Goal: Information Seeking & Learning: Learn about a topic

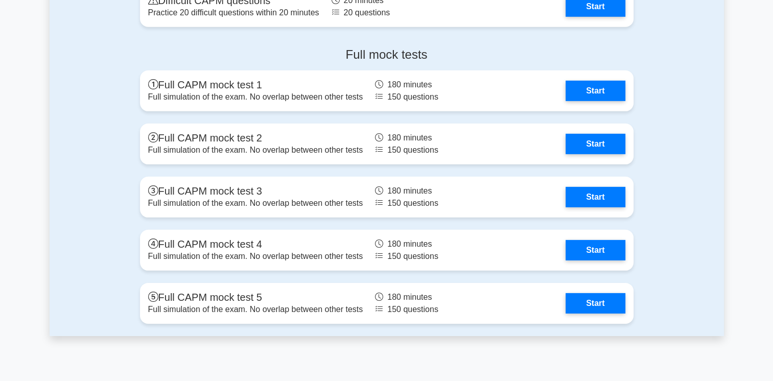
scroll to position [3107, 0]
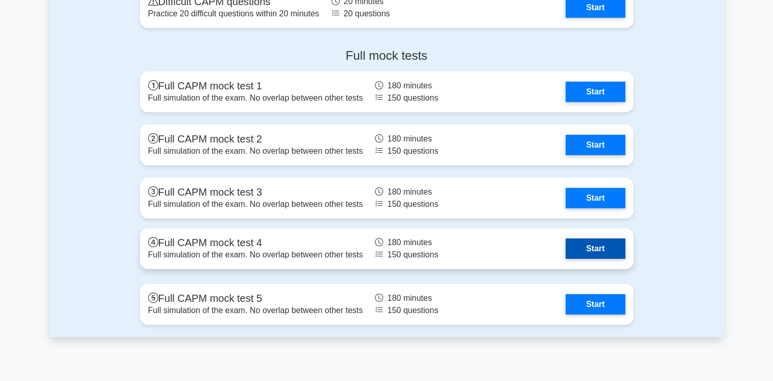
click at [606, 249] on link "Start" at bounding box center [595, 249] width 59 height 20
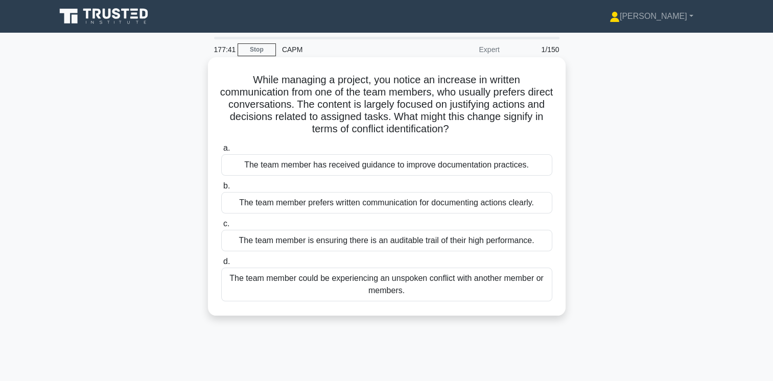
click at [462, 280] on div "The team member could be experiencing an unspoken conflict with another member …" at bounding box center [386, 285] width 331 height 34
click at [221, 265] on input "d. The team member could be experiencing an unspoken conflict with another memb…" at bounding box center [221, 262] width 0 height 7
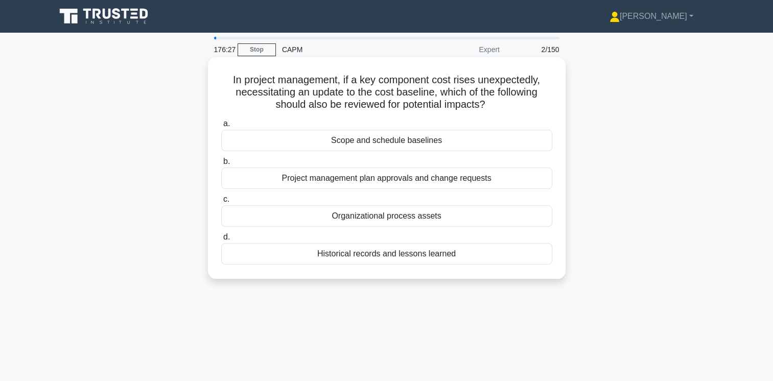
click at [430, 175] on div "Project management plan approvals and change requests" at bounding box center [386, 178] width 331 height 21
click at [221, 165] on input "b. Project management plan approvals and change requests" at bounding box center [221, 161] width 0 height 7
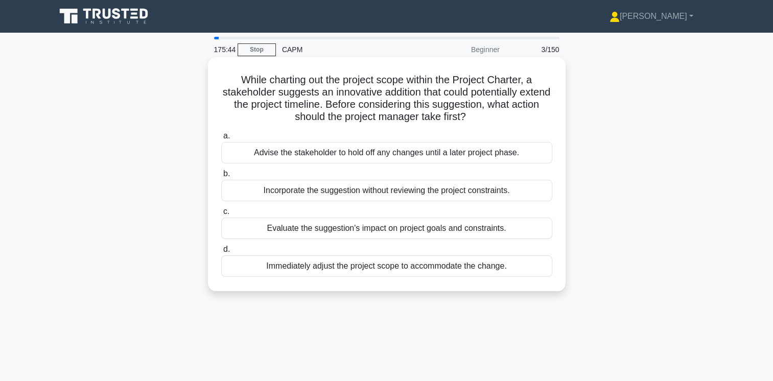
click at [460, 225] on div "Evaluate the suggestion's impact on project goals and constraints." at bounding box center [386, 228] width 331 height 21
click at [221, 215] on input "c. Evaluate the suggestion's impact on project goals and constraints." at bounding box center [221, 211] width 0 height 7
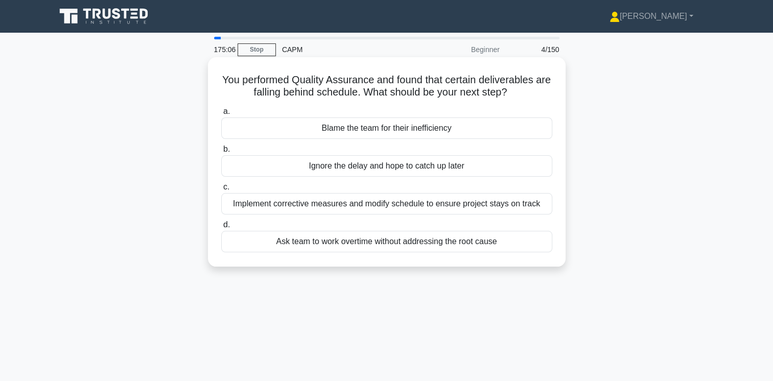
click at [429, 202] on div "Implement corrective measures and modify schedule to ensure project stays on tr…" at bounding box center [386, 203] width 331 height 21
click at [221, 191] on input "c. Implement corrective measures and modify schedule to ensure project stays on…" at bounding box center [221, 187] width 0 height 7
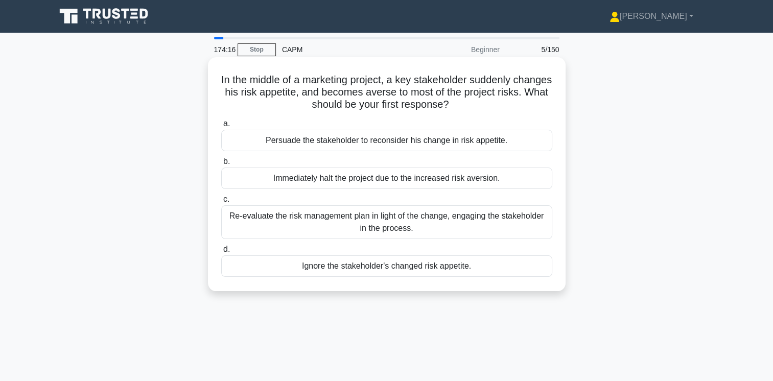
click at [493, 224] on div "Re-evaluate the risk management plan in light of the change, engaging the stake…" at bounding box center [386, 222] width 331 height 34
click at [221, 203] on input "c. Re-evaluate the risk management plan in light of the change, engaging the st…" at bounding box center [221, 199] width 0 height 7
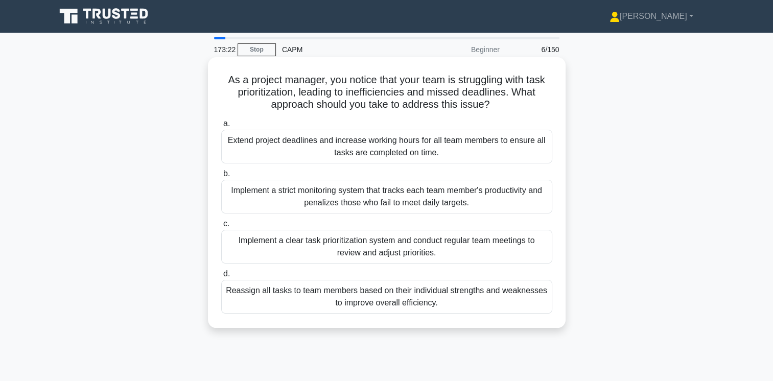
click at [479, 247] on div "Implement a clear task prioritization system and conduct regular team meetings …" at bounding box center [386, 247] width 331 height 34
click at [221, 227] on input "c. Implement a clear task prioritization system and conduct regular team meetin…" at bounding box center [221, 224] width 0 height 7
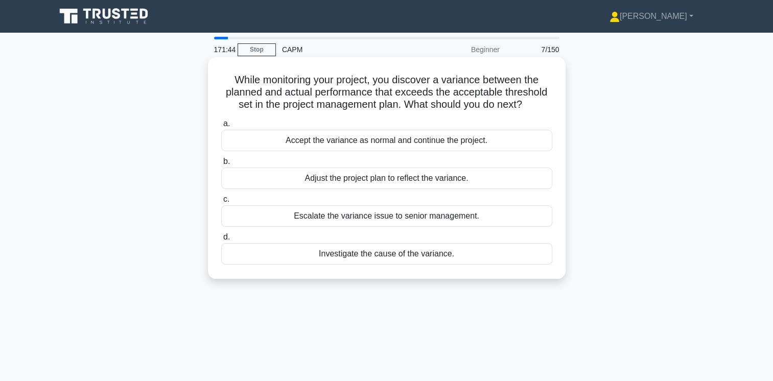
click at [421, 252] on div "Investigate the cause of the variance." at bounding box center [386, 253] width 331 height 21
click at [221, 241] on input "d. Investigate the cause of the variance." at bounding box center [221, 237] width 0 height 7
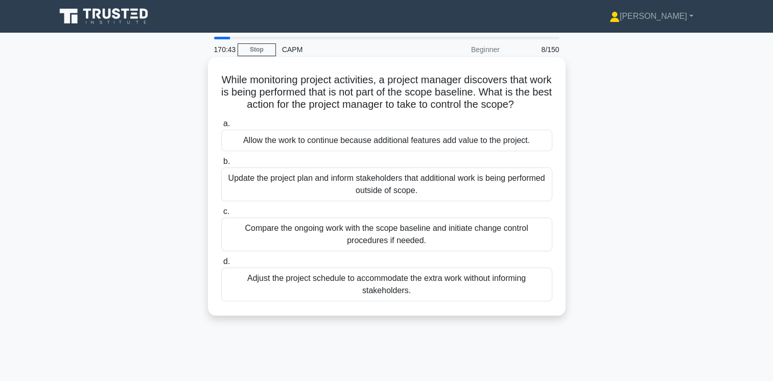
click at [450, 234] on div "Compare the ongoing work with the scope baseline and initiate change control pr…" at bounding box center [386, 235] width 331 height 34
click at [221, 215] on input "c. Compare the ongoing work with the scope baseline and initiate change control…" at bounding box center [221, 211] width 0 height 7
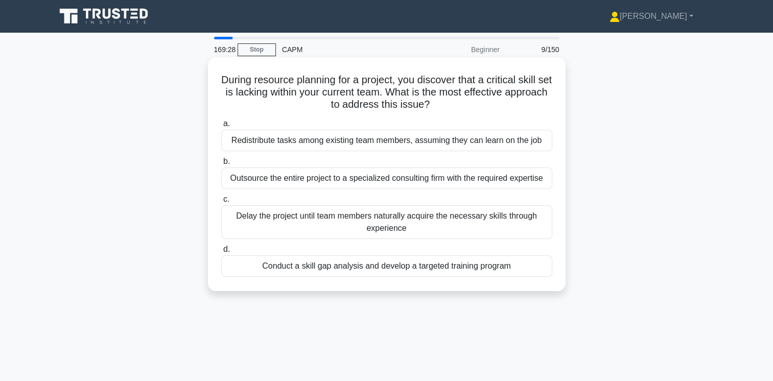
click at [501, 174] on div "Outsource the entire project to a specialized consulting firm with the required…" at bounding box center [386, 178] width 331 height 21
click at [221, 165] on input "b. Outsource the entire project to a specialized consulting firm with the requi…" at bounding box center [221, 161] width 0 height 7
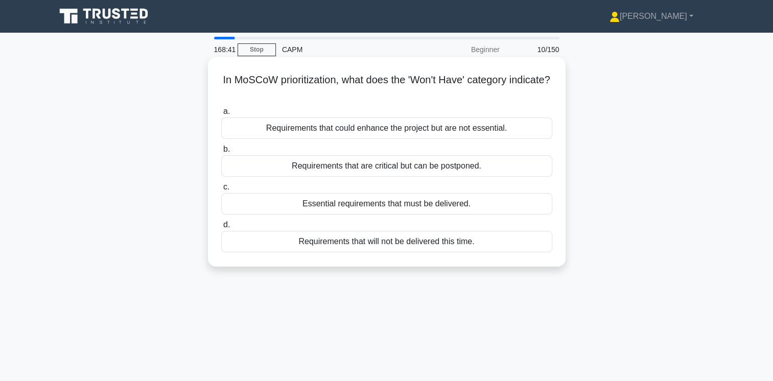
click at [435, 242] on div "Requirements that will not be delivered this time." at bounding box center [386, 241] width 331 height 21
click at [221, 228] on input "d. Requirements that will not be delivered this time." at bounding box center [221, 225] width 0 height 7
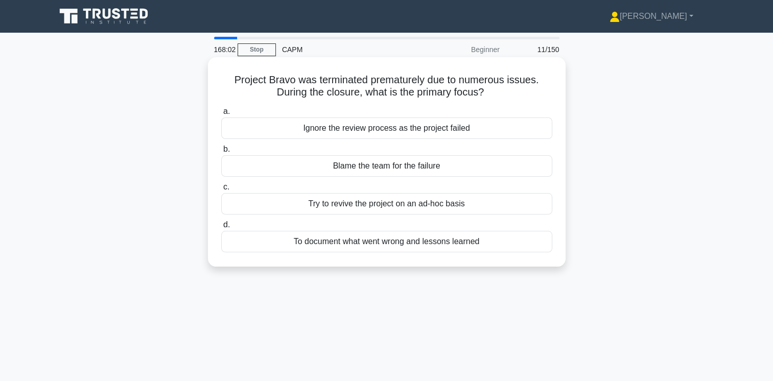
click at [447, 245] on div "To document what went wrong and lessons learned" at bounding box center [386, 241] width 331 height 21
click at [221, 228] on input "d. To document what went wrong and lessons learned" at bounding box center [221, 225] width 0 height 7
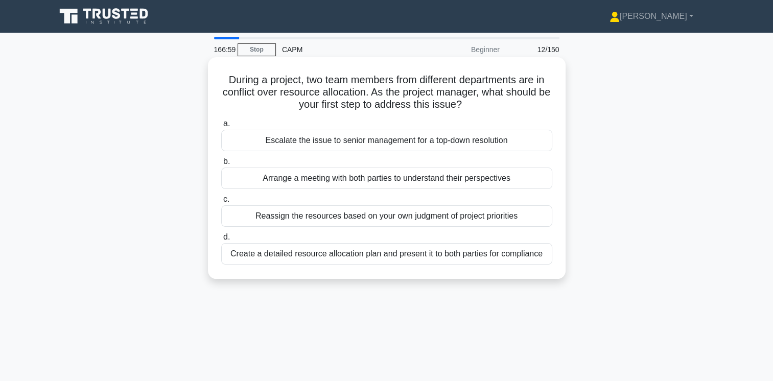
click at [486, 179] on div "Arrange a meeting with both parties to understand their perspectives" at bounding box center [386, 178] width 331 height 21
click at [221, 165] on input "b. Arrange a meeting with both parties to understand their perspectives" at bounding box center [221, 161] width 0 height 7
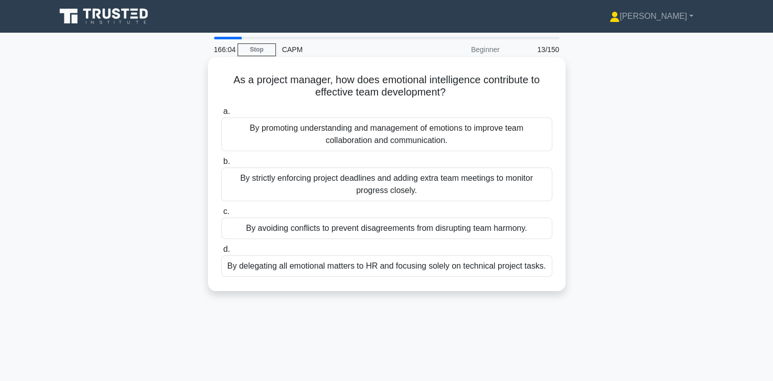
click at [490, 131] on div "By promoting understanding and management of emotions to improve team collabora…" at bounding box center [386, 135] width 331 height 34
click at [221, 115] on input "a. By promoting understanding and management of emotions to improve team collab…" at bounding box center [221, 111] width 0 height 7
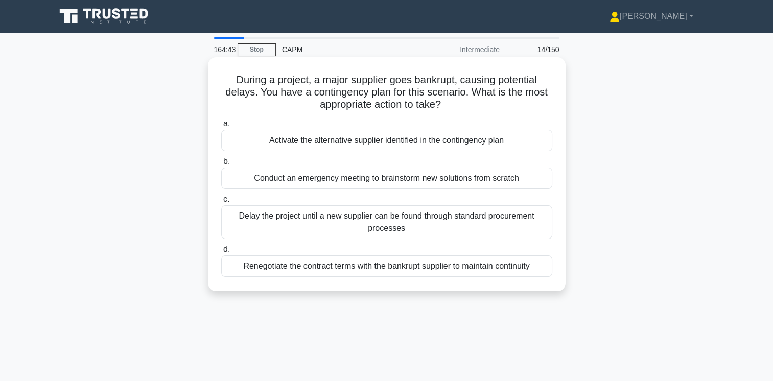
click at [508, 177] on div "Conduct an emergency meeting to brainstorm new solutions from scratch" at bounding box center [386, 178] width 331 height 21
click at [221, 165] on input "b. Conduct an emergency meeting to brainstorm new solutions from scratch" at bounding box center [221, 161] width 0 height 7
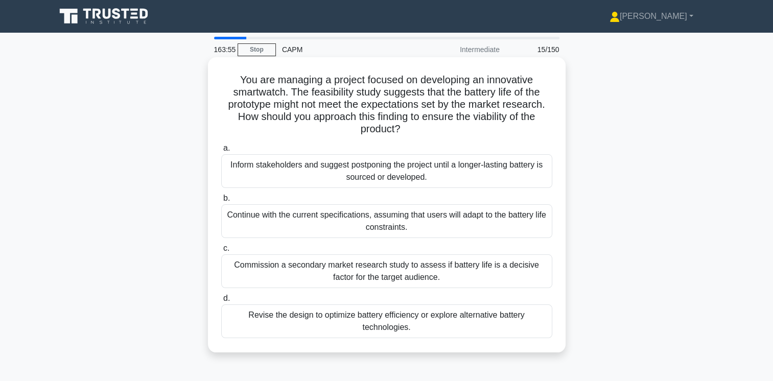
click at [427, 315] on div "Revise the design to optimize battery efficiency or explore alternative battery…" at bounding box center [386, 321] width 331 height 34
click at [221, 302] on input "d. Revise the design to optimize battery efficiency or explore alternative batt…" at bounding box center [221, 298] width 0 height 7
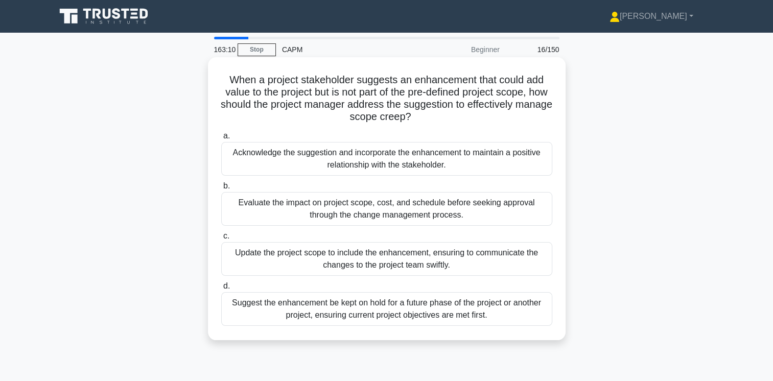
click at [477, 208] on div "Evaluate the impact on project scope, cost, and schedule before seeking approva…" at bounding box center [386, 209] width 331 height 34
click at [221, 190] on input "b. Evaluate the impact on project scope, cost, and schedule before seeking appr…" at bounding box center [221, 186] width 0 height 7
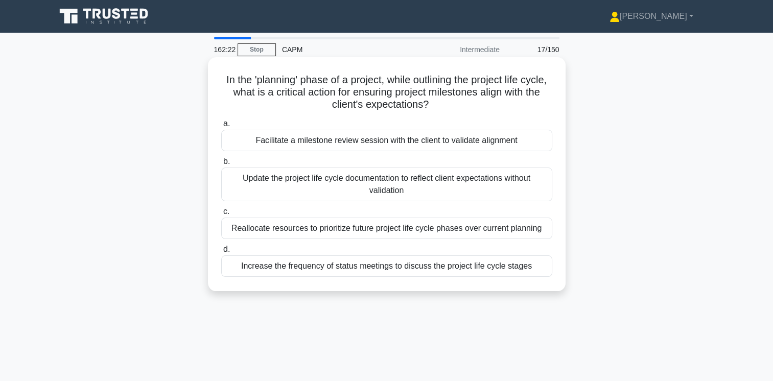
click at [495, 140] on div "Facilitate a milestone review session with the client to validate alignment" at bounding box center [386, 140] width 331 height 21
click at [221, 127] on input "a. Facilitate a milestone review session with the client to validate alignment" at bounding box center [221, 124] width 0 height 7
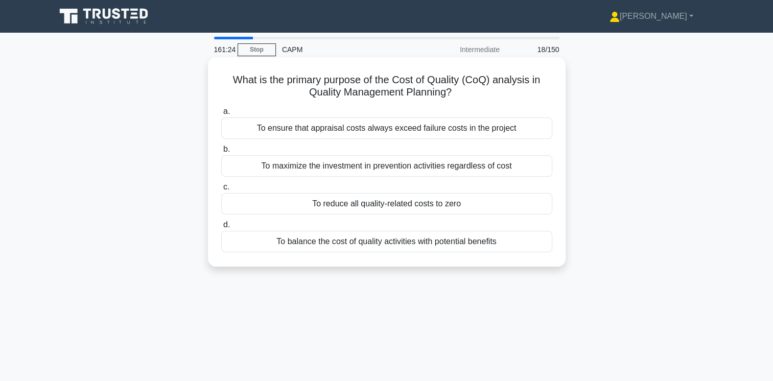
click at [500, 166] on div "To maximize the investment in prevention activities regardless of cost" at bounding box center [386, 165] width 331 height 21
click at [221, 153] on input "b. To maximize the investment in prevention activities regardless of cost" at bounding box center [221, 149] width 0 height 7
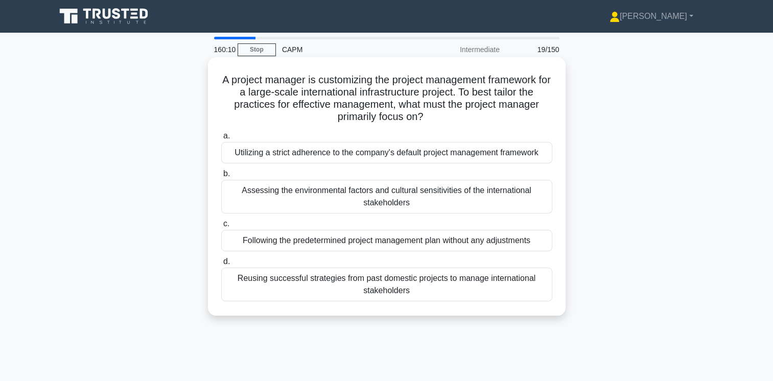
click at [479, 195] on div "Assessing the environmental factors and cultural sensitivities of the internati…" at bounding box center [386, 197] width 331 height 34
click at [221, 177] on input "b. Assessing the environmental factors and cultural sensitivities of the intern…" at bounding box center [221, 174] width 0 height 7
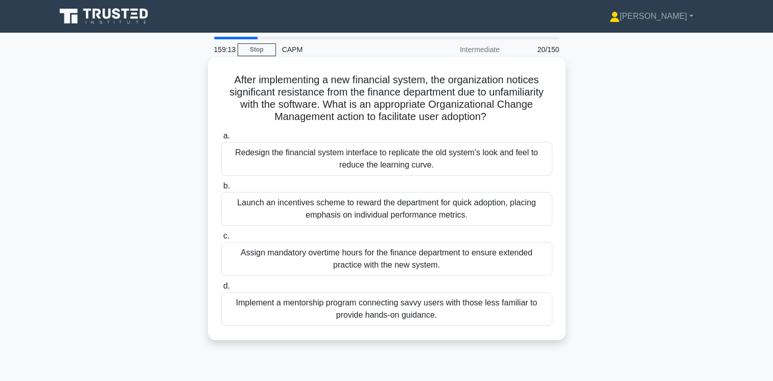
click at [467, 310] on div "Implement a mentorship program connecting savvy users with those less familiar …" at bounding box center [386, 309] width 331 height 34
click at [221, 290] on input "d. Implement a mentorship program connecting savvy users with those less famili…" at bounding box center [221, 286] width 0 height 7
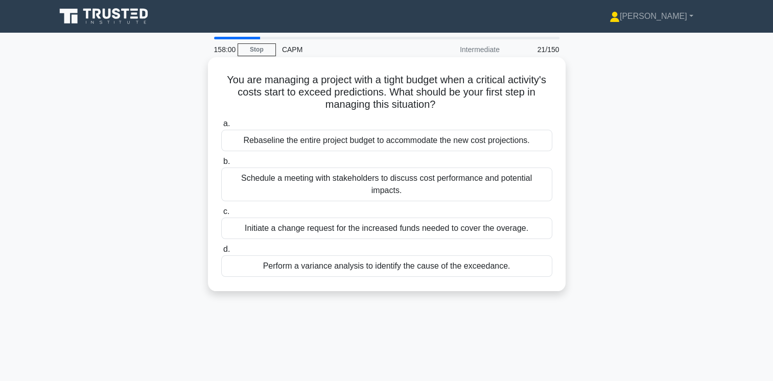
click at [430, 256] on div "Perform a variance analysis to identify the cause of the exceedance." at bounding box center [386, 265] width 331 height 21
click at [221, 253] on input "d. Perform a variance analysis to identify the cause of the exceedance." at bounding box center [221, 249] width 0 height 7
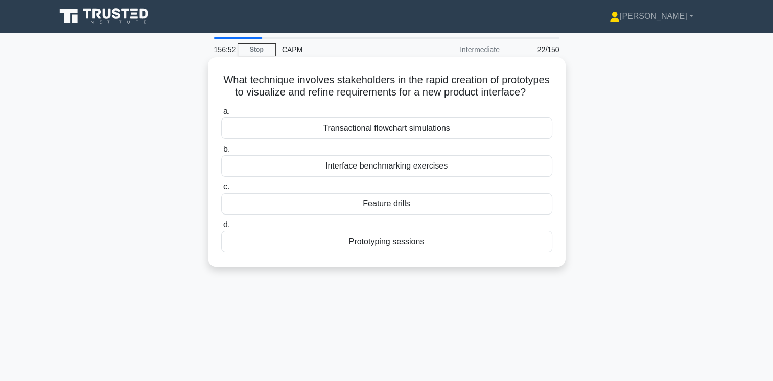
click at [434, 139] on div "Transactional flowchart simulations" at bounding box center [386, 128] width 331 height 21
click at [221, 115] on input "a. Transactional flowchart simulations" at bounding box center [221, 111] width 0 height 7
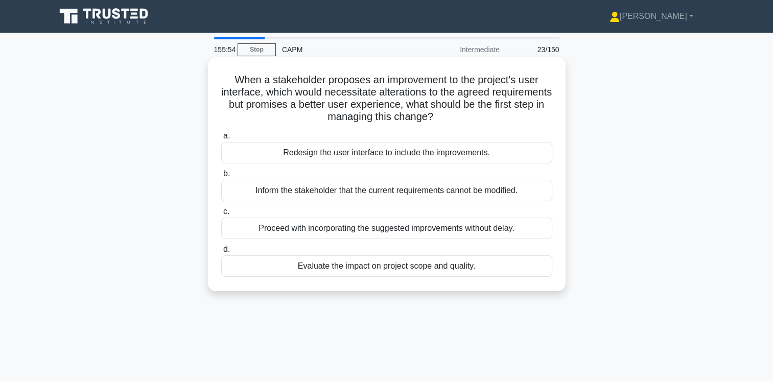
click at [439, 268] on div "Evaluate the impact on project scope and quality." at bounding box center [386, 265] width 331 height 21
click at [221, 253] on input "d. Evaluate the impact on project scope and quality." at bounding box center [221, 249] width 0 height 7
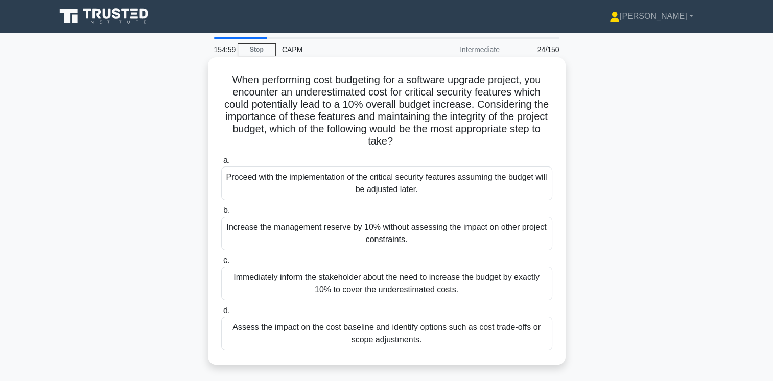
click at [457, 338] on div "Assess the impact on the cost baseline and identify options such as cost trade-…" at bounding box center [386, 334] width 331 height 34
click at [221, 314] on input "d. Assess the impact on the cost baseline and identify options such as cost tra…" at bounding box center [221, 311] width 0 height 7
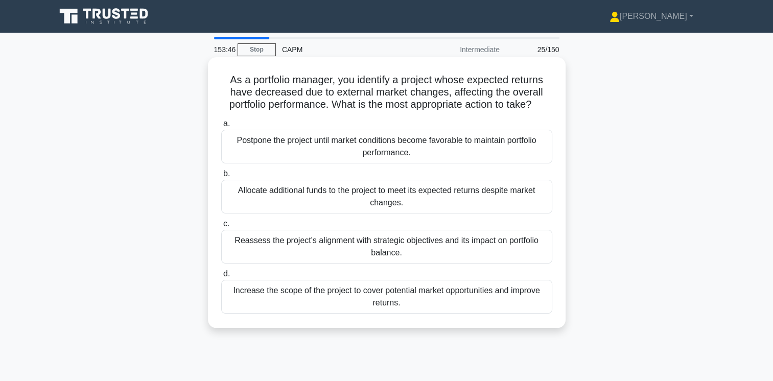
click at [437, 242] on div "Reassess the project's alignment with strategic objectives and its impact on po…" at bounding box center [386, 247] width 331 height 34
click at [221, 227] on input "c. Reassess the project's alignment with strategic objectives and its impact on…" at bounding box center [221, 224] width 0 height 7
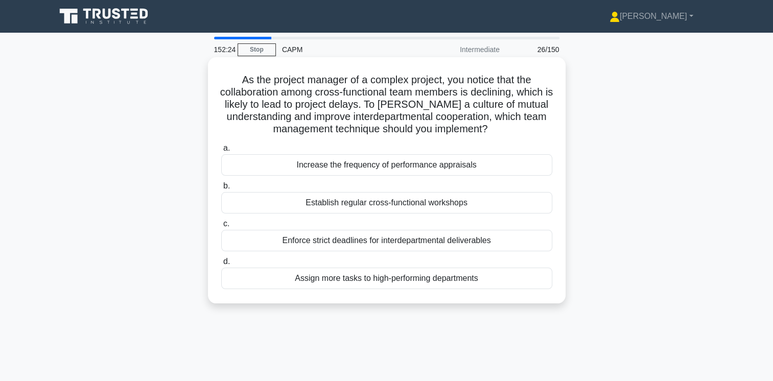
click at [444, 165] on div "Increase the frequency of performance appraisals" at bounding box center [386, 164] width 331 height 21
click at [221, 152] on input "a. Increase the frequency of performance appraisals" at bounding box center [221, 148] width 0 height 7
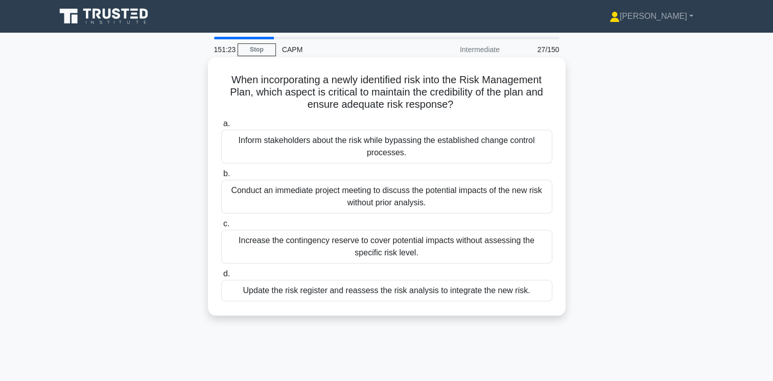
click at [431, 292] on div "Update the risk register and reassess the risk analysis to integrate the new ri…" at bounding box center [386, 290] width 331 height 21
click at [221, 277] on input "d. Update the risk register and reassess the risk analysis to integrate the new…" at bounding box center [221, 274] width 0 height 7
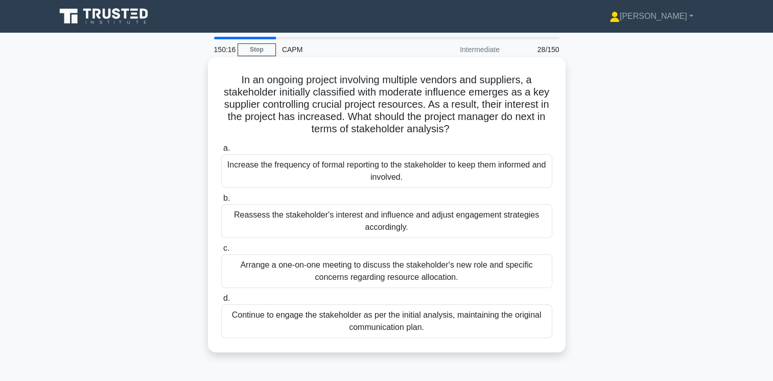
click at [381, 268] on div "Arrange a one-on-one meeting to discuss the stakeholder's new role and specific…" at bounding box center [386, 271] width 331 height 34
click at [221, 252] on input "c. Arrange a one-on-one meeting to discuss the stakeholder's new role and speci…" at bounding box center [221, 248] width 0 height 7
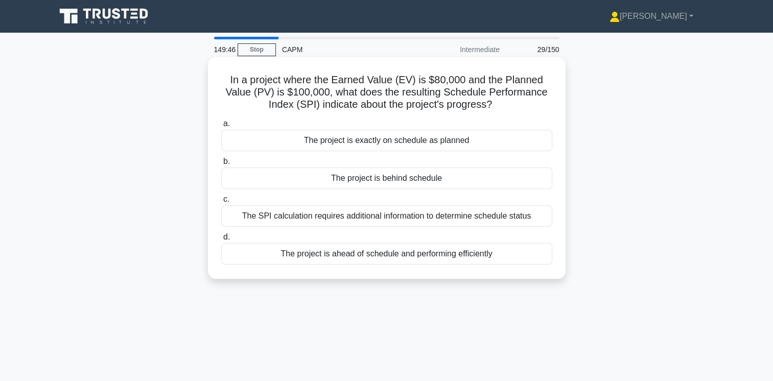
click at [450, 174] on div "The project is behind schedule" at bounding box center [386, 178] width 331 height 21
click at [221, 165] on input "b. The project is behind schedule" at bounding box center [221, 161] width 0 height 7
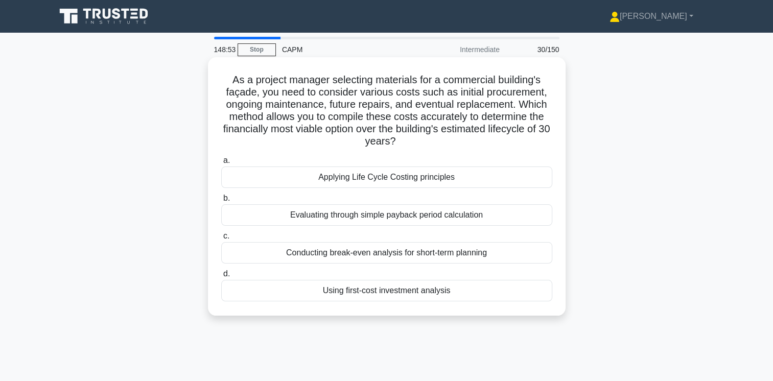
click at [409, 182] on div "Applying Life Cycle Costing principles" at bounding box center [386, 177] width 331 height 21
click at [221, 164] on input "a. Applying Life Cycle Costing principles" at bounding box center [221, 160] width 0 height 7
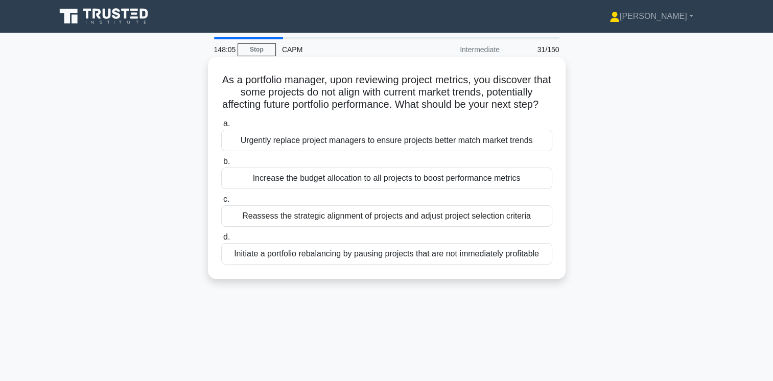
click at [439, 265] on div "Initiate a portfolio rebalancing by pausing projects that are not immediately p…" at bounding box center [386, 253] width 331 height 21
click at [221, 241] on input "d. Initiate a portfolio rebalancing by pausing projects that are not immediatel…" at bounding box center [221, 237] width 0 height 7
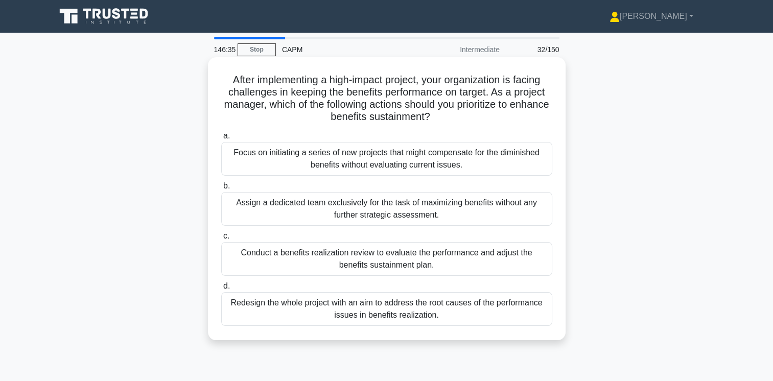
click at [505, 261] on div "Conduct a benefits realization review to evaluate the performance and adjust th…" at bounding box center [386, 259] width 331 height 34
click at [221, 240] on input "c. Conduct a benefits realization review to evaluate the performance and adjust…" at bounding box center [221, 236] width 0 height 7
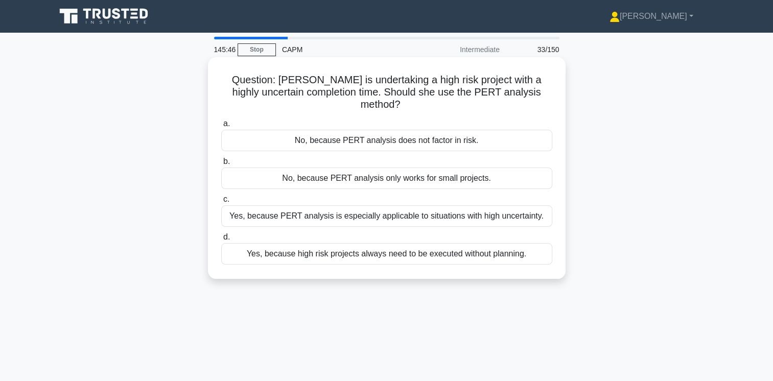
click at [474, 216] on div "Yes, because PERT analysis is especially applicable to situations with high unc…" at bounding box center [386, 215] width 331 height 21
click at [221, 203] on input "c. Yes, because PERT analysis is especially applicable to situations with high …" at bounding box center [221, 199] width 0 height 7
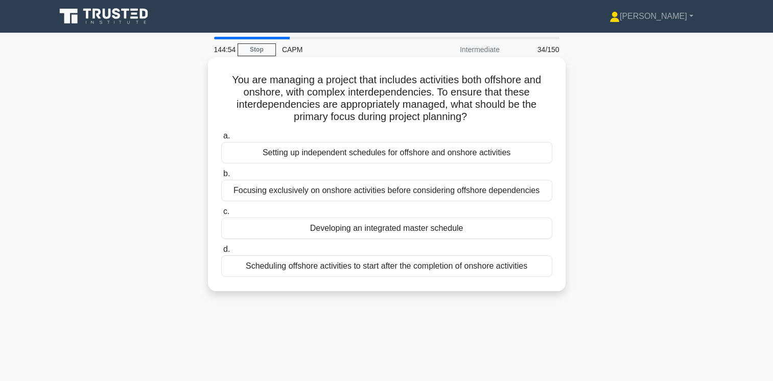
click at [497, 189] on div "Focusing exclusively on onshore activities before considering offshore dependen…" at bounding box center [386, 190] width 331 height 21
click at [221, 177] on input "b. Focusing exclusively on onshore activities before considering offshore depen…" at bounding box center [221, 174] width 0 height 7
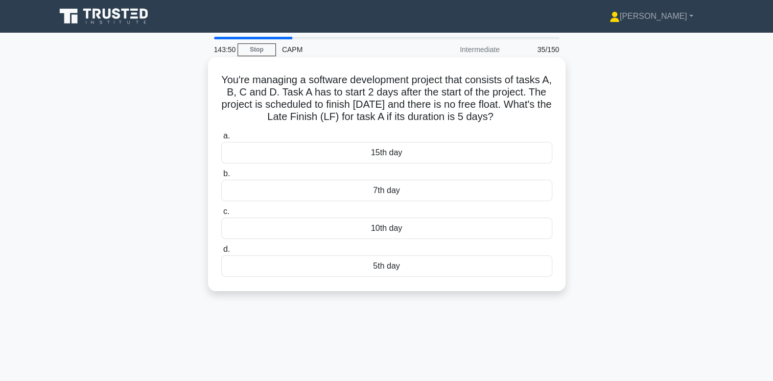
click at [416, 191] on div "7th day" at bounding box center [386, 190] width 331 height 21
click at [221, 177] on input "b. 7th day" at bounding box center [221, 174] width 0 height 7
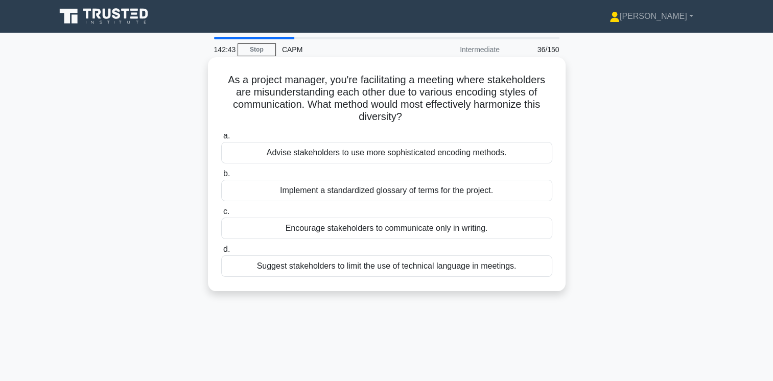
click at [452, 263] on div "Suggest stakeholders to limit the use of technical language in meetings." at bounding box center [386, 265] width 331 height 21
click at [221, 253] on input "d. Suggest stakeholders to limit the use of technical language in meetings." at bounding box center [221, 249] width 0 height 7
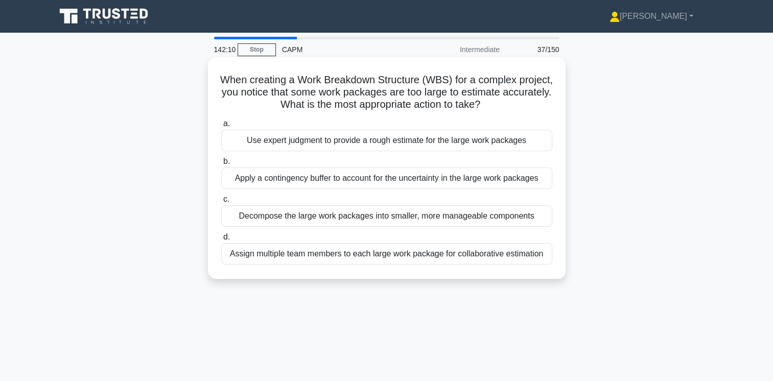
click at [478, 216] on div "Decompose the large work packages into smaller, more manageable components" at bounding box center [386, 215] width 331 height 21
click at [221, 203] on input "c. Decompose the large work packages into smaller, more manageable components" at bounding box center [221, 199] width 0 height 7
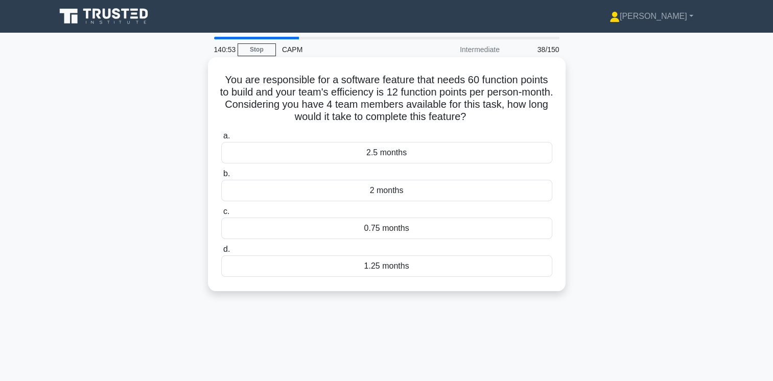
click at [400, 270] on div "1.25 months" at bounding box center [386, 265] width 331 height 21
click at [221, 253] on input "d. 1.25 months" at bounding box center [221, 249] width 0 height 7
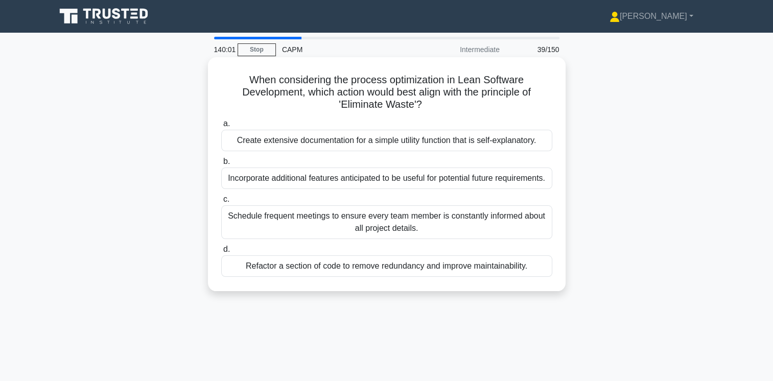
click at [435, 225] on div "Schedule frequent meetings to ensure every team member is constantly informed a…" at bounding box center [386, 222] width 331 height 34
click at [221, 203] on input "c. Schedule frequent meetings to ensure every team member is constantly informe…" at bounding box center [221, 199] width 0 height 7
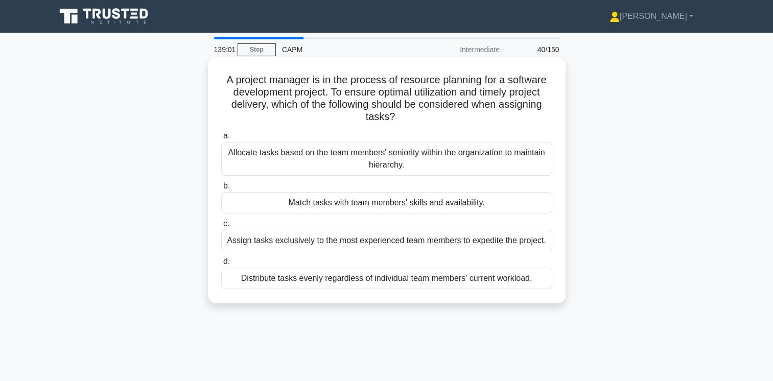
click at [421, 207] on div "Match tasks with team members' skills and availability." at bounding box center [386, 202] width 331 height 21
click at [221, 190] on input "b. Match tasks with team members' skills and availability." at bounding box center [221, 186] width 0 height 7
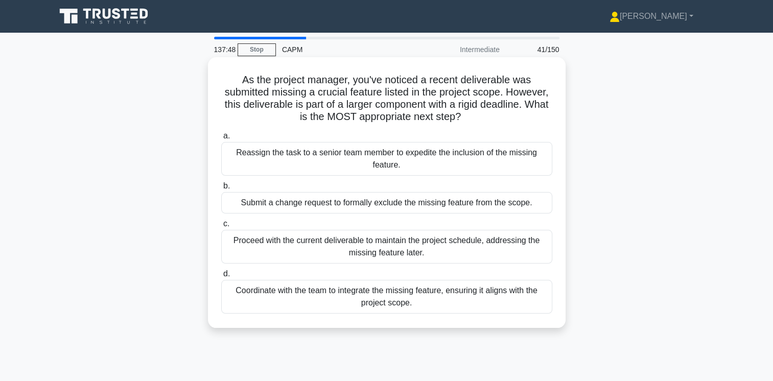
click at [512, 204] on div "Submit a change request to formally exclude the missing feature from the scope." at bounding box center [386, 202] width 331 height 21
click at [221, 190] on input "b. Submit a change request to formally exclude the missing feature from the sco…" at bounding box center [221, 186] width 0 height 7
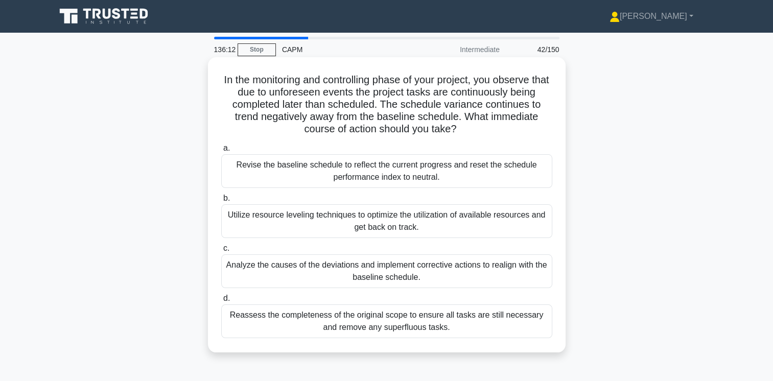
click at [500, 269] on div "Analyze the causes of the deviations and implement corrective actions to realig…" at bounding box center [386, 271] width 331 height 34
click at [221, 252] on input "c. Analyze the causes of the deviations and implement corrective actions to rea…" at bounding box center [221, 248] width 0 height 7
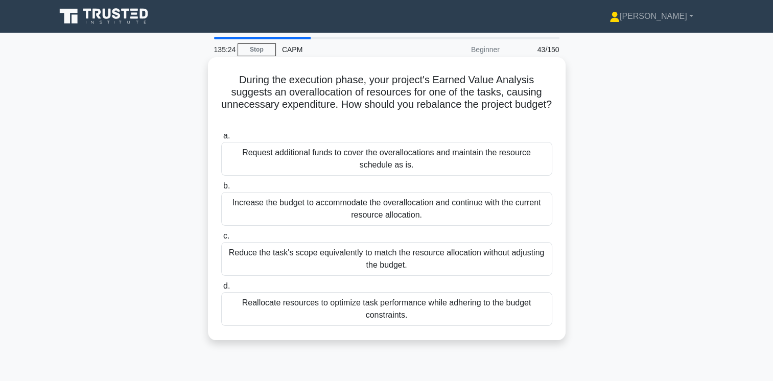
click at [506, 308] on div "Reallocate resources to optimize task performance while adhering to the budget …" at bounding box center [386, 309] width 331 height 34
click at [221, 290] on input "d. Reallocate resources to optimize task performance while adhering to the budg…" at bounding box center [221, 286] width 0 height 7
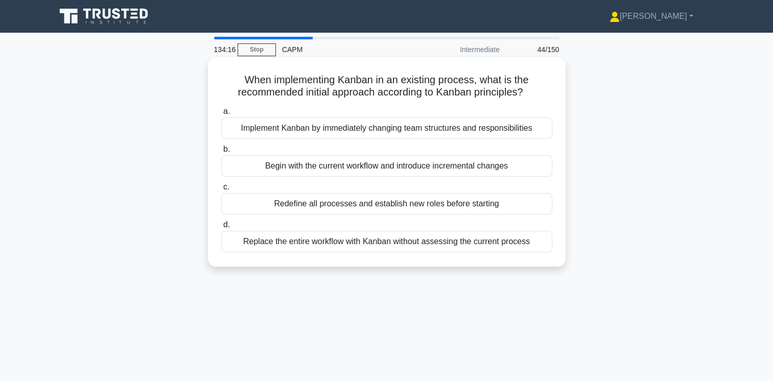
click at [501, 239] on div "Replace the entire workflow with Kanban without assessing the current process" at bounding box center [386, 241] width 331 height 21
click at [221, 228] on input "d. Replace the entire workflow with Kanban without assessing the current process" at bounding box center [221, 225] width 0 height 7
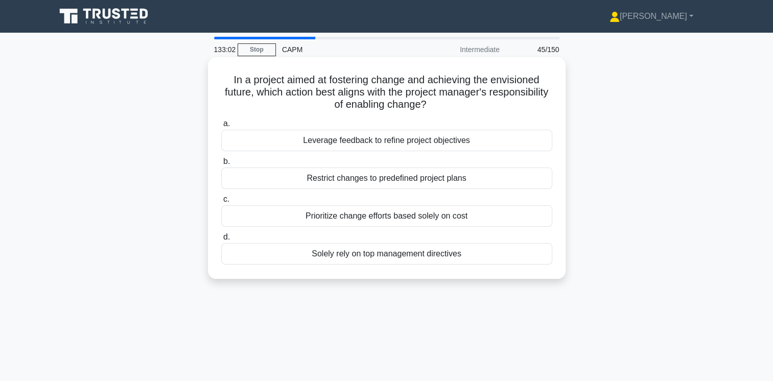
click at [486, 179] on div "Restrict changes to predefined project plans" at bounding box center [386, 178] width 331 height 21
click at [221, 165] on input "b. Restrict changes to predefined project plans" at bounding box center [221, 161] width 0 height 7
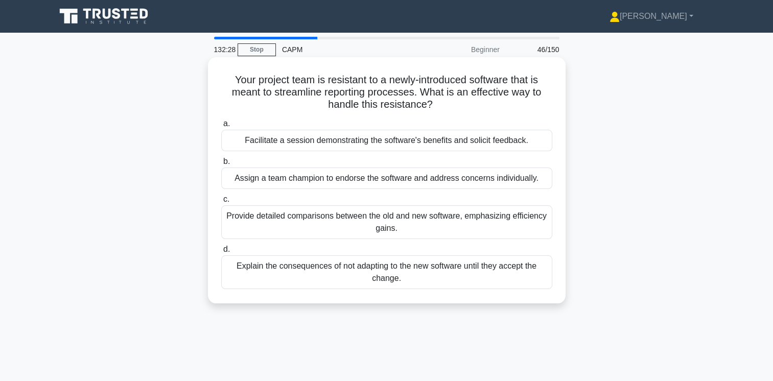
click at [488, 140] on div "Facilitate a session demonstrating the software's benefits and solicit feedback." at bounding box center [386, 140] width 331 height 21
click at [221, 127] on input "a. Facilitate a session demonstrating the software's benefits and solicit feedb…" at bounding box center [221, 124] width 0 height 7
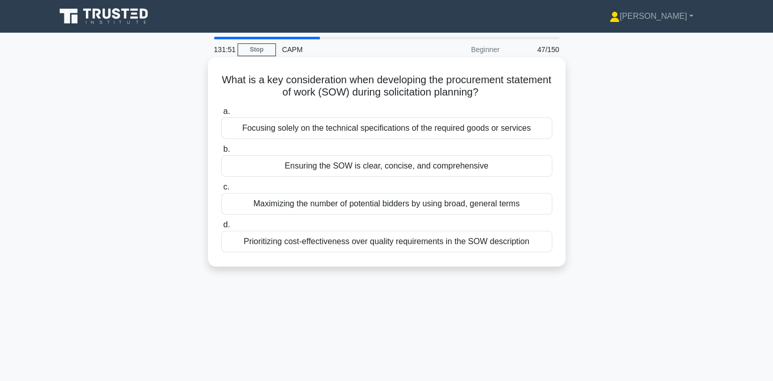
click at [483, 169] on div "Ensuring the SOW is clear, concise, and comprehensive" at bounding box center [386, 165] width 331 height 21
click at [221, 153] on input "b. Ensuring the SOW is clear, concise, and comprehensive" at bounding box center [221, 149] width 0 height 7
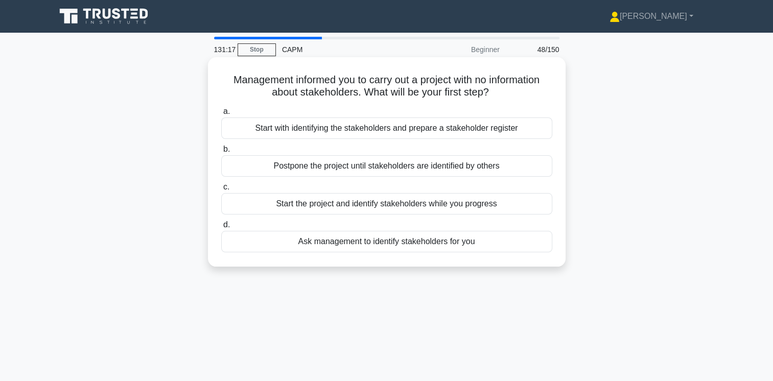
click at [478, 130] on div "Start with identifying the stakeholders and prepare a stakeholder register" at bounding box center [386, 128] width 331 height 21
click at [221, 115] on input "a. Start with identifying the stakeholders and prepare a stakeholder register" at bounding box center [221, 111] width 0 height 7
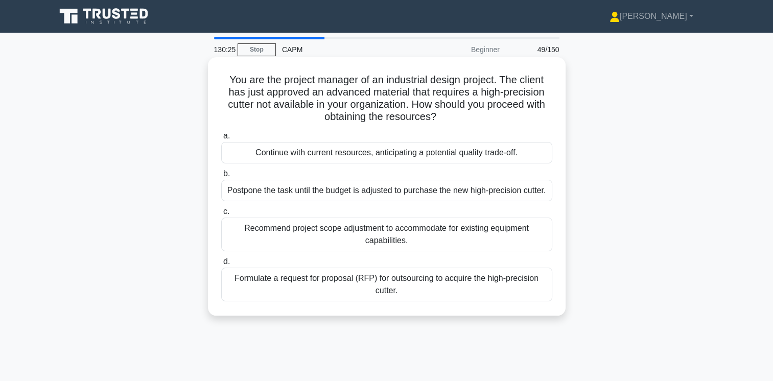
click at [454, 282] on div "Formulate a request for proposal (RFP) for outsourcing to acquire the high-prec…" at bounding box center [386, 285] width 331 height 34
click at [221, 265] on input "d. Formulate a request for proposal (RFP) for outsourcing to acquire the high-p…" at bounding box center [221, 262] width 0 height 7
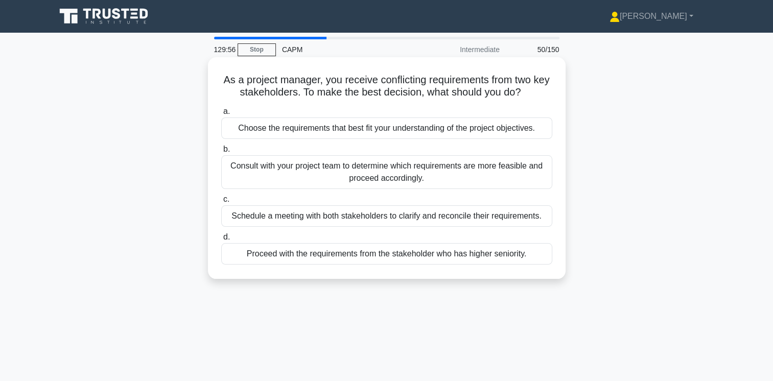
click at [526, 219] on div "Schedule a meeting with both stakeholders to clarify and reconcile their requir…" at bounding box center [386, 215] width 331 height 21
click at [221, 203] on input "c. Schedule a meeting with both stakeholders to clarify and reconcile their req…" at bounding box center [221, 199] width 0 height 7
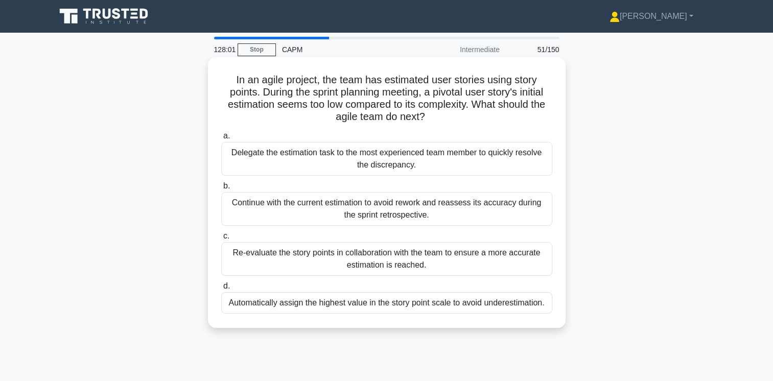
click at [450, 255] on div "Re-evaluate the story points in collaboration with the team to ensure a more ac…" at bounding box center [386, 259] width 331 height 34
click at [221, 240] on input "c. Re-evaluate the story points in collaboration with the team to ensure a more…" at bounding box center [221, 236] width 0 height 7
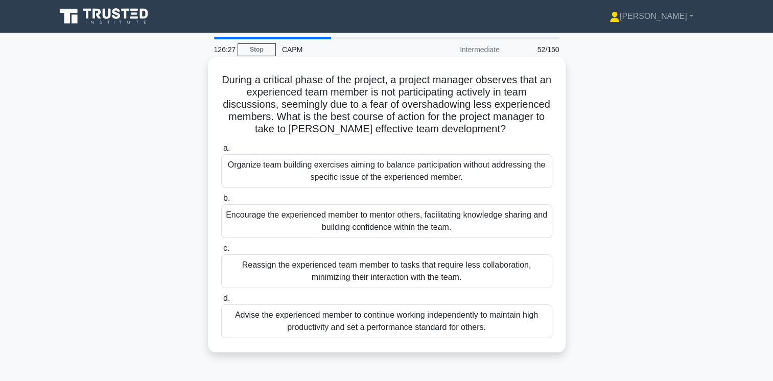
click at [432, 169] on div "Organize team building exercises aiming to balance participation without addres…" at bounding box center [386, 171] width 331 height 34
click at [221, 152] on input "a. Organize team building exercises aiming to balance participation without add…" at bounding box center [221, 148] width 0 height 7
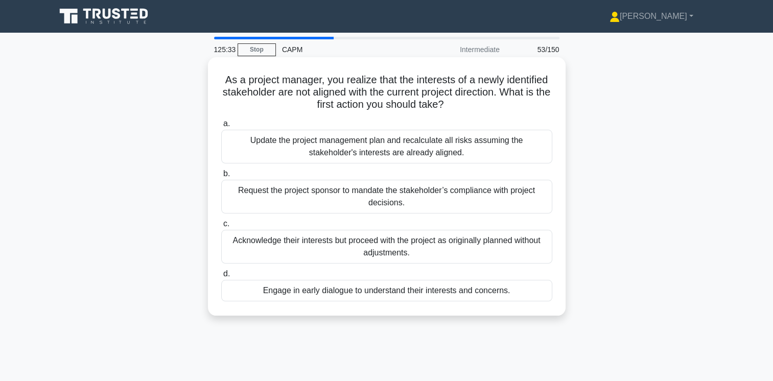
click at [462, 147] on div "Update the project management plan and recalculate all risks assuming the stake…" at bounding box center [386, 147] width 331 height 34
click at [221, 127] on input "a. Update the project management plan and recalculate all risks assuming the st…" at bounding box center [221, 124] width 0 height 7
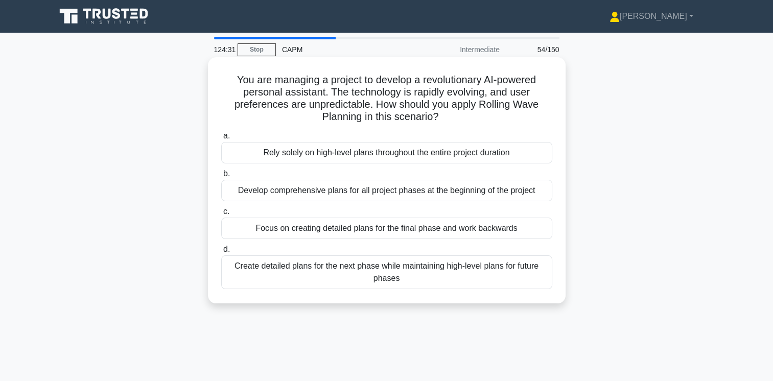
click at [452, 273] on div "Create detailed plans for the next phase while maintaining high-level plans for…" at bounding box center [386, 272] width 331 height 34
click at [221, 253] on input "d. Create detailed plans for the next phase while maintaining high-level plans …" at bounding box center [221, 249] width 0 height 7
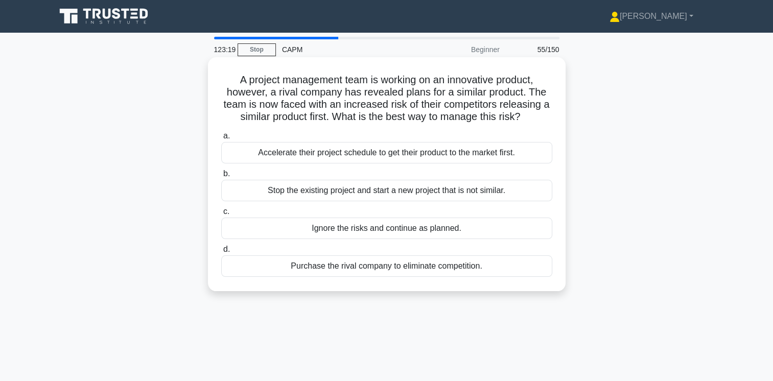
click at [451, 159] on div "Accelerate their project schedule to get their product to the market first." at bounding box center [386, 152] width 331 height 21
click at [221, 139] on input "a. Accelerate their project schedule to get their product to the market first." at bounding box center [221, 136] width 0 height 7
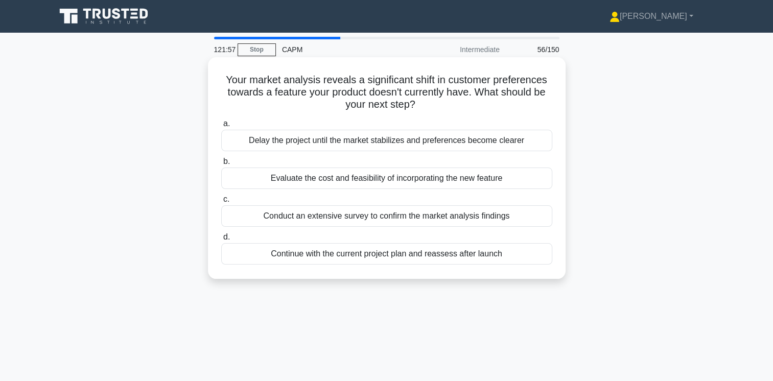
click at [505, 222] on div "Conduct an extensive survey to confirm the market analysis findings" at bounding box center [386, 215] width 331 height 21
click at [221, 203] on input "c. Conduct an extensive survey to confirm the market analysis findings" at bounding box center [221, 199] width 0 height 7
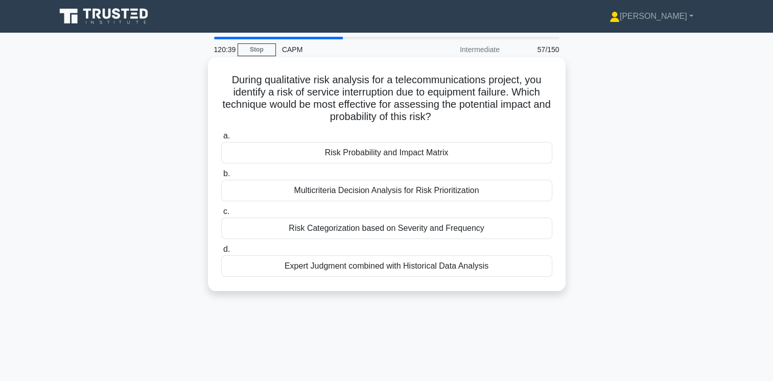
click at [417, 268] on div "Expert Judgment combined with Historical Data Analysis" at bounding box center [386, 265] width 331 height 21
click at [221, 253] on input "d. Expert Judgment combined with Historical Data Analysis" at bounding box center [221, 249] width 0 height 7
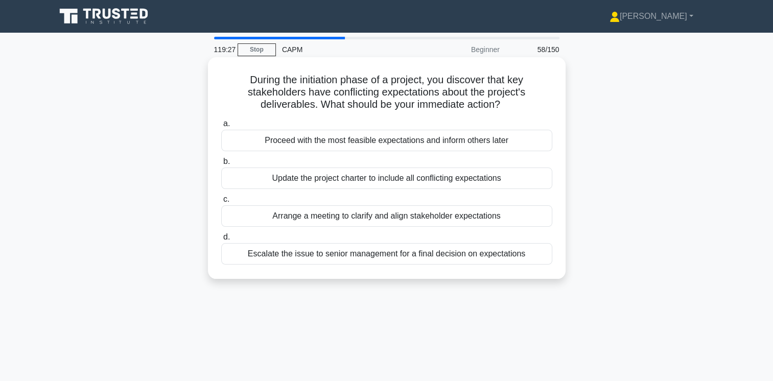
click at [471, 214] on div "Arrange a meeting to clarify and align stakeholder expectations" at bounding box center [386, 215] width 331 height 21
click at [221, 203] on input "c. Arrange a meeting to clarify and align stakeholder expectations" at bounding box center [221, 199] width 0 height 7
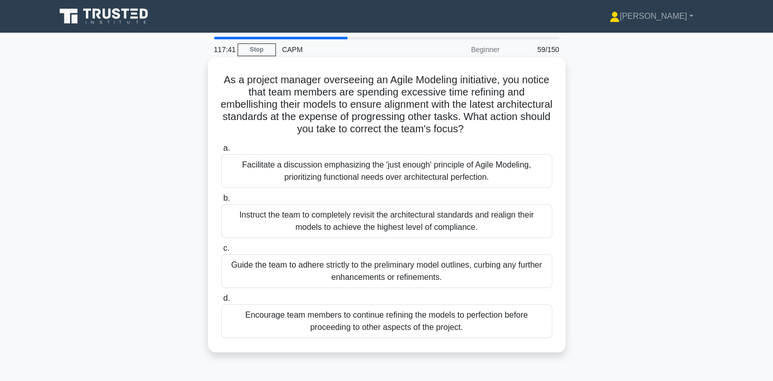
click at [457, 222] on div "Instruct the team to completely revisit the architectural standards and realign…" at bounding box center [386, 221] width 331 height 34
click at [221, 202] on input "b. Instruct the team to completely revisit the architectural standards and real…" at bounding box center [221, 198] width 0 height 7
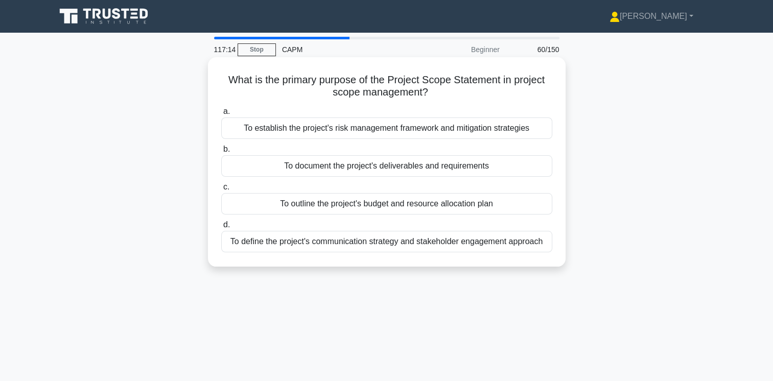
click at [491, 170] on div "To document the project's deliverables and requirements" at bounding box center [386, 165] width 331 height 21
click at [221, 153] on input "b. To document the project's deliverables and requirements" at bounding box center [221, 149] width 0 height 7
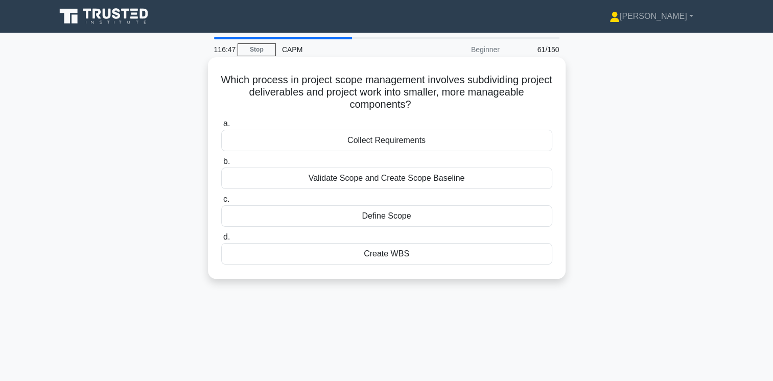
click at [401, 254] on div "Create WBS" at bounding box center [386, 253] width 331 height 21
click at [221, 241] on input "d. Create WBS" at bounding box center [221, 237] width 0 height 7
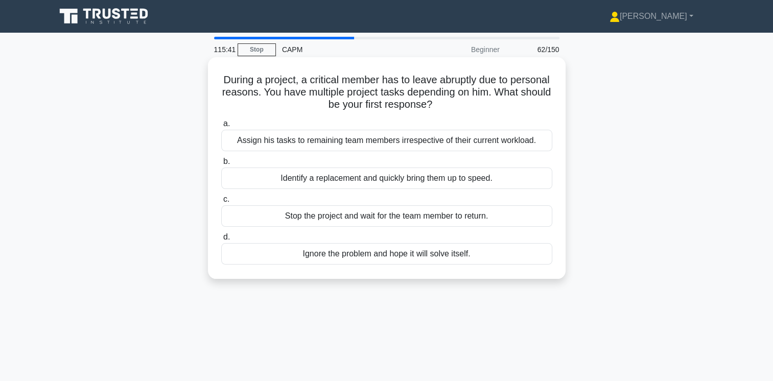
click at [392, 141] on div "Assign his tasks to remaining team members irrespective of their current worklo…" at bounding box center [386, 140] width 331 height 21
click at [221, 127] on input "a. Assign his tasks to remaining team members irrespective of their current wor…" at bounding box center [221, 124] width 0 height 7
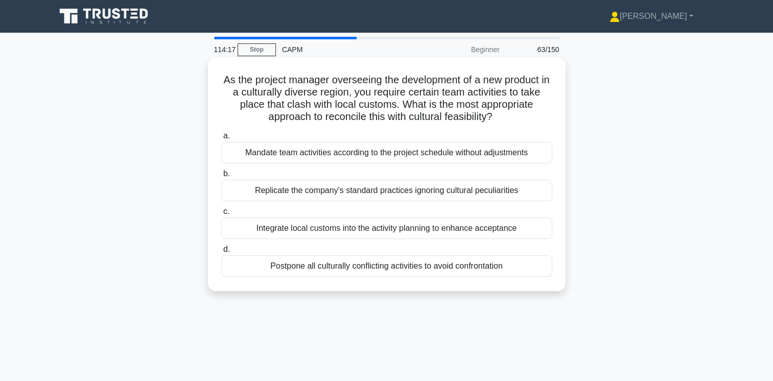
click at [476, 226] on div "Integrate local customs into the activity planning to enhance acceptance" at bounding box center [386, 228] width 331 height 21
click at [221, 215] on input "c. Integrate local customs into the activity planning to enhance acceptance" at bounding box center [221, 211] width 0 height 7
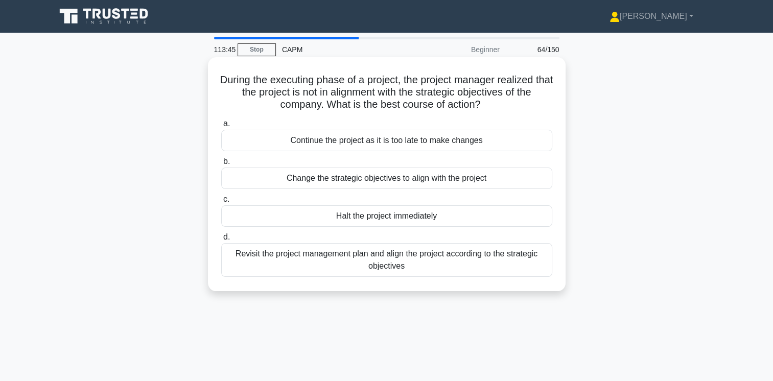
click at [481, 263] on div "Revisit the project management plan and align the project according to the stra…" at bounding box center [386, 260] width 331 height 34
click at [221, 241] on input "d. Revisit the project management plan and align the project according to the s…" at bounding box center [221, 237] width 0 height 7
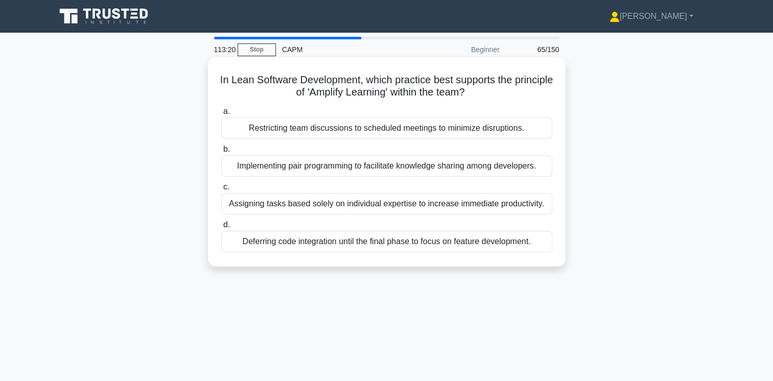
click at [525, 166] on div "Implementing pair programming to facilitate knowledge sharing among developers." at bounding box center [386, 165] width 331 height 21
click at [221, 153] on input "b. Implementing pair programming to facilitate knowledge sharing among develope…" at bounding box center [221, 149] width 0 height 7
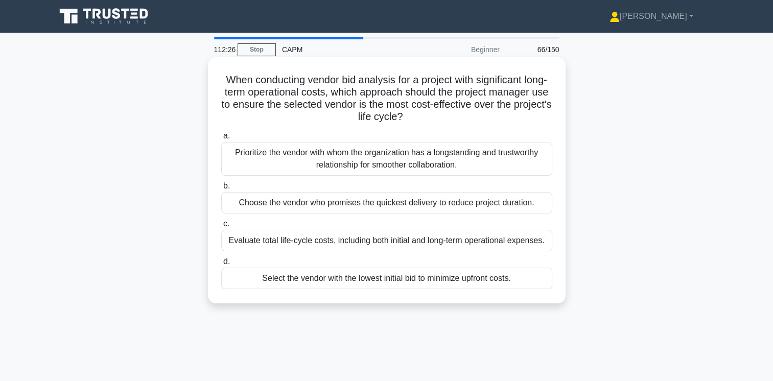
click at [487, 243] on div "Evaluate total life-cycle costs, including both initial and long-term operation…" at bounding box center [386, 240] width 331 height 21
click at [221, 227] on input "c. Evaluate total life-cycle costs, including both initial and long-term operat…" at bounding box center [221, 224] width 0 height 7
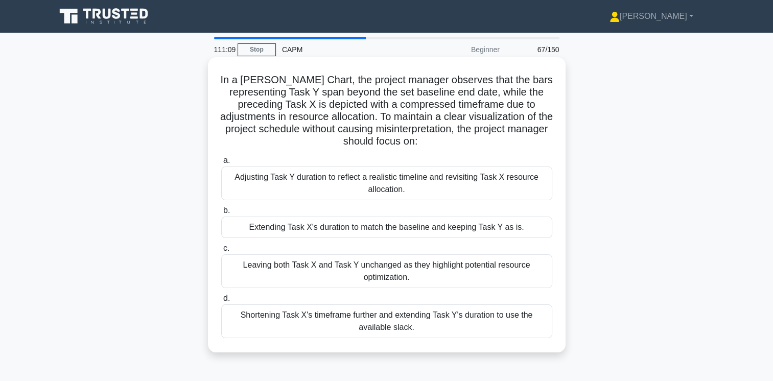
click at [456, 186] on div "Adjusting Task Y duration to reflect a realistic timeline and revisiting Task X…" at bounding box center [386, 184] width 331 height 34
click at [221, 164] on input "a. Adjusting Task Y duration to reflect a realistic timeline and revisiting Tas…" at bounding box center [221, 160] width 0 height 7
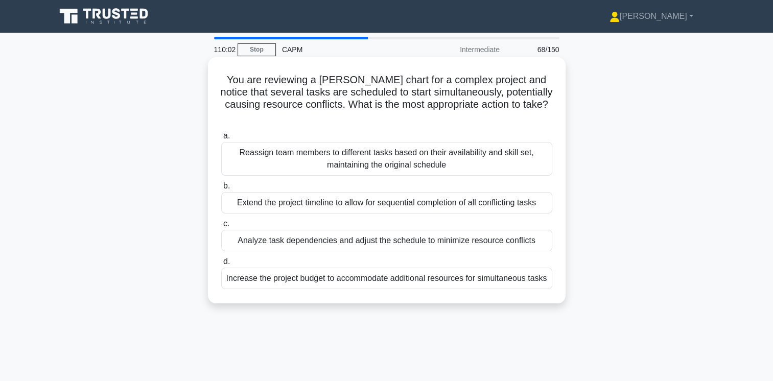
click at [478, 230] on div "Analyze task dependencies and adjust the schedule to minimize resource conflicts" at bounding box center [386, 240] width 331 height 21
click at [221, 227] on input "c. Analyze task dependencies and adjust the schedule to minimize resource confl…" at bounding box center [221, 224] width 0 height 7
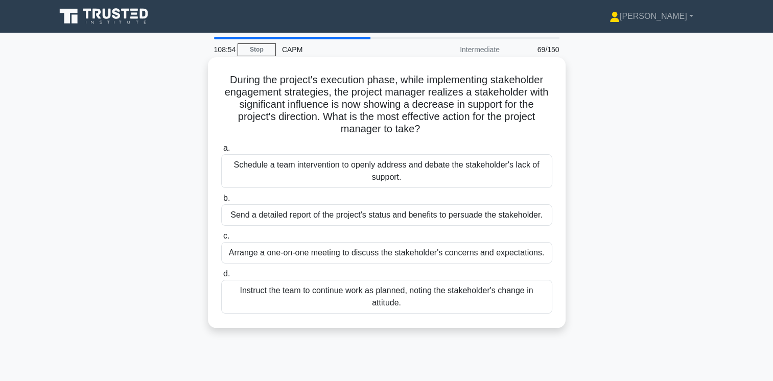
click at [409, 253] on div "Arrange a one-on-one meeting to discuss the stakeholder's concerns and expectat…" at bounding box center [386, 252] width 331 height 21
click at [221, 240] on input "c. Arrange a one-on-one meeting to discuss the stakeholder's concerns and expec…" at bounding box center [221, 236] width 0 height 7
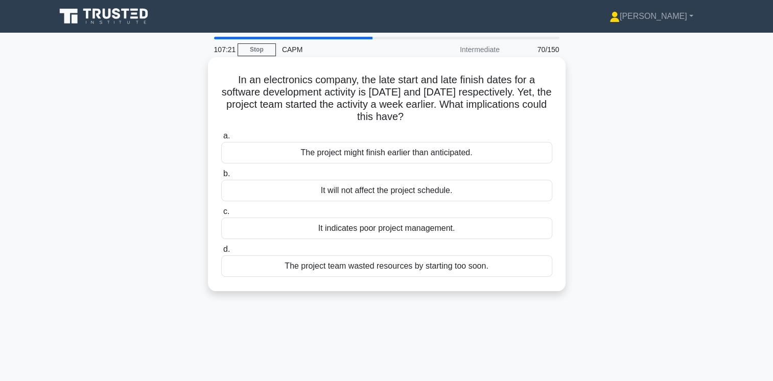
click at [417, 229] on div "It indicates poor project management." at bounding box center [386, 228] width 331 height 21
click at [221, 215] on input "c. It indicates poor project management." at bounding box center [221, 211] width 0 height 7
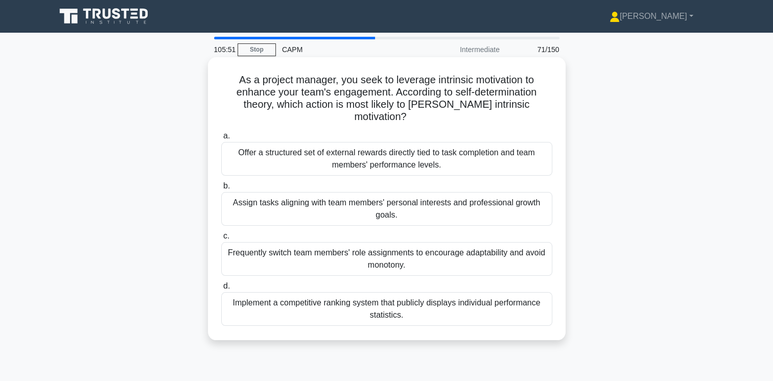
click at [480, 244] on div "Frequently switch team members' role assignments to encourage adaptability and …" at bounding box center [386, 259] width 331 height 34
click at [221, 240] on input "c. Frequently switch team members' role assignments to encourage adaptability a…" at bounding box center [221, 236] width 0 height 7
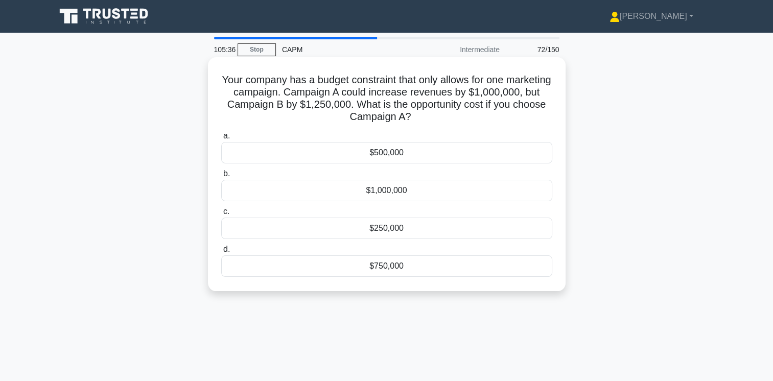
click at [389, 230] on div "$250,000" at bounding box center [386, 228] width 331 height 21
click at [221, 215] on input "c. $250,000" at bounding box center [221, 211] width 0 height 7
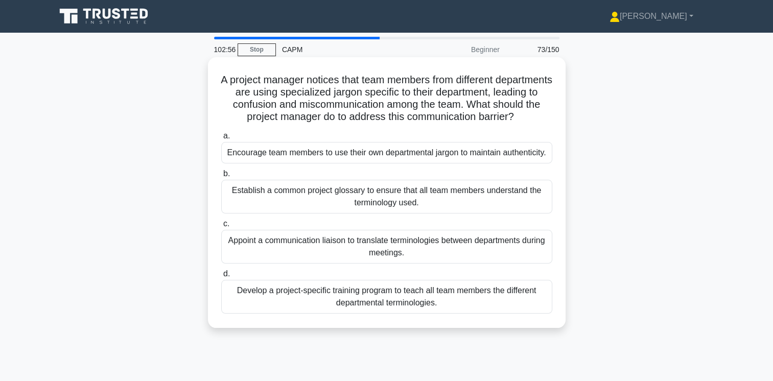
click at [429, 214] on div "Establish a common project glossary to ensure that all team members understand …" at bounding box center [386, 197] width 331 height 34
click at [221, 177] on input "b. Establish a common project glossary to ensure that all team members understa…" at bounding box center [221, 174] width 0 height 7
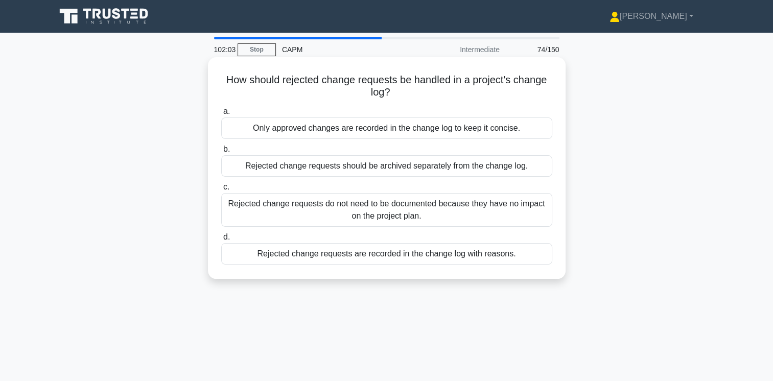
click at [448, 209] on div "Rejected change requests do not need to be documented because they have no impa…" at bounding box center [386, 210] width 331 height 34
click at [221, 191] on input "c. Rejected change requests do not need to be documented because they have no i…" at bounding box center [221, 187] width 0 height 7
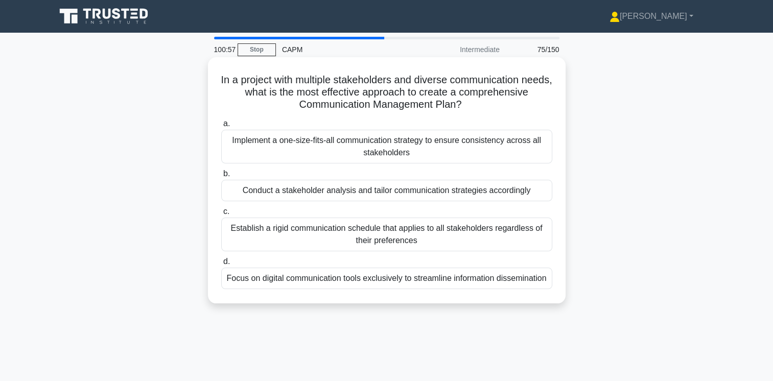
click at [491, 193] on div "Conduct a stakeholder analysis and tailor communication strategies accordingly" at bounding box center [386, 190] width 331 height 21
click at [221, 177] on input "b. Conduct a stakeholder analysis and tailor communication strategies according…" at bounding box center [221, 174] width 0 height 7
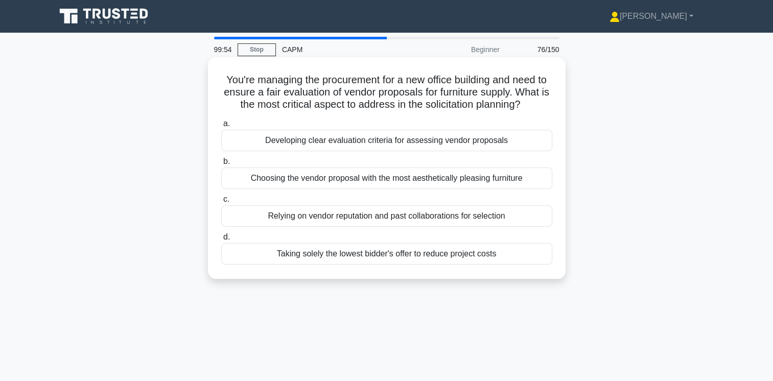
click at [494, 142] on div "Developing clear evaluation criteria for assessing vendor proposals" at bounding box center [386, 140] width 331 height 21
click at [221, 127] on input "a. Developing clear evaluation criteria for assessing vendor proposals" at bounding box center [221, 124] width 0 height 7
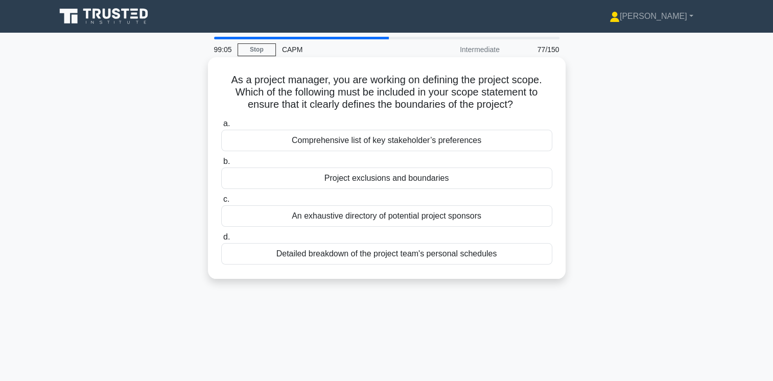
click at [471, 140] on div "Comprehensive list of key stakeholder’s preferences" at bounding box center [386, 140] width 331 height 21
click at [221, 127] on input "a. Comprehensive list of key stakeholder’s preferences" at bounding box center [221, 124] width 0 height 7
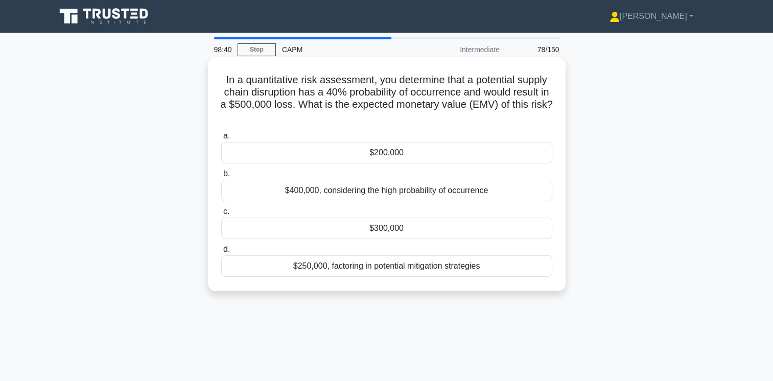
click at [393, 151] on div "$200,000" at bounding box center [386, 152] width 331 height 21
click at [221, 139] on input "a. $200,000" at bounding box center [221, 136] width 0 height 7
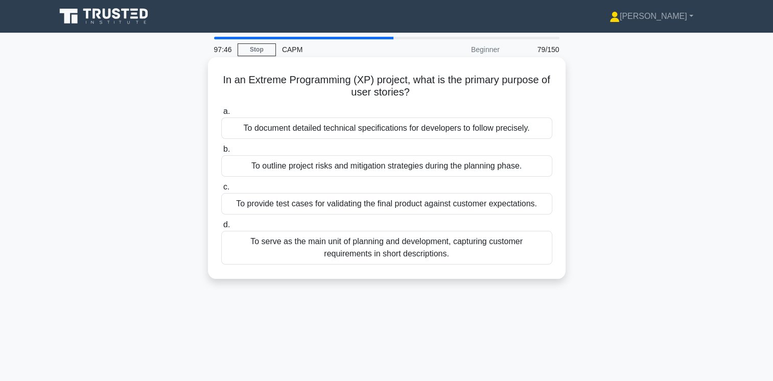
click at [428, 248] on div "To serve as the main unit of planning and development, capturing customer requi…" at bounding box center [386, 248] width 331 height 34
click at [221, 228] on input "d. To serve as the main unit of planning and development, capturing customer re…" at bounding box center [221, 225] width 0 height 7
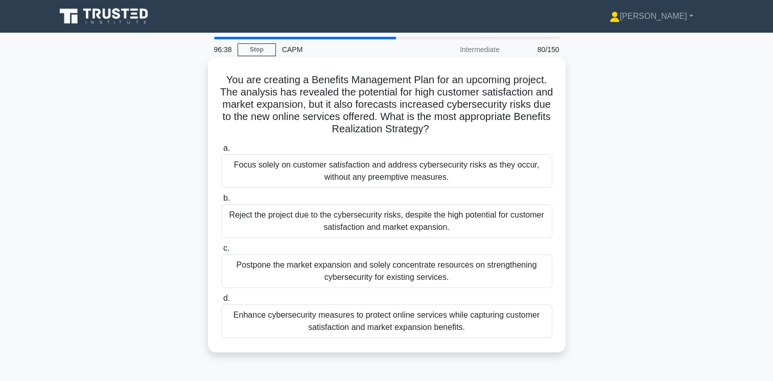
click at [478, 321] on div "Enhance cybersecurity measures to protect online services while capturing custo…" at bounding box center [386, 321] width 331 height 34
click at [221, 302] on input "d. Enhance cybersecurity measures to protect online services while capturing cu…" at bounding box center [221, 298] width 0 height 7
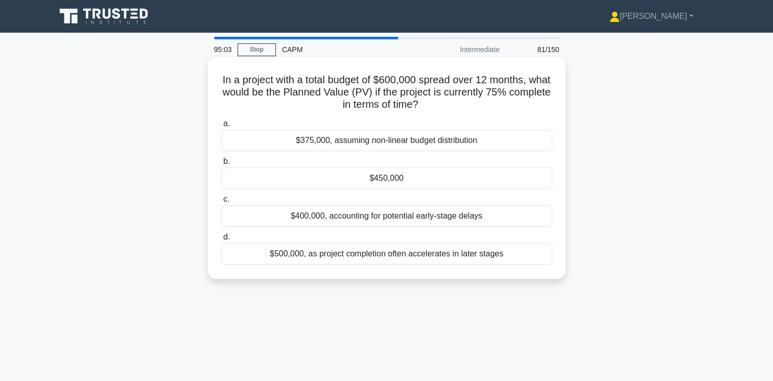
click at [393, 178] on div "$450,000" at bounding box center [386, 178] width 331 height 21
click at [221, 165] on input "b. $450,000" at bounding box center [221, 161] width 0 height 7
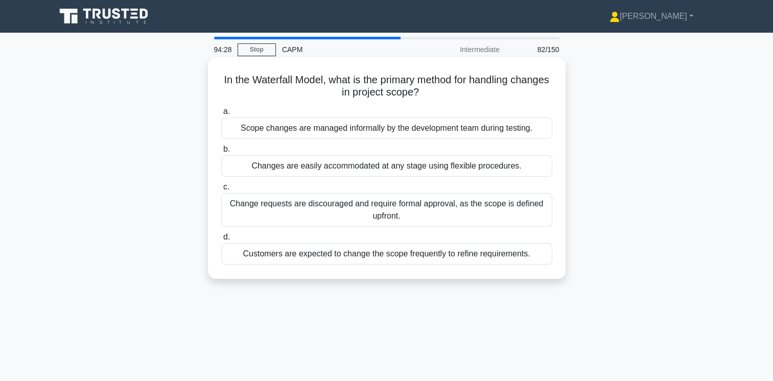
click at [480, 209] on div "Change requests are discouraged and require formal approval, as the scope is de…" at bounding box center [386, 210] width 331 height 34
click at [221, 191] on input "c. Change requests are discouraged and require formal approval, as the scope is…" at bounding box center [221, 187] width 0 height 7
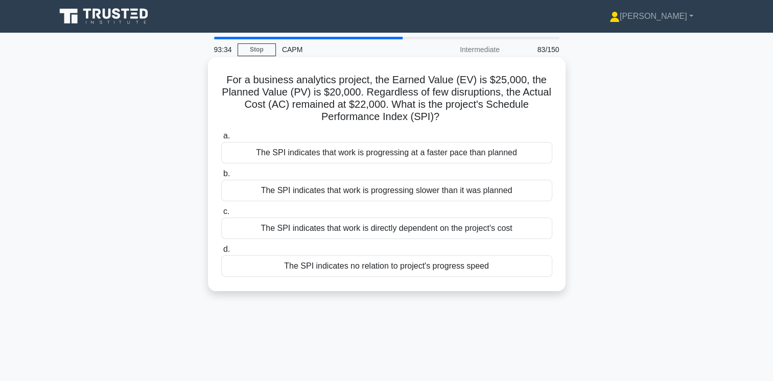
click at [434, 150] on div "The SPI indicates that work is progressing at a faster pace than planned" at bounding box center [386, 152] width 331 height 21
click at [221, 139] on input "a. The SPI indicates that work is progressing at a faster pace than planned" at bounding box center [221, 136] width 0 height 7
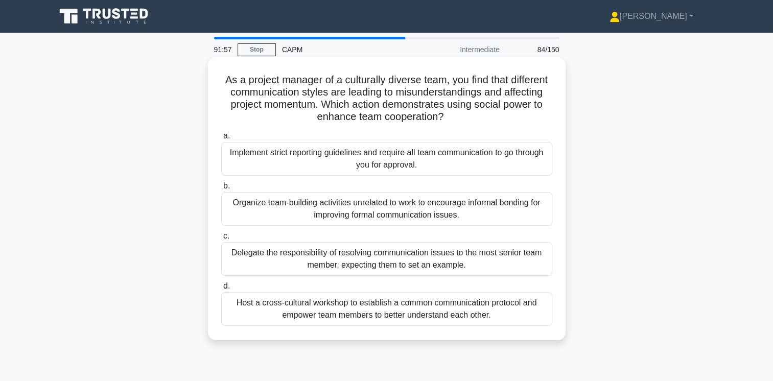
click at [443, 308] on div "Host a cross-cultural workshop to establish a common communication protocol and…" at bounding box center [386, 309] width 331 height 34
click at [221, 290] on input "d. Host a cross-cultural workshop to establish a common communication protocol …" at bounding box center [221, 286] width 0 height 7
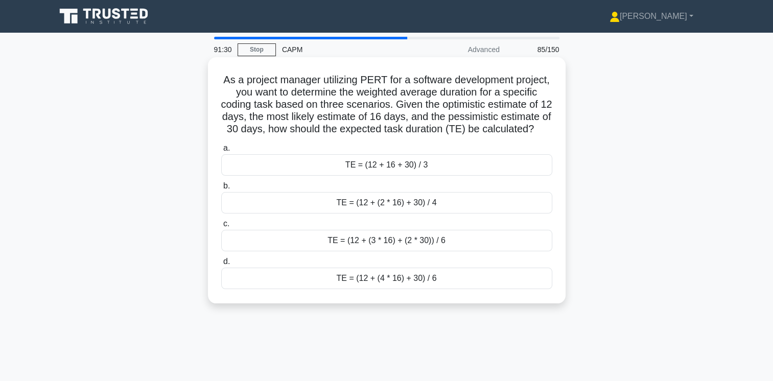
click at [405, 289] on div "TE = (12 + (4 * 16) + 30) / 6" at bounding box center [386, 278] width 331 height 21
click at [221, 265] on input "d. TE = (12 + (4 * 16) + 30) / 6" at bounding box center [221, 262] width 0 height 7
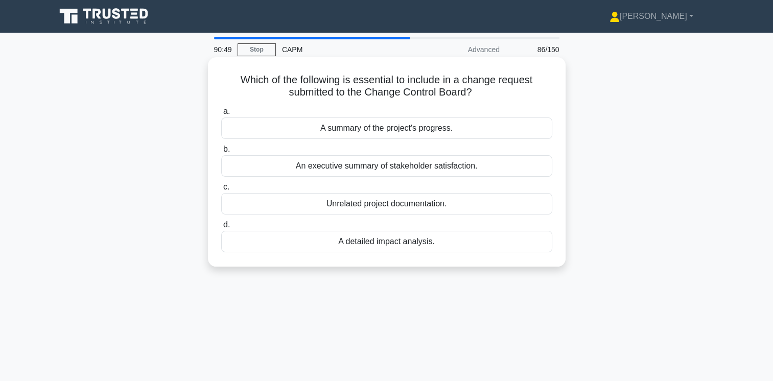
click at [395, 243] on div "A detailed impact analysis." at bounding box center [386, 241] width 331 height 21
click at [221, 228] on input "d. A detailed impact analysis." at bounding box center [221, 225] width 0 height 7
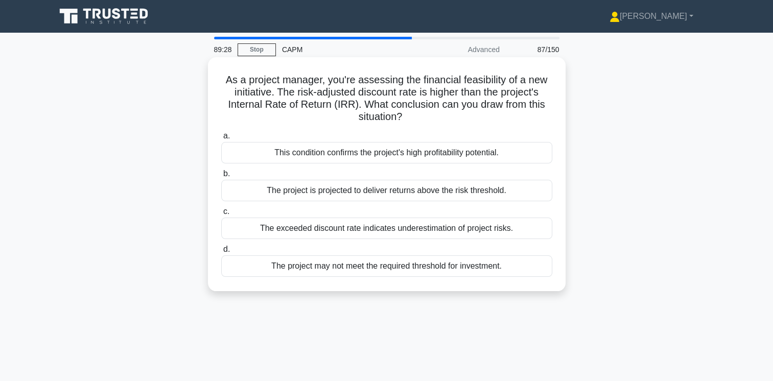
click at [450, 226] on div "The exceeded discount rate indicates underestimation of project risks." at bounding box center [386, 228] width 331 height 21
click at [221, 215] on input "c. The exceeded discount rate indicates underestimation of project risks." at bounding box center [221, 211] width 0 height 7
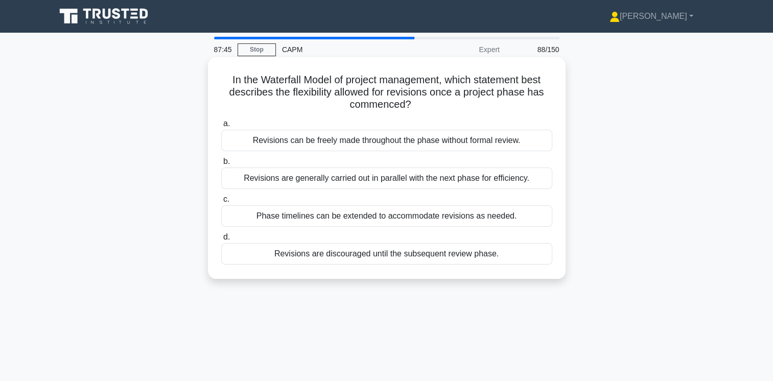
click at [425, 178] on div "Revisions are generally carried out in parallel with the next phase for efficie…" at bounding box center [386, 178] width 331 height 21
click at [221, 165] on input "b. Revisions are generally carried out in parallel with the next phase for effi…" at bounding box center [221, 161] width 0 height 7
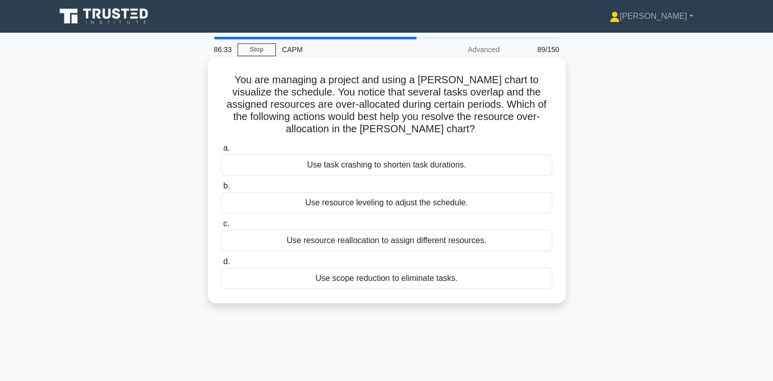
click at [410, 239] on div "Use resource reallocation to assign different resources." at bounding box center [386, 240] width 331 height 21
click at [221, 227] on input "c. Use resource reallocation to assign different resources." at bounding box center [221, 224] width 0 height 7
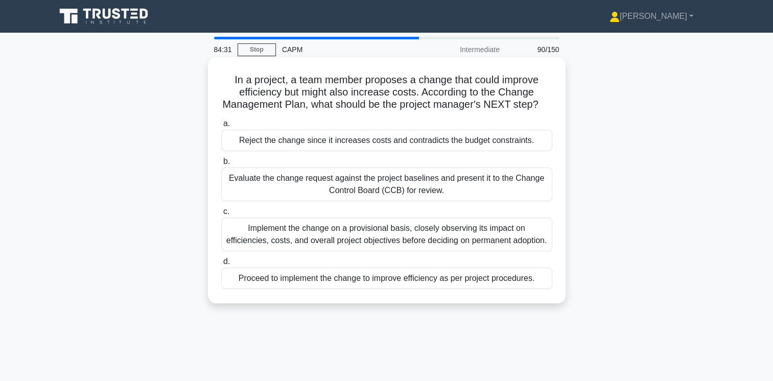
click at [430, 196] on div "Evaluate the change request against the project baselines and present it to the…" at bounding box center [386, 185] width 331 height 34
click at [221, 165] on input "b. Evaluate the change request against the project baselines and present it to …" at bounding box center [221, 161] width 0 height 7
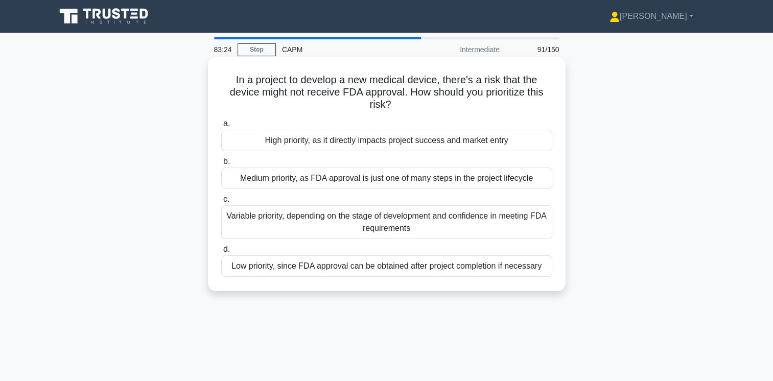
click at [415, 223] on div "Variable priority, depending on the stage of development and confidence in meet…" at bounding box center [386, 222] width 331 height 34
click at [221, 203] on input "c. Variable priority, depending on the stage of development and confidence in m…" at bounding box center [221, 199] width 0 height 7
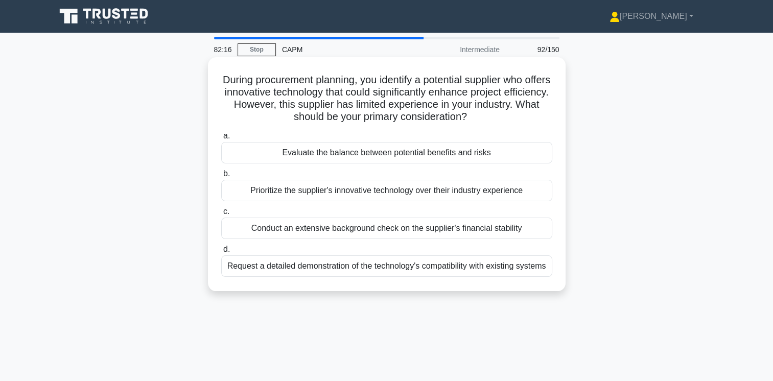
click at [429, 268] on div "Request a detailed demonstration of the technology's compatibility with existin…" at bounding box center [386, 265] width 331 height 21
click at [221, 253] on input "d. Request a detailed demonstration of the technology's compatibility with exis…" at bounding box center [221, 249] width 0 height 7
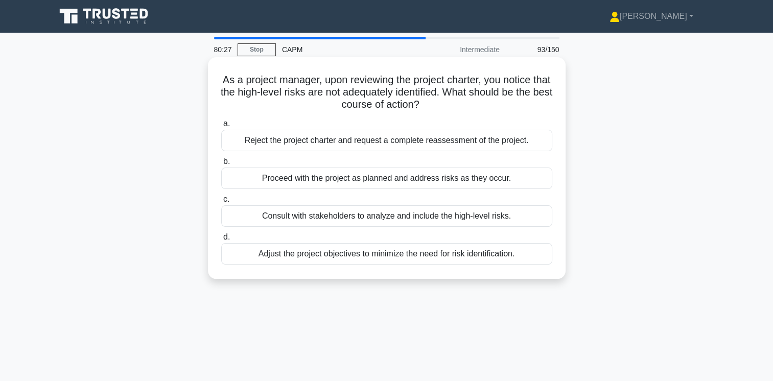
click at [417, 180] on div "Proceed with the project as planned and address risks as they occur." at bounding box center [386, 178] width 331 height 21
click at [221, 165] on input "b. Proceed with the project as planned and address risks as they occur." at bounding box center [221, 161] width 0 height 7
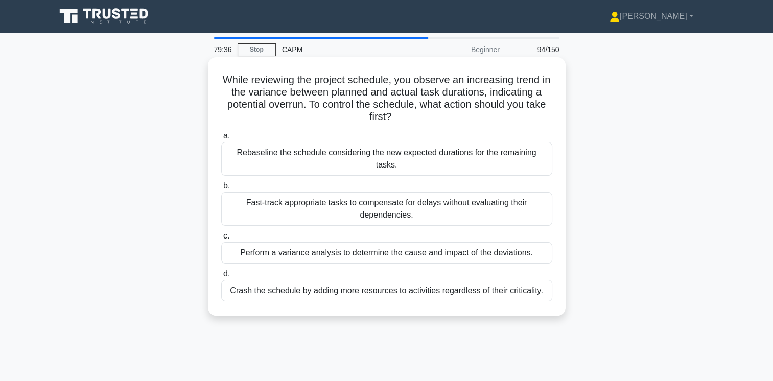
click at [497, 244] on div "Perform a variance analysis to determine the cause and impact of the deviations." at bounding box center [386, 252] width 331 height 21
click at [221, 240] on input "c. Perform a variance analysis to determine the cause and impact of the deviati…" at bounding box center [221, 236] width 0 height 7
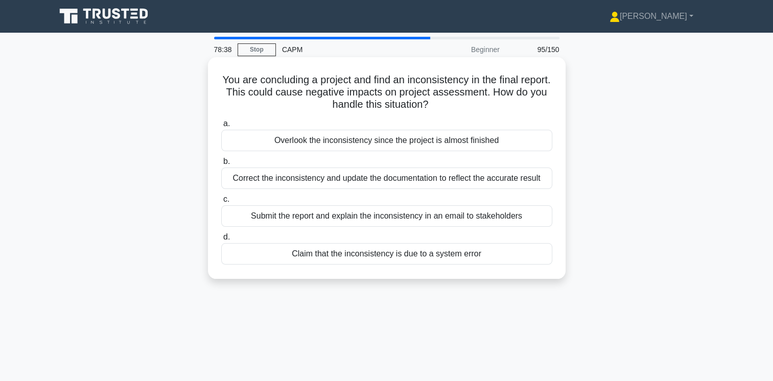
click at [387, 178] on div "Correct the inconsistency and update the documentation to reflect the accurate …" at bounding box center [386, 178] width 331 height 21
click at [221, 165] on input "b. Correct the inconsistency and update the documentation to reflect the accura…" at bounding box center [221, 161] width 0 height 7
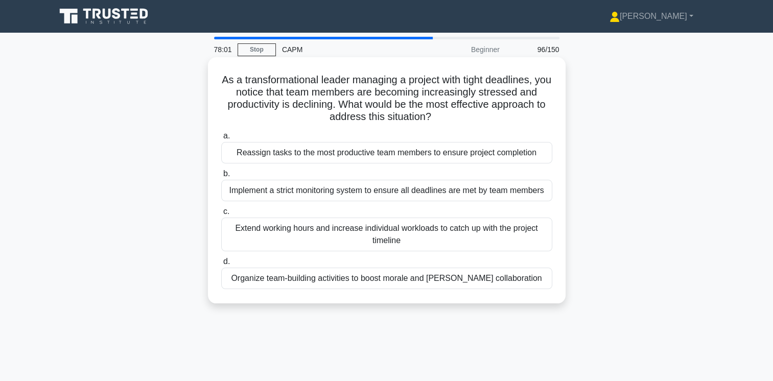
click at [498, 279] on div "Organize team-building activities to boost morale and [PERSON_NAME] collaborati…" at bounding box center [386, 278] width 331 height 21
click at [221, 265] on input "d. Organize team-building activities to boost morale and [PERSON_NAME] collabor…" at bounding box center [221, 262] width 0 height 7
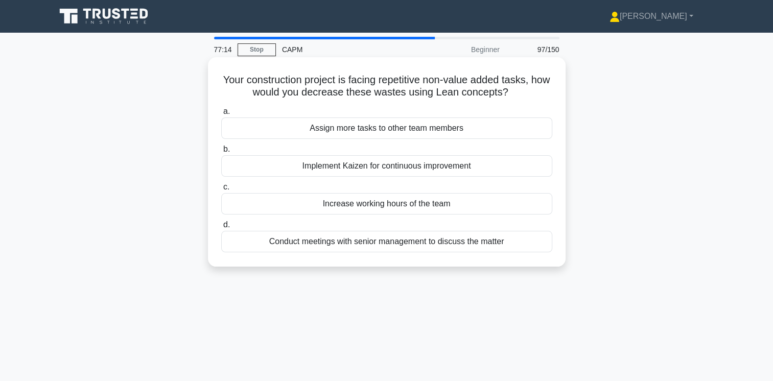
click at [423, 166] on div "Implement Kaizen for continuous improvement" at bounding box center [386, 165] width 331 height 21
click at [221, 153] on input "b. Implement Kaizen for continuous improvement" at bounding box center [221, 149] width 0 height 7
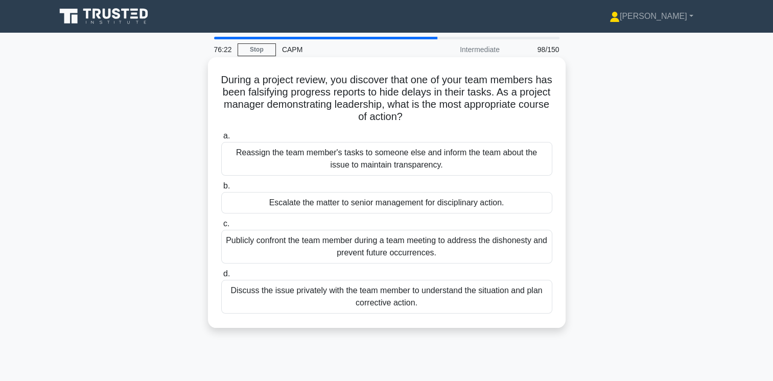
click at [415, 303] on div "Discuss the issue privately with the team member to understand the situation an…" at bounding box center [386, 297] width 331 height 34
click at [221, 277] on input "d. Discuss the issue privately with the team member to understand the situation…" at bounding box center [221, 274] width 0 height 7
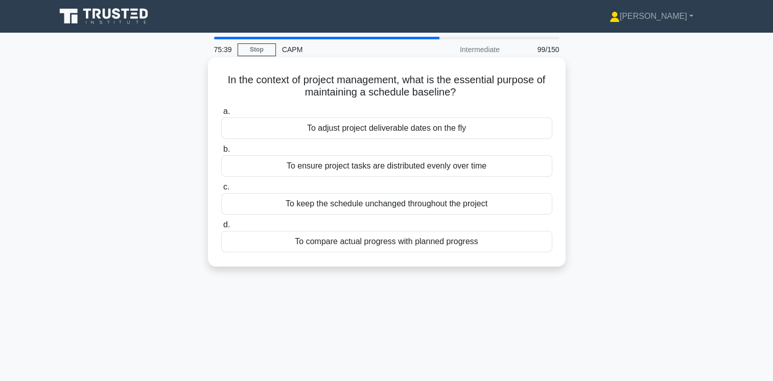
click at [411, 237] on div "To compare actual progress with planned progress" at bounding box center [386, 241] width 331 height 21
click at [221, 228] on input "d. To compare actual progress with planned progress" at bounding box center [221, 225] width 0 height 7
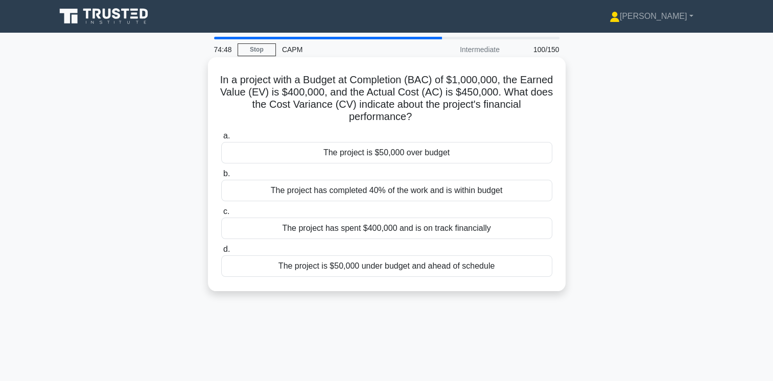
click at [446, 155] on div "The project is $50,000 over budget" at bounding box center [386, 152] width 331 height 21
click at [221, 139] on input "a. The project is $50,000 over budget" at bounding box center [221, 136] width 0 height 7
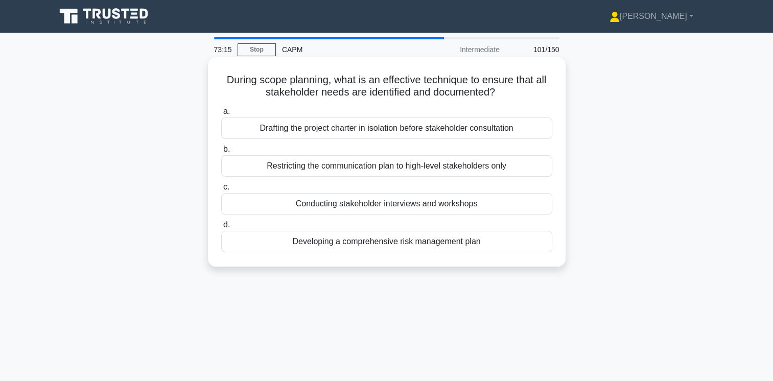
click at [454, 202] on div "Conducting stakeholder interviews and workshops" at bounding box center [386, 203] width 331 height 21
click at [221, 191] on input "c. Conducting stakeholder interviews and workshops" at bounding box center [221, 187] width 0 height 7
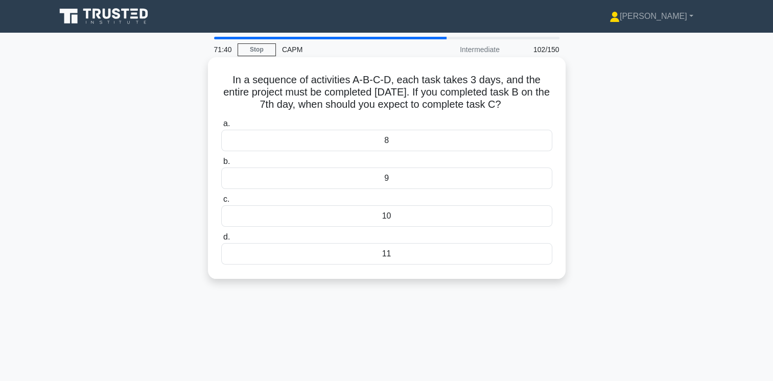
click at [405, 218] on div "10" at bounding box center [386, 215] width 331 height 21
click at [221, 203] on input "c. 10" at bounding box center [221, 199] width 0 height 7
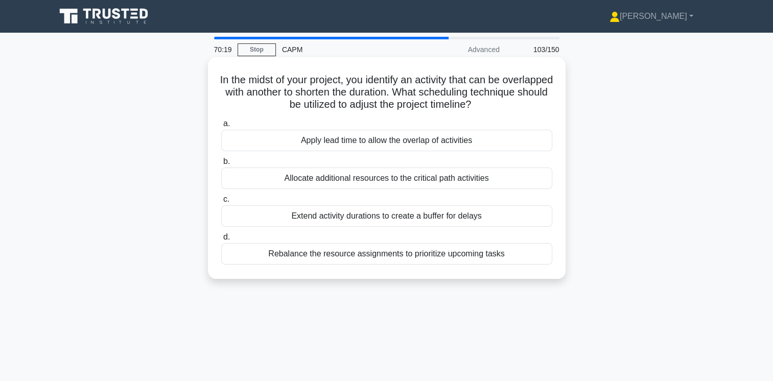
click at [497, 256] on div "Rebalance the resource assignments to prioritize upcoming tasks" at bounding box center [386, 253] width 331 height 21
click at [221, 241] on input "d. Rebalance the resource assignments to prioritize upcoming tasks" at bounding box center [221, 237] width 0 height 7
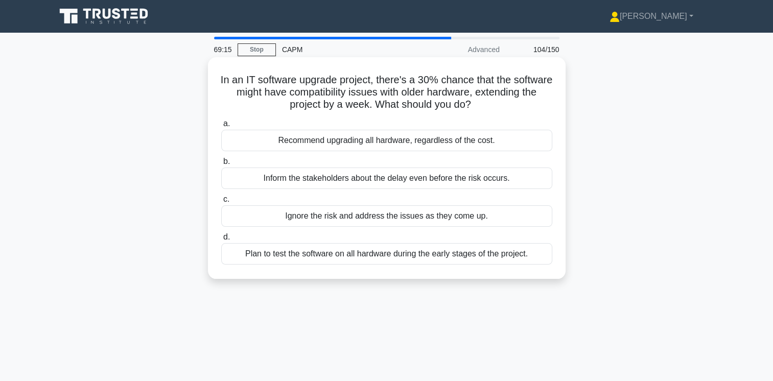
click at [488, 248] on div "Plan to test the software on all hardware during the early stages of the projec…" at bounding box center [386, 253] width 331 height 21
click at [221, 241] on input "d. Plan to test the software on all hardware during the early stages of the pro…" at bounding box center [221, 237] width 0 height 7
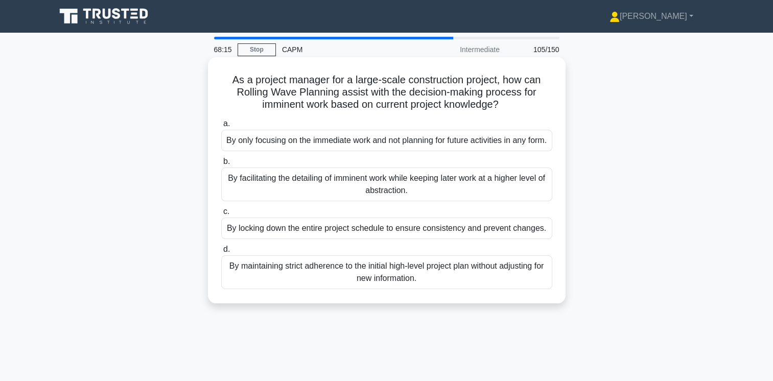
click at [428, 147] on div "By only focusing on the immediate work and not planning for future activities i…" at bounding box center [386, 140] width 331 height 21
click at [221, 127] on input "a. By only focusing on the immediate work and not planning for future activitie…" at bounding box center [221, 124] width 0 height 7
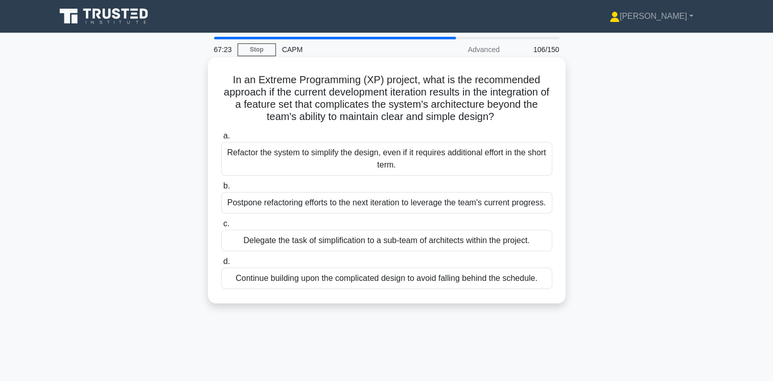
click at [419, 162] on div "Refactor the system to simplify the design, even if it requires additional effo…" at bounding box center [386, 159] width 331 height 34
click at [221, 139] on input "a. Refactor the system to simplify the design, even if it requires additional e…" at bounding box center [221, 136] width 0 height 7
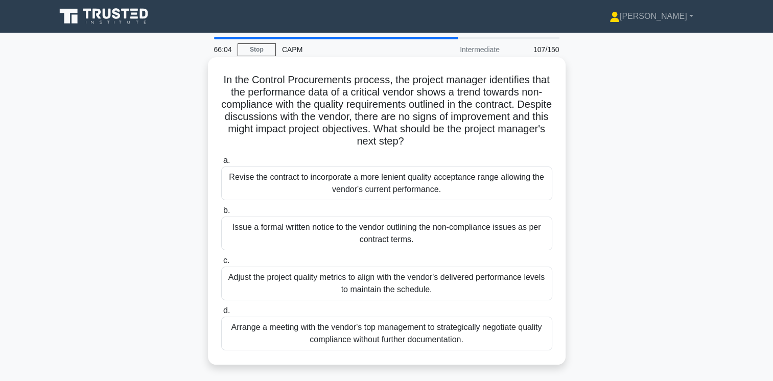
click at [421, 334] on div "Arrange a meeting with the vendor's top management to strategically negotiate q…" at bounding box center [386, 334] width 331 height 34
click at [221, 314] on input "d. Arrange a meeting with the vendor's top management to strategically negotiat…" at bounding box center [221, 311] width 0 height 7
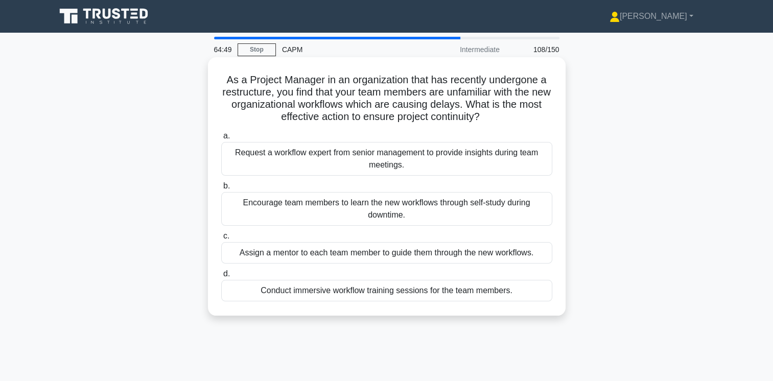
click at [495, 252] on div "Assign a mentor to each team member to guide them through the new workflows." at bounding box center [386, 252] width 331 height 21
click at [221, 240] on input "c. Assign a mentor to each team member to guide them through the new workflows." at bounding box center [221, 236] width 0 height 7
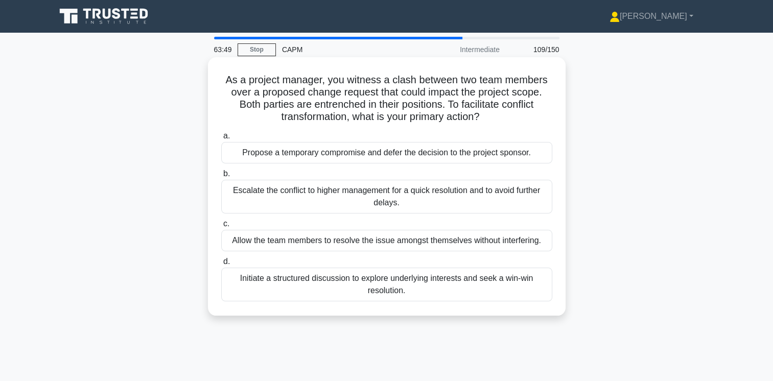
click at [442, 286] on div "Initiate a structured discussion to explore underlying interests and seek a win…" at bounding box center [386, 285] width 331 height 34
click at [221, 265] on input "d. Initiate a structured discussion to explore underlying interests and seek a …" at bounding box center [221, 262] width 0 height 7
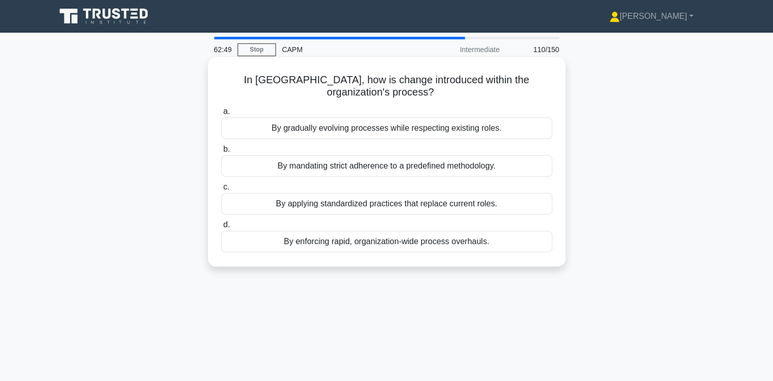
click at [414, 169] on div "By mandating strict adherence to a predefined methodology." at bounding box center [386, 165] width 331 height 21
click at [221, 153] on input "b. By mandating strict adherence to a predefined methodology." at bounding box center [221, 149] width 0 height 7
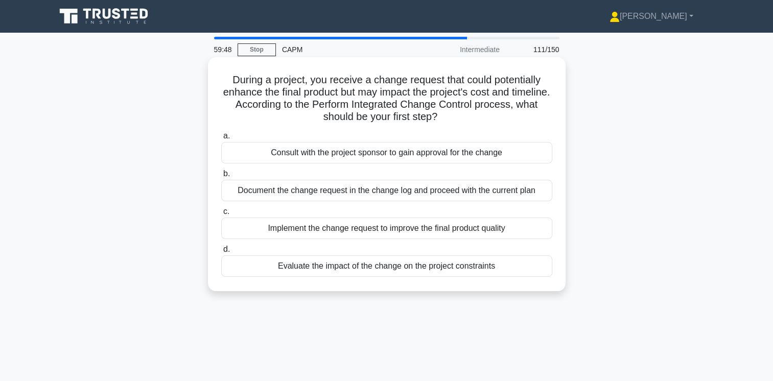
click at [441, 268] on div "Evaluate the impact of the change on the project constraints" at bounding box center [386, 265] width 331 height 21
click at [221, 253] on input "d. Evaluate the impact of the change on the project constraints" at bounding box center [221, 249] width 0 height 7
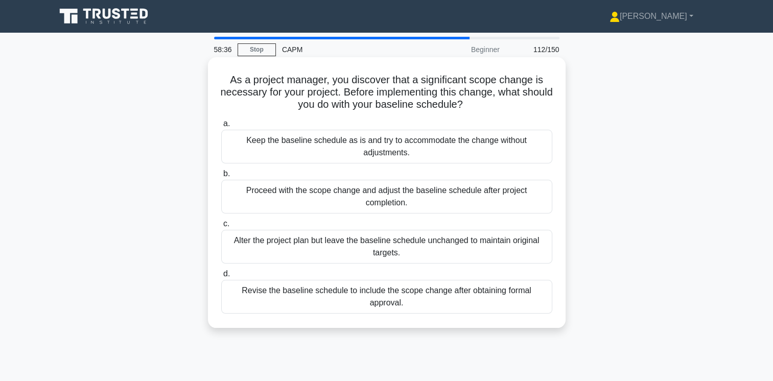
click at [402, 300] on div "Revise the baseline schedule to include the scope change after obtaining formal…" at bounding box center [386, 297] width 331 height 34
click at [221, 277] on input "d. Revise the baseline schedule to include the scope change after obtaining for…" at bounding box center [221, 274] width 0 height 7
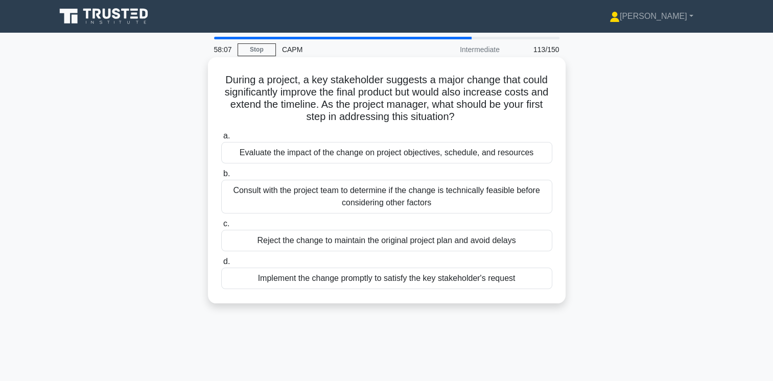
click at [451, 152] on div "Evaluate the impact of the change on project objectives, schedule, and resources" at bounding box center [386, 152] width 331 height 21
click at [221, 139] on input "a. Evaluate the impact of the change on project objectives, schedule, and resou…" at bounding box center [221, 136] width 0 height 7
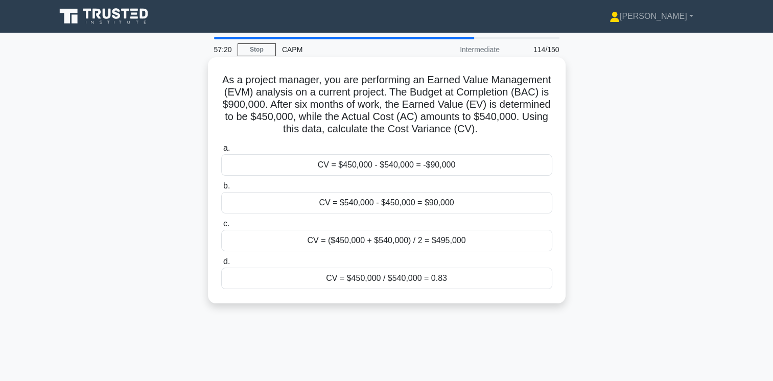
click at [453, 176] on div "CV = $450,000 - $540,000 = -$90,000" at bounding box center [386, 164] width 331 height 21
click at [221, 152] on input "a. CV = $450,000 - $540,000 = -$90,000" at bounding box center [221, 148] width 0 height 7
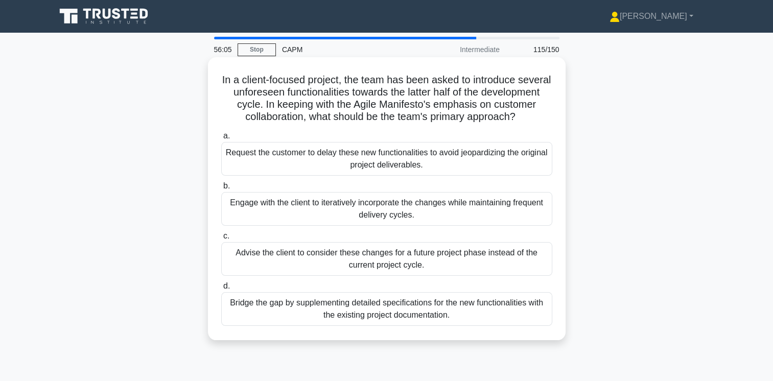
click at [421, 175] on div "Request the customer to delay these new functionalities to avoid jeopardizing t…" at bounding box center [386, 159] width 331 height 34
click at [221, 139] on input "a. Request the customer to delay these new functionalities to avoid jeopardizin…" at bounding box center [221, 136] width 0 height 7
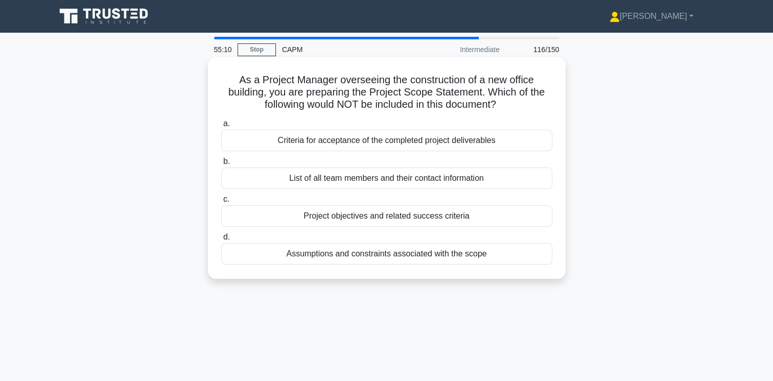
click at [431, 175] on div "List of all team members and their contact information" at bounding box center [386, 178] width 331 height 21
click at [221, 165] on input "b. List of all team members and their contact information" at bounding box center [221, 161] width 0 height 7
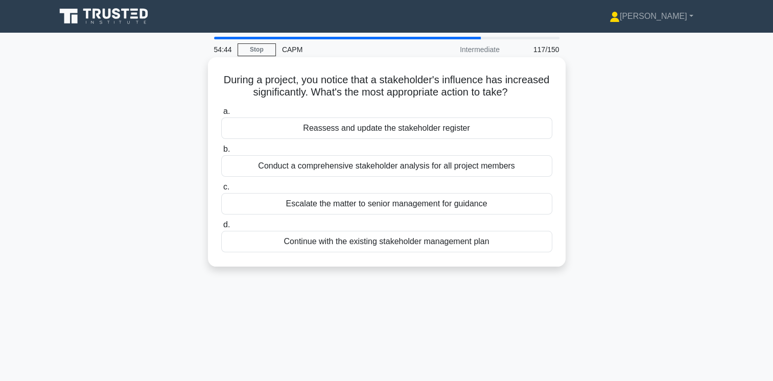
click at [460, 132] on div "Reassess and update the stakeholder register" at bounding box center [386, 128] width 331 height 21
click at [221, 115] on input "a. Reassess and update the stakeholder register" at bounding box center [221, 111] width 0 height 7
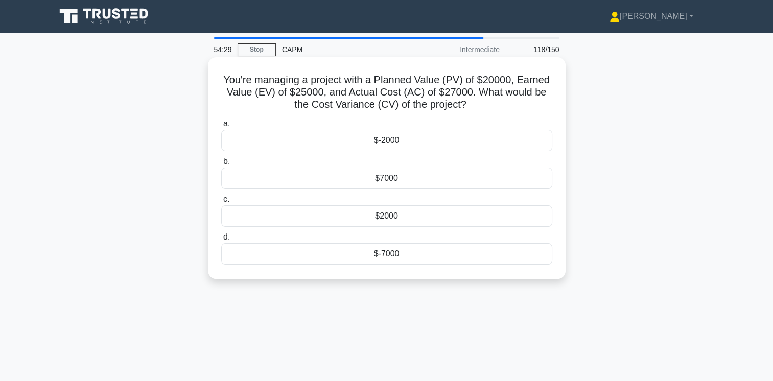
click at [398, 141] on div "$-2000" at bounding box center [386, 140] width 331 height 21
click at [221, 127] on input "a. $-2000" at bounding box center [221, 124] width 0 height 7
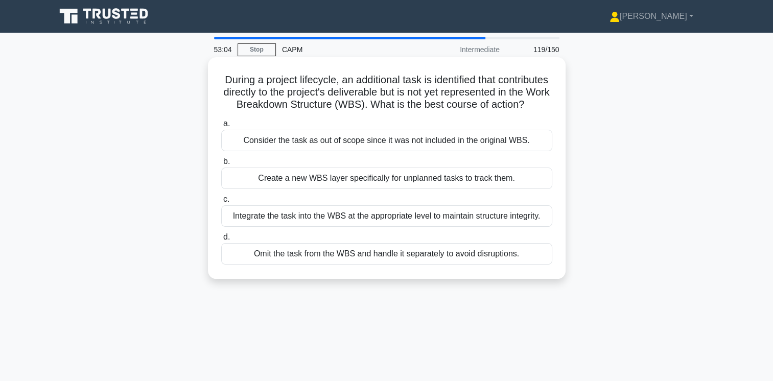
click at [482, 151] on div "Consider the task as out of scope since it was not included in the original WBS." at bounding box center [386, 140] width 331 height 21
click at [221, 127] on input "a. Consider the task as out of scope since it was not included in the original …" at bounding box center [221, 124] width 0 height 7
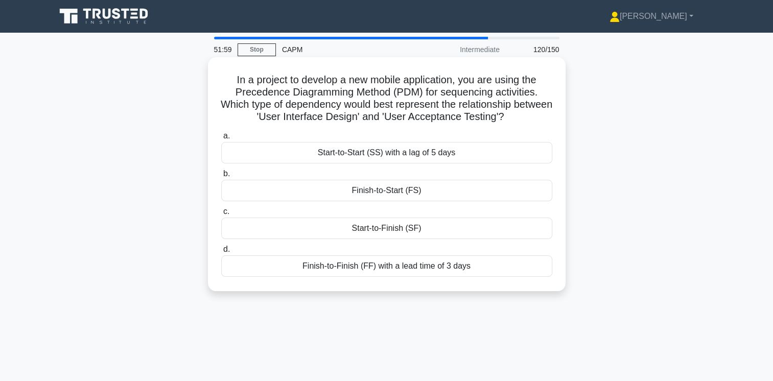
click at [412, 190] on div "Finish-to-Start (FS)" at bounding box center [386, 190] width 331 height 21
click at [221, 177] on input "b. Finish-to-Start (FS)" at bounding box center [221, 174] width 0 height 7
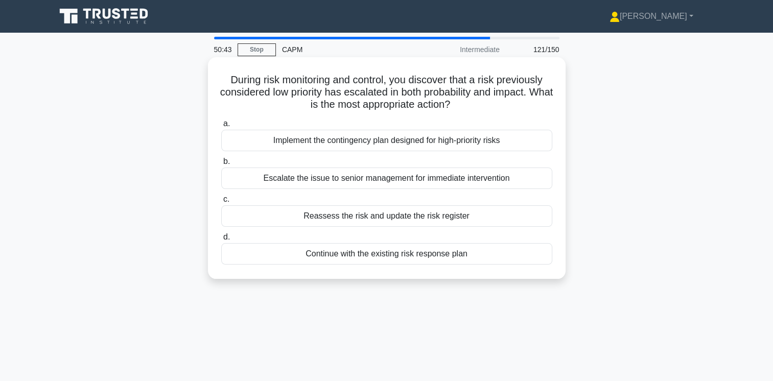
click at [466, 218] on div "Reassess the risk and update the risk register" at bounding box center [386, 215] width 331 height 21
click at [221, 203] on input "c. Reassess the risk and update the risk register" at bounding box center [221, 199] width 0 height 7
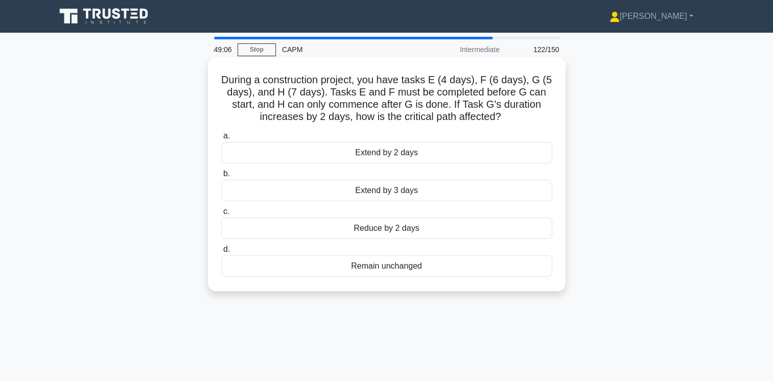
click at [401, 154] on div "Extend by 2 days" at bounding box center [386, 152] width 331 height 21
click at [221, 139] on input "a. Extend by 2 days" at bounding box center [221, 136] width 0 height 7
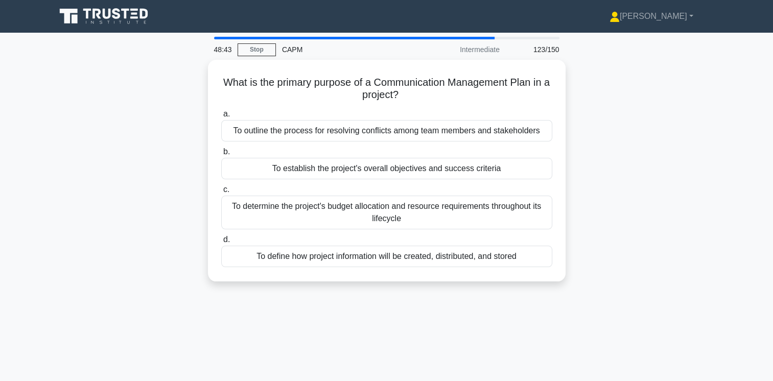
click at [629, 142] on div "What is the primary purpose of a Communication Management Plan in a project? .s…" at bounding box center [387, 177] width 674 height 234
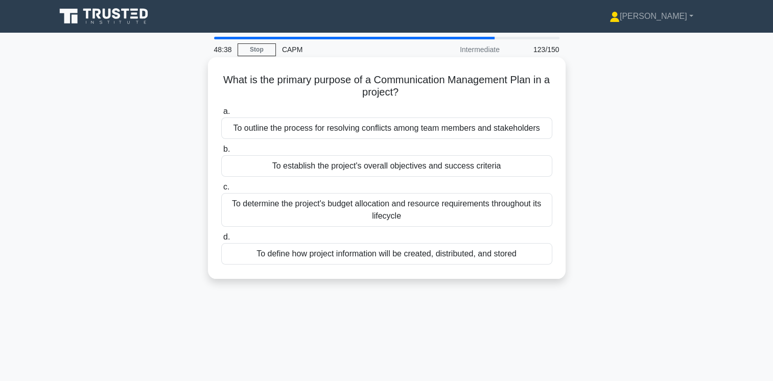
click at [479, 130] on div "To outline the process for resolving conflicts among team members and stakehold…" at bounding box center [386, 128] width 331 height 21
click at [221, 115] on input "a. To outline the process for resolving conflicts among team members and stakeh…" at bounding box center [221, 111] width 0 height 7
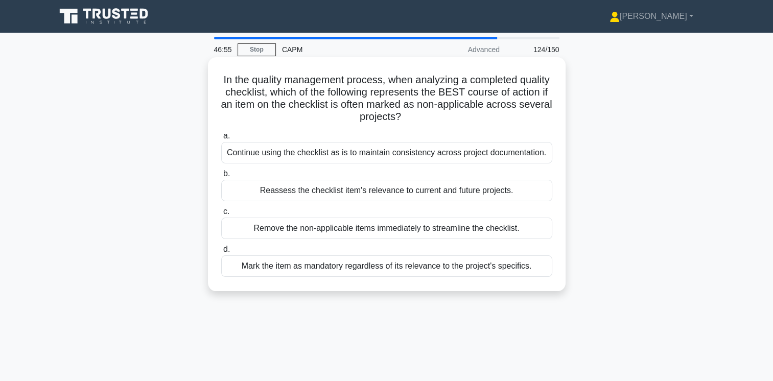
click at [457, 150] on div "Continue using the checklist as is to maintain consistency across project docum…" at bounding box center [386, 152] width 331 height 21
click at [221, 139] on input "a. Continue using the checklist as is to maintain consistency across project do…" at bounding box center [221, 136] width 0 height 7
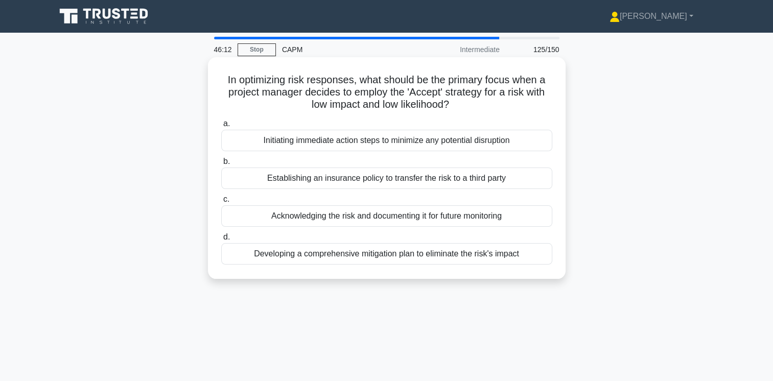
click at [434, 218] on div "Acknowledging the risk and documenting it for future monitoring" at bounding box center [386, 215] width 331 height 21
click at [221, 203] on input "c. Acknowledging the risk and documenting it for future monitoring" at bounding box center [221, 199] width 0 height 7
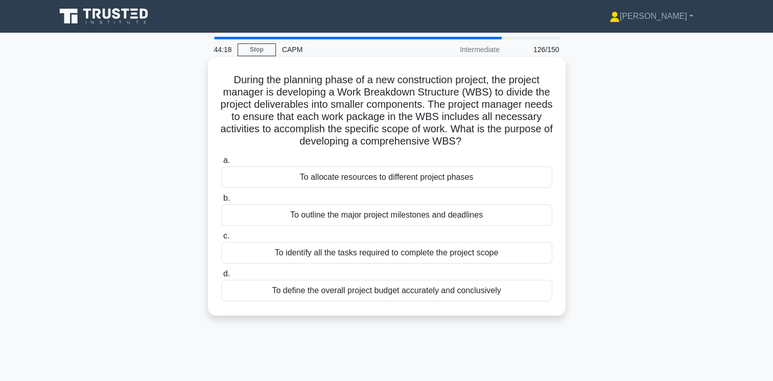
click at [460, 256] on div "To identify all the tasks required to complete the project scope" at bounding box center [386, 252] width 331 height 21
click at [221, 240] on input "c. To identify all the tasks required to complete the project scope" at bounding box center [221, 236] width 0 height 7
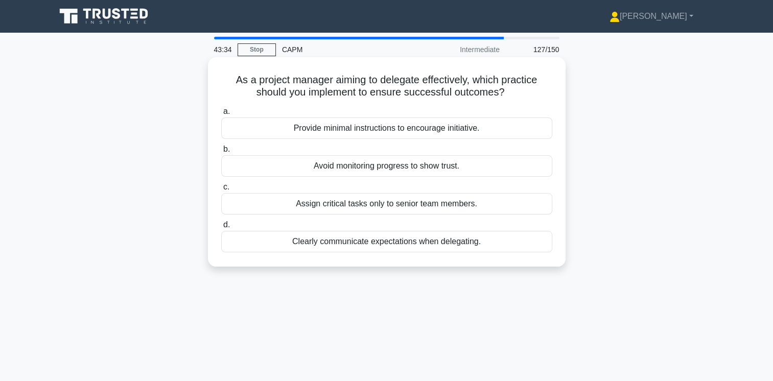
click at [394, 242] on div "Clearly communicate expectations when delegating." at bounding box center [386, 241] width 331 height 21
click at [221, 228] on input "d. Clearly communicate expectations when delegating." at bounding box center [221, 225] width 0 height 7
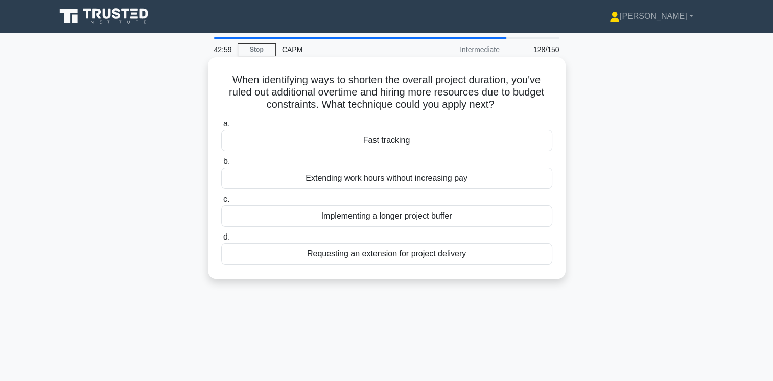
click at [394, 141] on div "Fast tracking" at bounding box center [386, 140] width 331 height 21
click at [221, 127] on input "a. Fast tracking" at bounding box center [221, 124] width 0 height 7
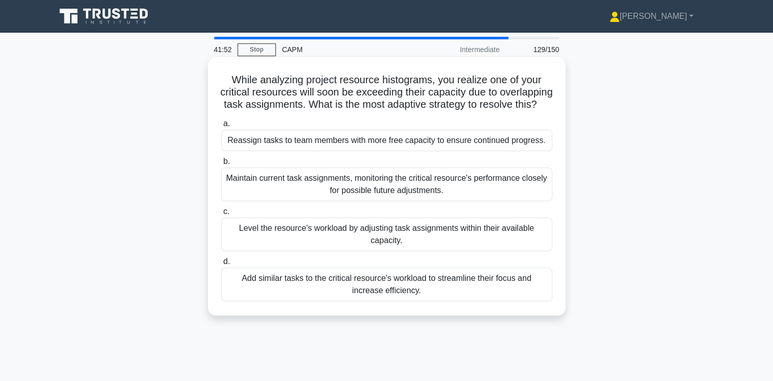
click at [507, 243] on div "Level the resource's workload by adjusting task assignments within their availa…" at bounding box center [386, 235] width 331 height 34
click at [221, 215] on input "c. Level the resource's workload by adjusting task assignments within their ava…" at bounding box center [221, 211] width 0 height 7
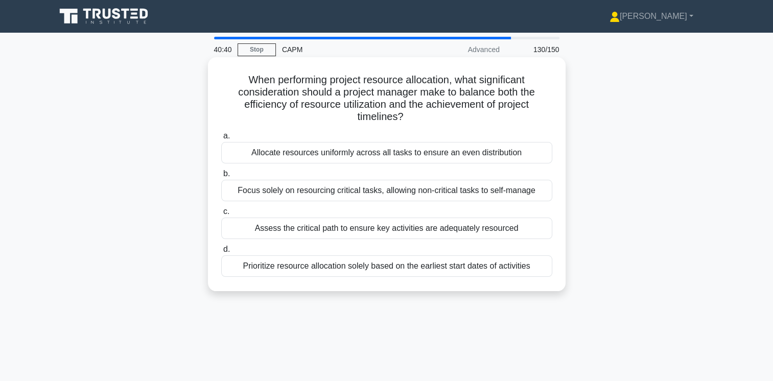
click at [461, 263] on div "Prioritize resource allocation solely based on the earliest start dates of acti…" at bounding box center [386, 265] width 331 height 21
click at [221, 253] on input "d. Prioritize resource allocation solely based on the earliest start dates of a…" at bounding box center [221, 249] width 0 height 7
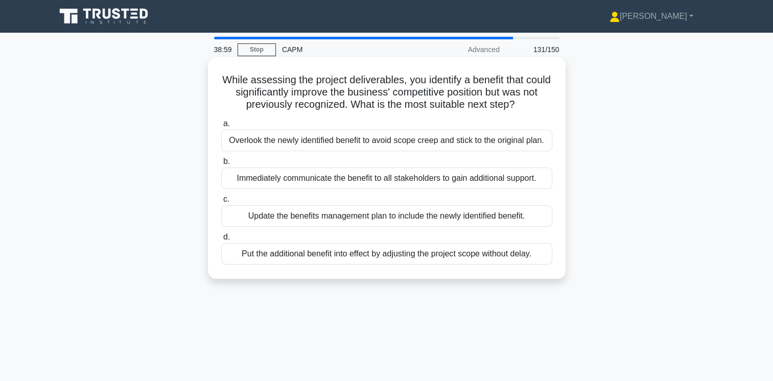
click at [378, 215] on div "Update the benefits management plan to include the newly identified benefit." at bounding box center [386, 215] width 331 height 21
click at [221, 203] on input "c. Update the benefits management plan to include the newly identified benefit." at bounding box center [221, 199] width 0 height 7
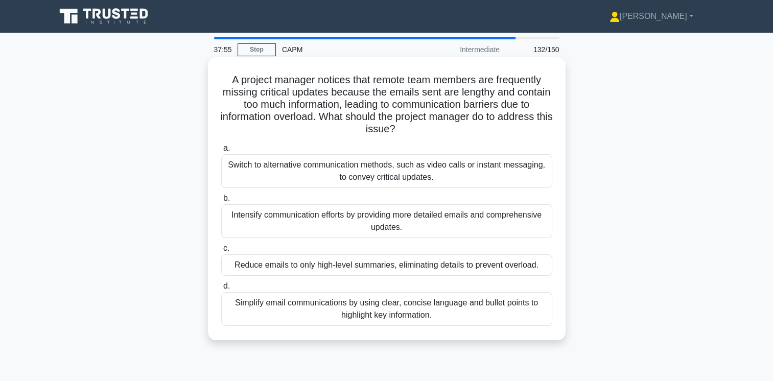
click at [369, 306] on div "Simplify email communications by using clear, concise language and bullet point…" at bounding box center [386, 309] width 331 height 34
click at [221, 290] on input "d. Simplify email communications by using clear, concise language and bullet po…" at bounding box center [221, 286] width 0 height 7
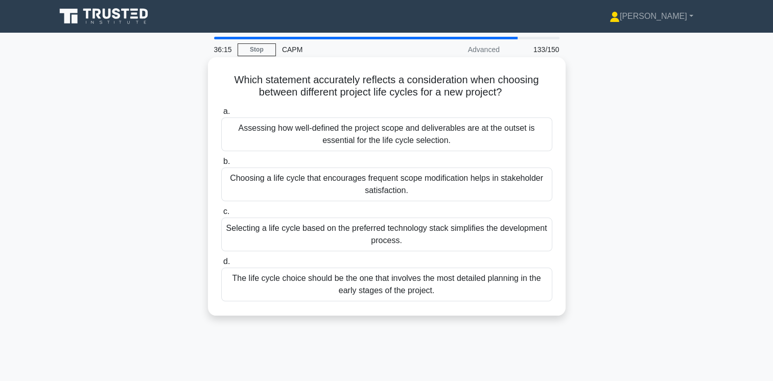
click at [447, 136] on div "Assessing how well-defined the project scope and deliverables are at the outset…" at bounding box center [386, 135] width 331 height 34
click at [221, 115] on input "a. Assessing how well-defined the project scope and deliverables are at the out…" at bounding box center [221, 111] width 0 height 7
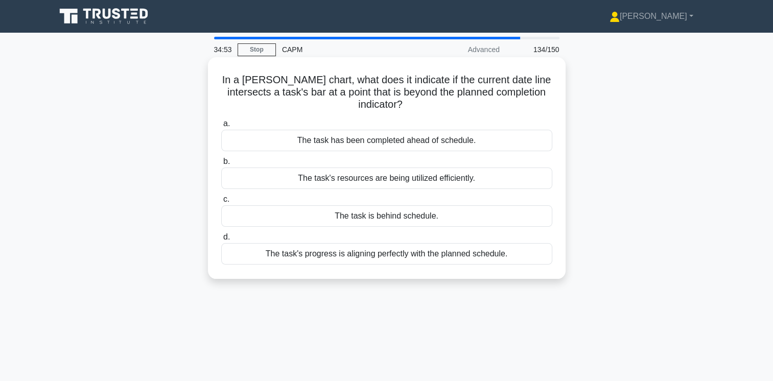
click at [474, 255] on div "The task's progress is aligning perfectly with the planned schedule." at bounding box center [386, 253] width 331 height 21
click at [221, 241] on input "d. The task's progress is aligning perfectly with the planned schedule." at bounding box center [221, 237] width 0 height 7
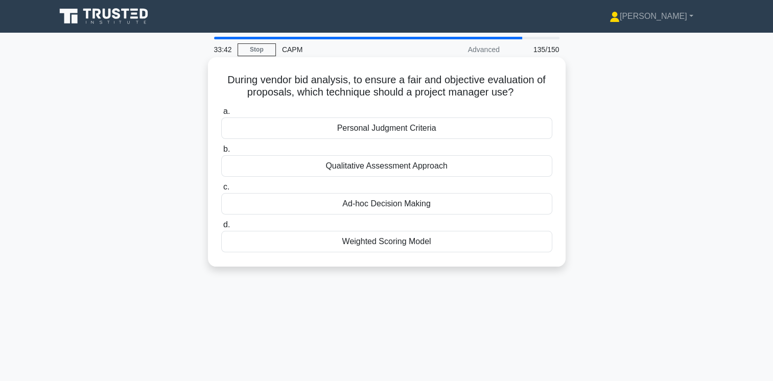
click at [451, 240] on div "Weighted Scoring Model" at bounding box center [386, 241] width 331 height 21
click at [221, 228] on input "d. Weighted Scoring Model" at bounding box center [221, 225] width 0 height 7
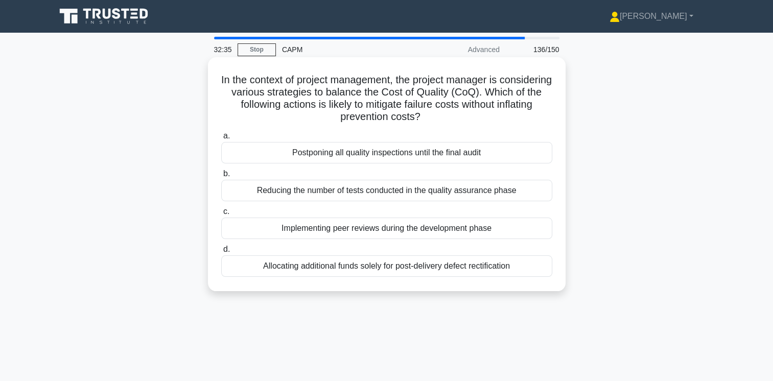
click at [447, 226] on div "Implementing peer reviews during the development phase" at bounding box center [386, 228] width 331 height 21
click at [221, 215] on input "c. Implementing peer reviews during the development phase" at bounding box center [221, 211] width 0 height 7
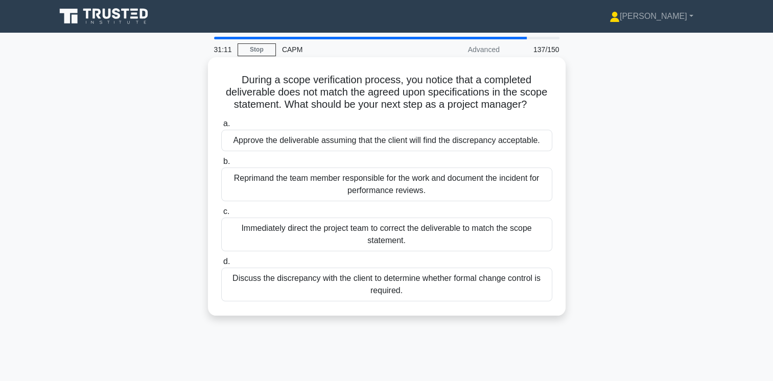
click at [387, 283] on div "Discuss the discrepancy with the client to determine whether formal change cont…" at bounding box center [386, 285] width 331 height 34
click at [221, 265] on input "d. Discuss the discrepancy with the client to determine whether formal change c…" at bounding box center [221, 262] width 0 height 7
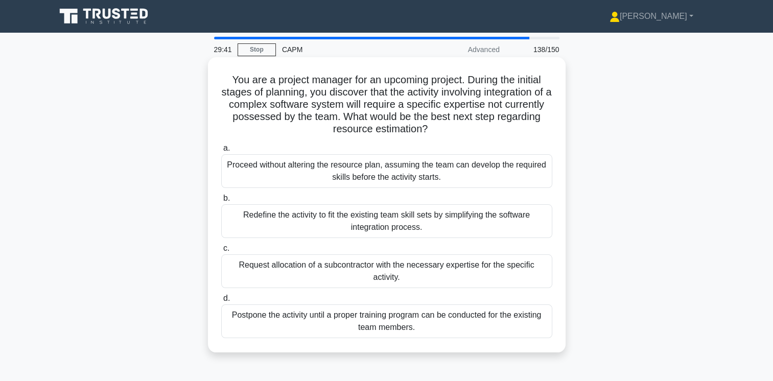
click at [478, 174] on div "Proceed without altering the resource plan, assuming the team can develop the r…" at bounding box center [386, 171] width 331 height 34
click at [221, 152] on input "a. Proceed without altering the resource plan, assuming the team can develop th…" at bounding box center [221, 148] width 0 height 7
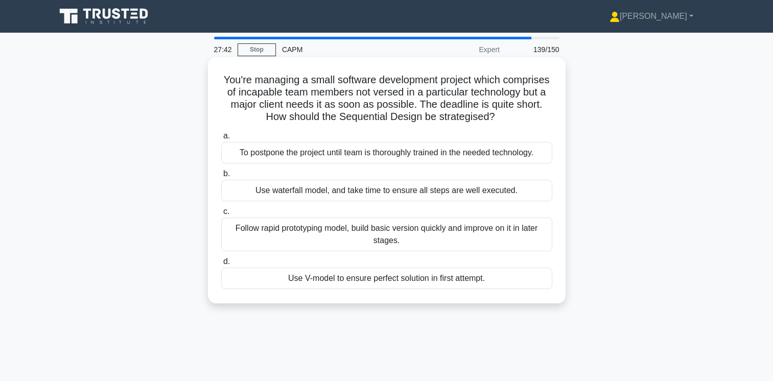
click at [429, 240] on div "Follow rapid prototyping model, build basic version quickly and improve on it i…" at bounding box center [386, 235] width 331 height 34
click at [221, 215] on input "c. Follow rapid prototyping model, build basic version quickly and improve on i…" at bounding box center [221, 211] width 0 height 7
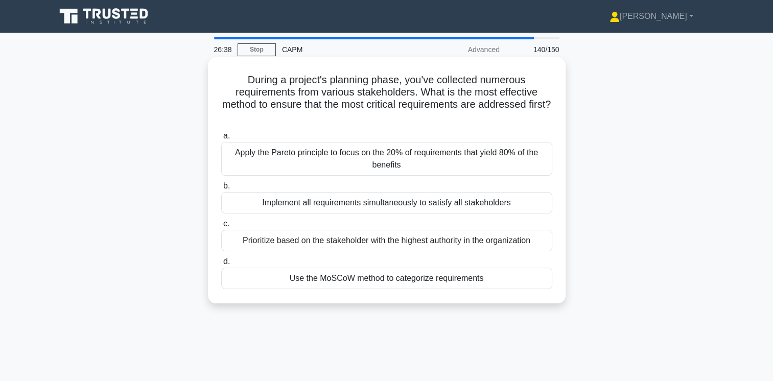
click at [365, 279] on div "Use the MoSCoW method to categorize requirements" at bounding box center [386, 278] width 331 height 21
click at [221, 265] on input "d. Use the MoSCoW method to categorize requirements" at bounding box center [221, 262] width 0 height 7
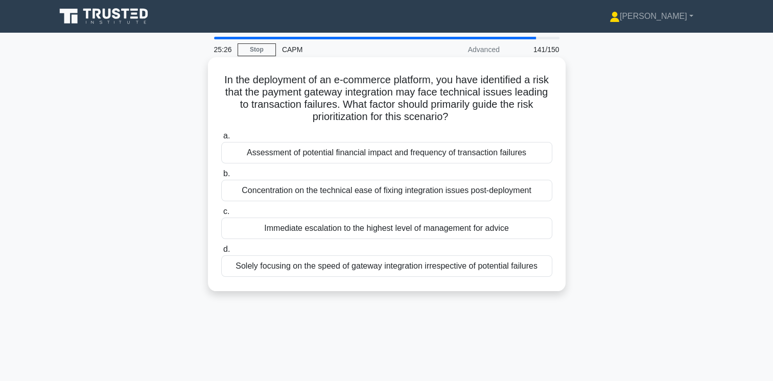
click at [502, 150] on div "Assessment of potential financial impact and frequency of transaction failures" at bounding box center [386, 152] width 331 height 21
click at [221, 139] on input "a. Assessment of potential financial impact and frequency of transaction failur…" at bounding box center [221, 136] width 0 height 7
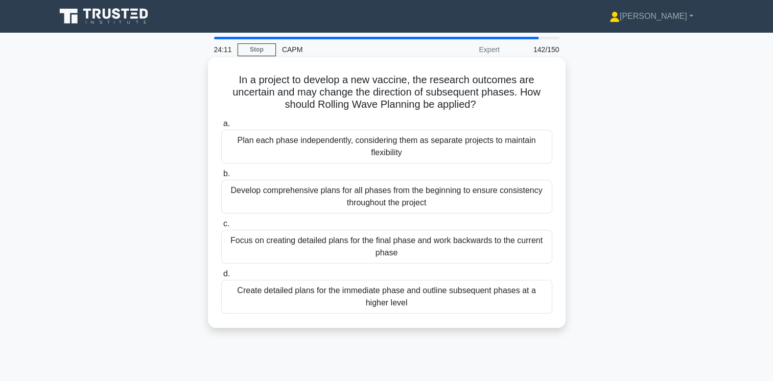
click at [437, 296] on div "Create detailed plans for the immediate phase and outline subsequent phases at …" at bounding box center [386, 297] width 331 height 34
click at [221, 277] on input "d. Create detailed plans for the immediate phase and outline subsequent phases …" at bounding box center [221, 274] width 0 height 7
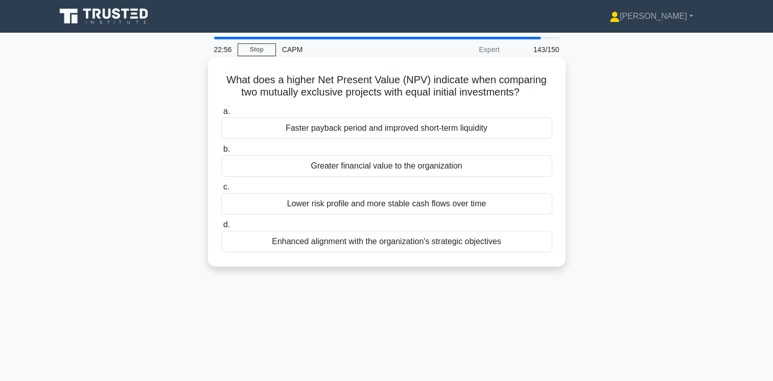
click at [398, 165] on div "Greater financial value to the organization" at bounding box center [386, 165] width 331 height 21
click at [221, 153] on input "b. Greater financial value to the organization" at bounding box center [221, 149] width 0 height 7
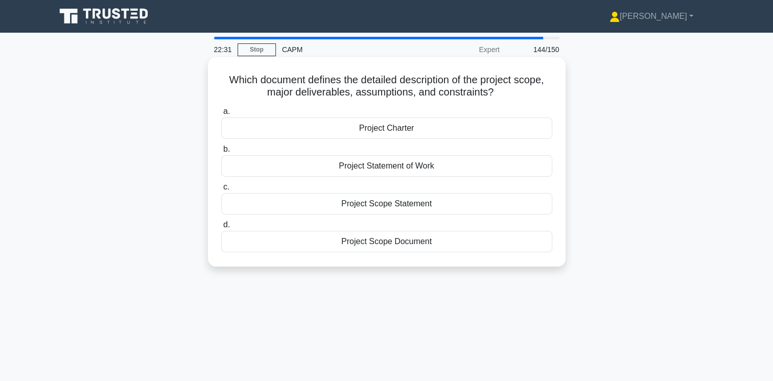
click at [434, 171] on div "Project Statement of Work" at bounding box center [386, 165] width 331 height 21
click at [221, 153] on input "b. Project Statement of Work" at bounding box center [221, 149] width 0 height 7
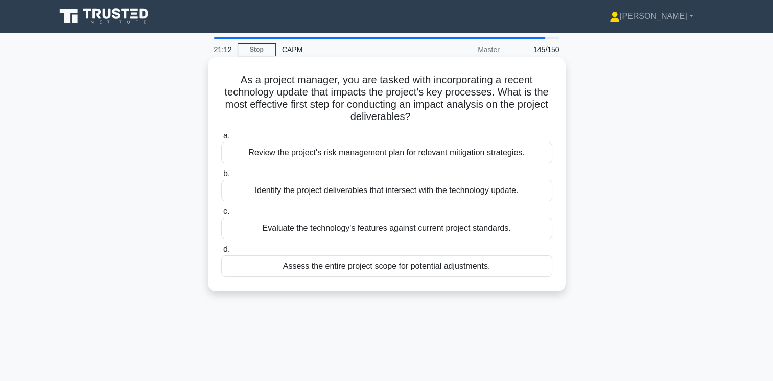
click at [494, 228] on div "Evaluate the technology's features against current project standards." at bounding box center [386, 228] width 331 height 21
click at [221, 215] on input "c. Evaluate the technology's features against current project standards." at bounding box center [221, 211] width 0 height 7
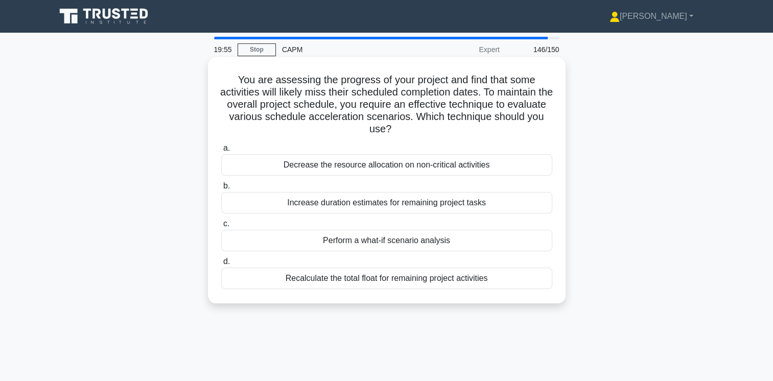
click at [408, 238] on div "Perform a what-if scenario analysis" at bounding box center [386, 240] width 331 height 21
click at [221, 227] on input "c. Perform a what-if scenario analysis" at bounding box center [221, 224] width 0 height 7
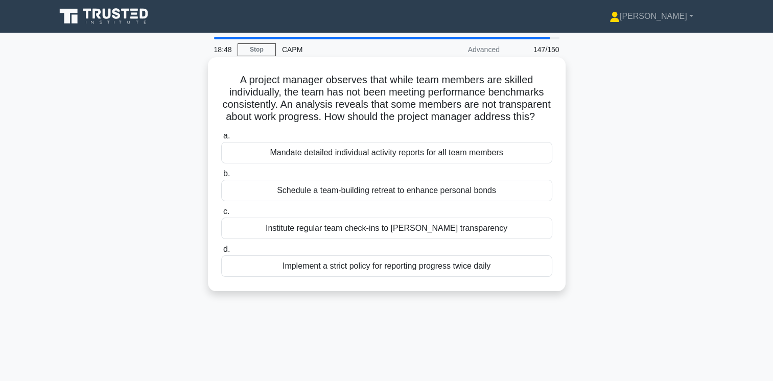
click at [460, 201] on div "Schedule a team-building retreat to enhance personal bonds" at bounding box center [386, 190] width 331 height 21
click at [221, 177] on input "b. Schedule a team-building retreat to enhance personal bonds" at bounding box center [221, 174] width 0 height 7
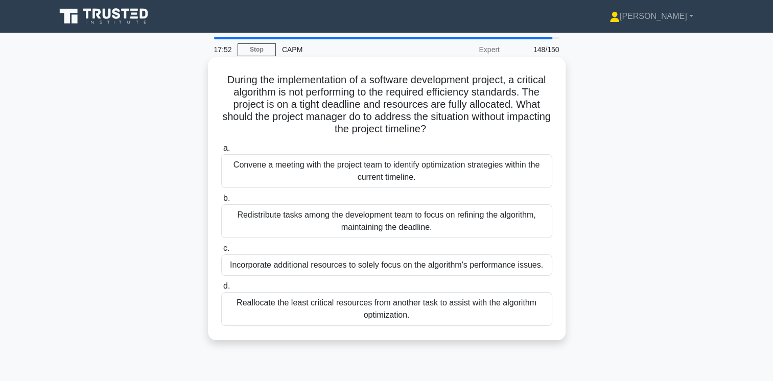
click at [427, 307] on div "Reallocate the least critical resources from another task to assist with the al…" at bounding box center [386, 309] width 331 height 34
click at [221, 290] on input "d. Reallocate the least critical resources from another task to assist with the…" at bounding box center [221, 286] width 0 height 7
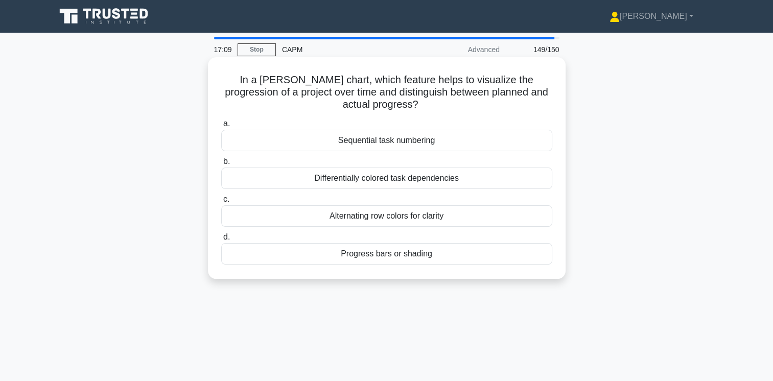
click at [423, 178] on div "Differentially colored task dependencies" at bounding box center [386, 178] width 331 height 21
click at [221, 165] on input "b. Differentially colored task dependencies" at bounding box center [221, 161] width 0 height 7
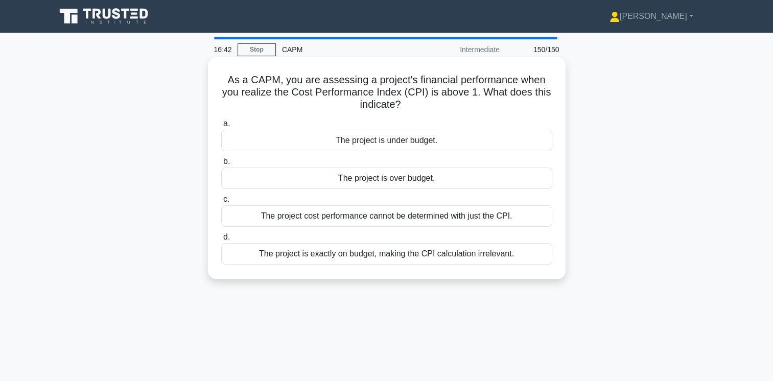
click at [444, 181] on div "The project is over budget." at bounding box center [386, 178] width 331 height 21
click at [221, 165] on input "b. The project is over budget." at bounding box center [221, 161] width 0 height 7
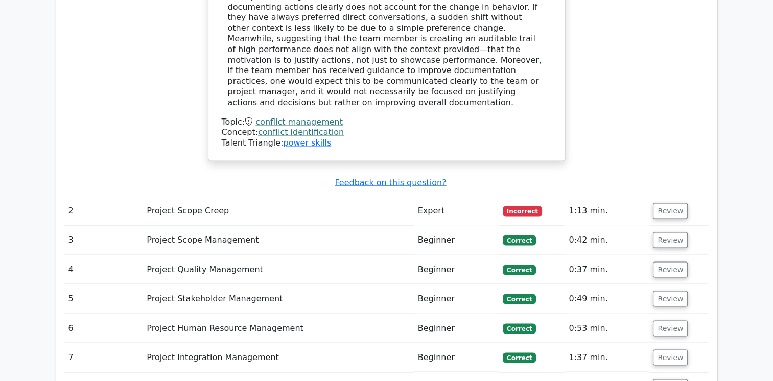
scroll to position [1819, 0]
click at [668, 202] on button "Review" at bounding box center [670, 210] width 35 height 16
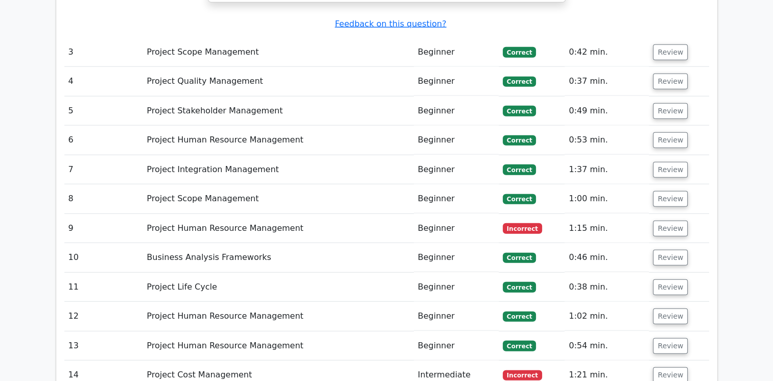
scroll to position [2552, 0]
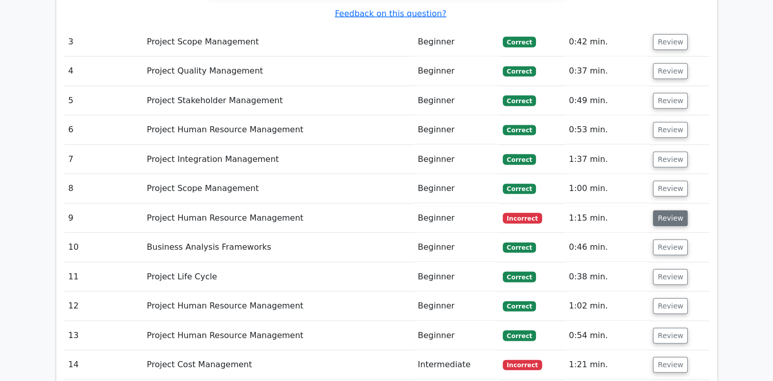
click at [662, 210] on button "Review" at bounding box center [670, 218] width 35 height 16
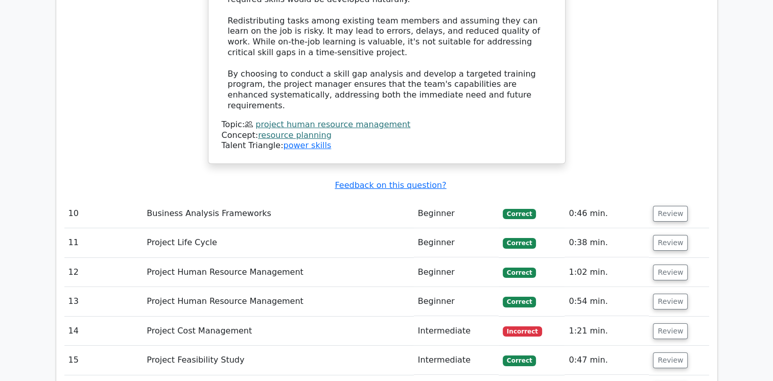
scroll to position [3293, 0]
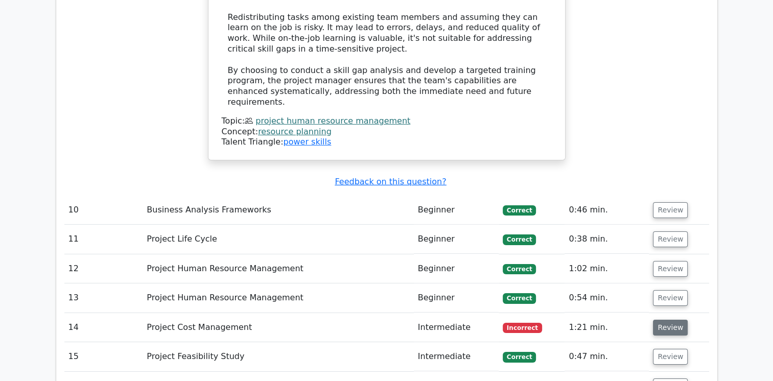
click at [668, 320] on button "Review" at bounding box center [670, 328] width 35 height 16
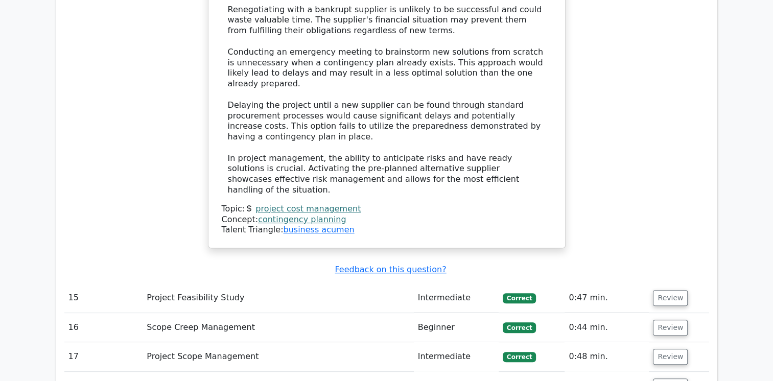
scroll to position [4142, 0]
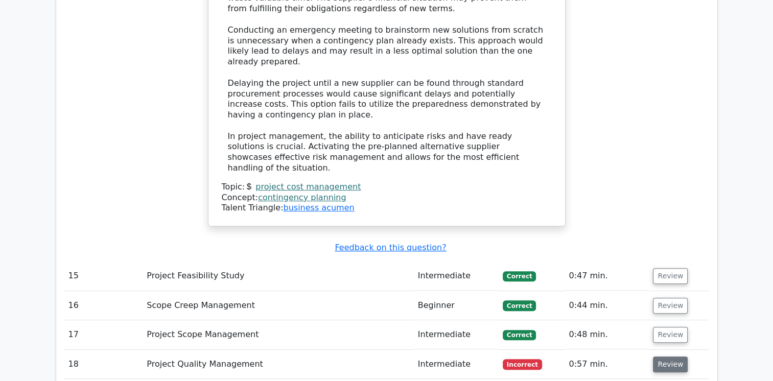
click at [666, 357] on button "Review" at bounding box center [670, 365] width 35 height 16
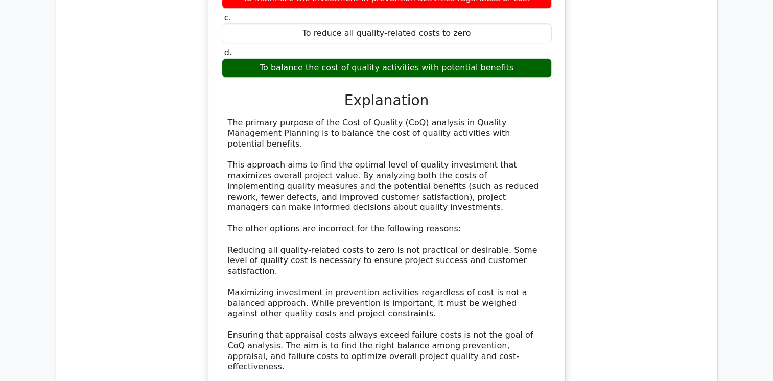
scroll to position [4714, 0]
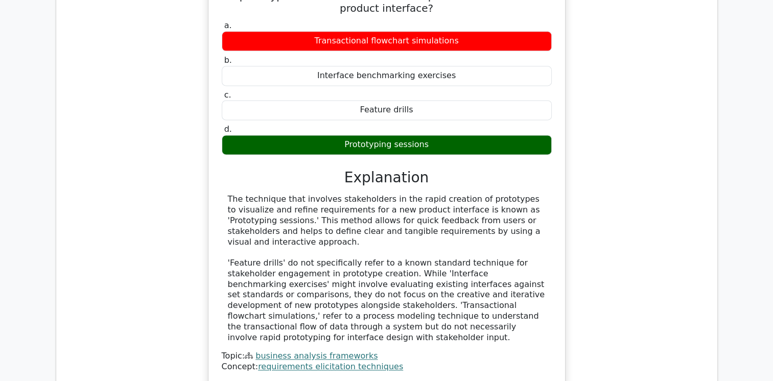
scroll to position [5242, 0]
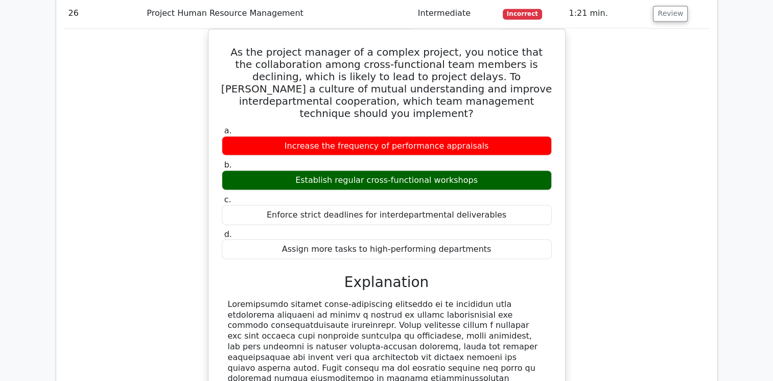
scroll to position [5823, 0]
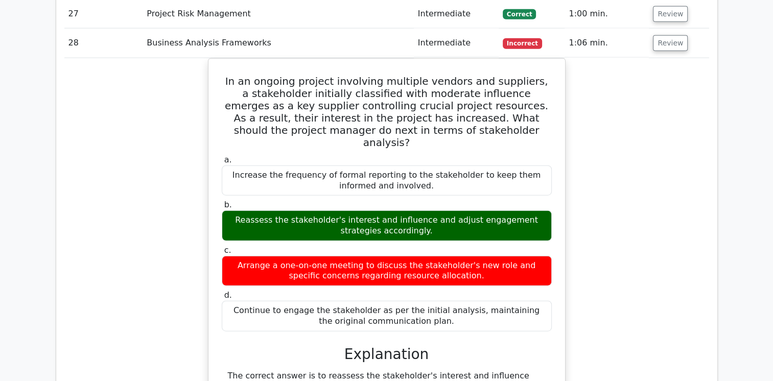
scroll to position [6392, 0]
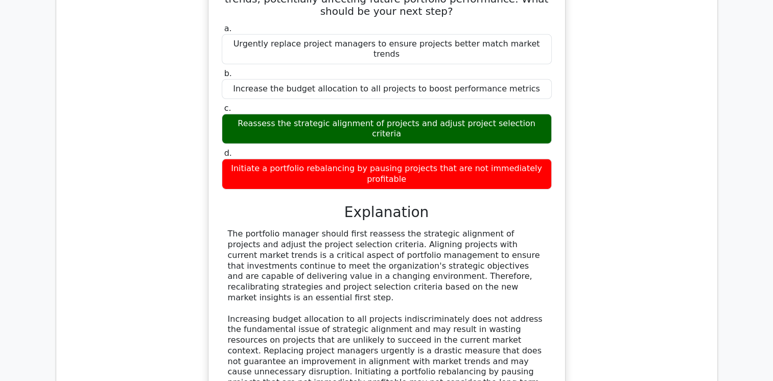
scroll to position [7056, 0]
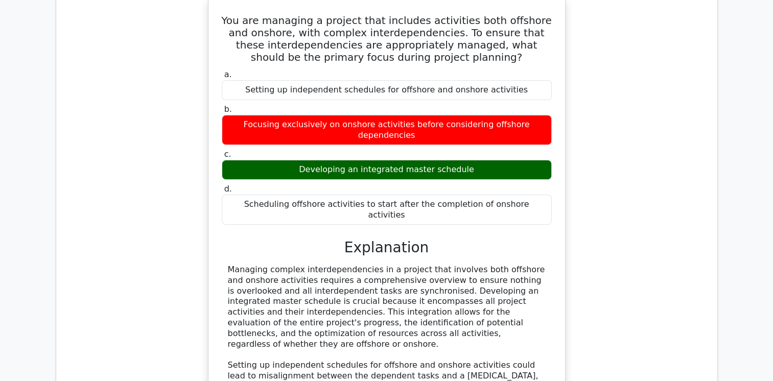
scroll to position [7696, 0]
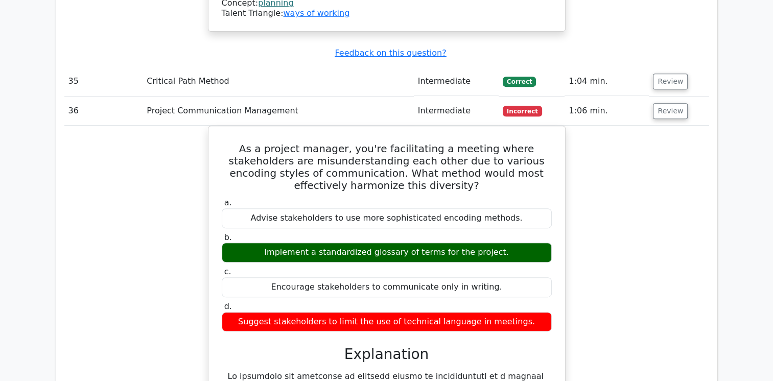
scroll to position [8179, 0]
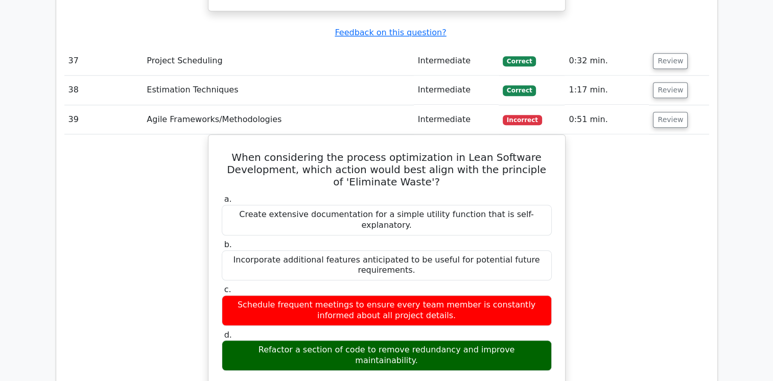
scroll to position [8767, 0]
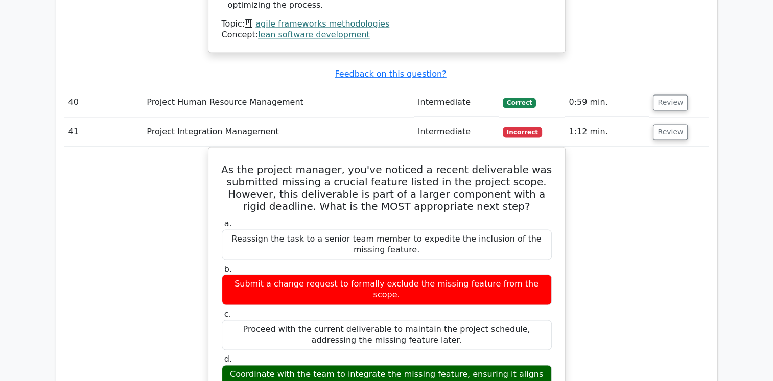
scroll to position [9323, 0]
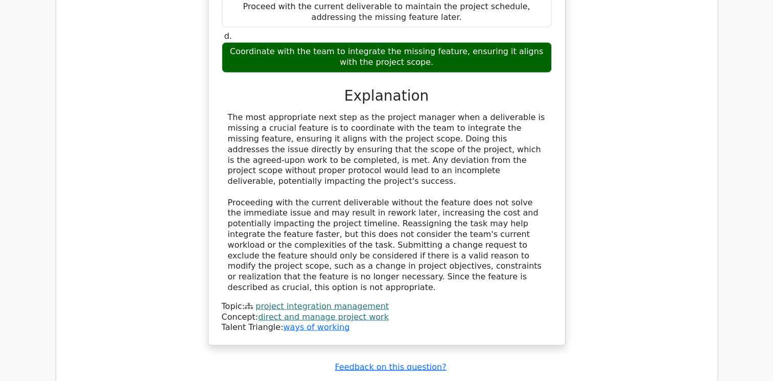
scroll to position [9629, 0]
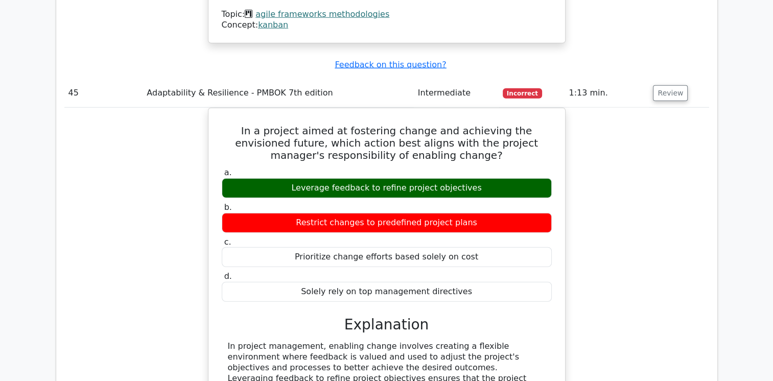
scroll to position [10392, 0]
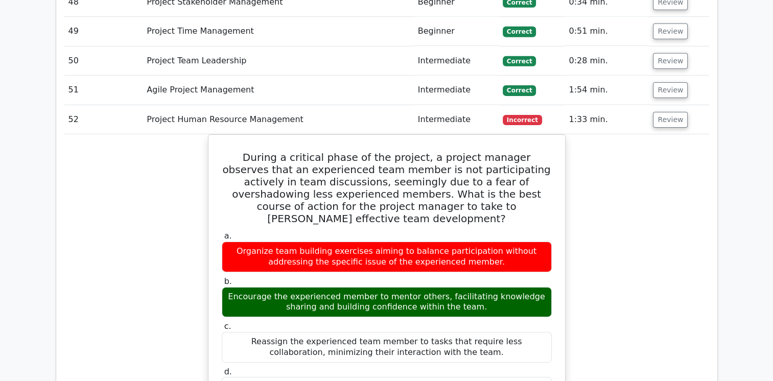
scroll to position [11027, 0]
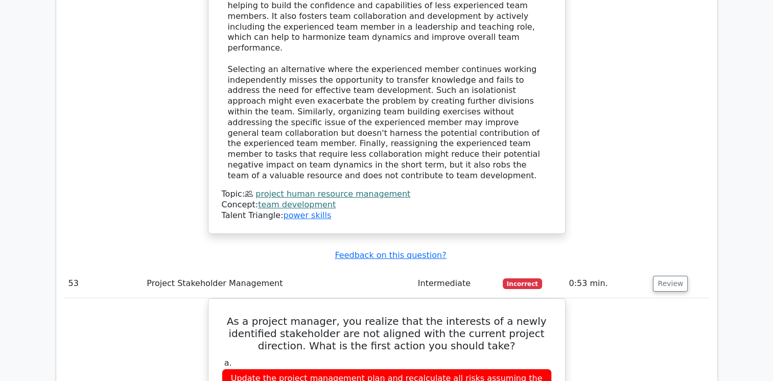
scroll to position [11509, 0]
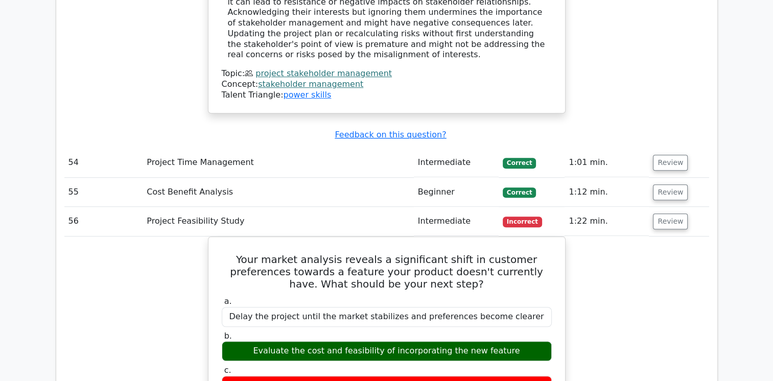
scroll to position [12183, 0]
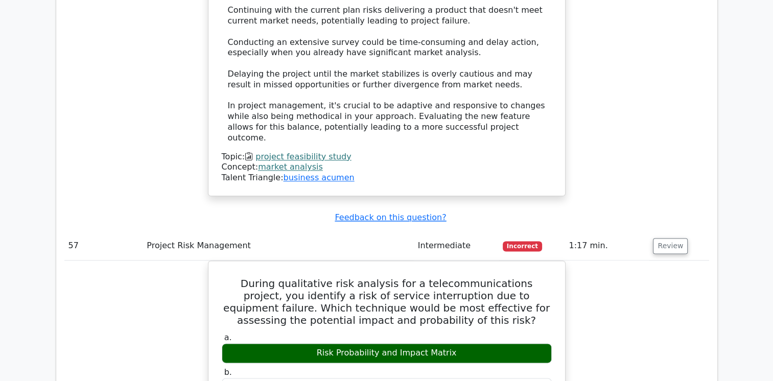
scroll to position [12837, 0]
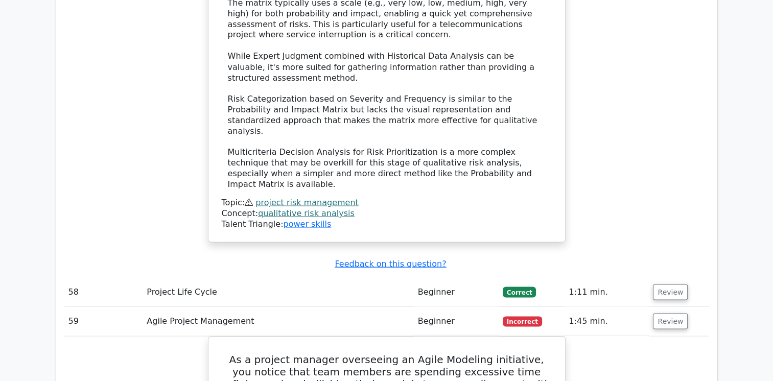
scroll to position [13461, 0]
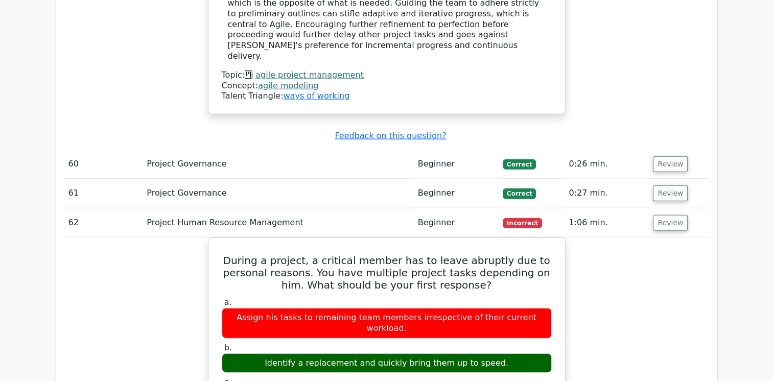
scroll to position [14208, 0]
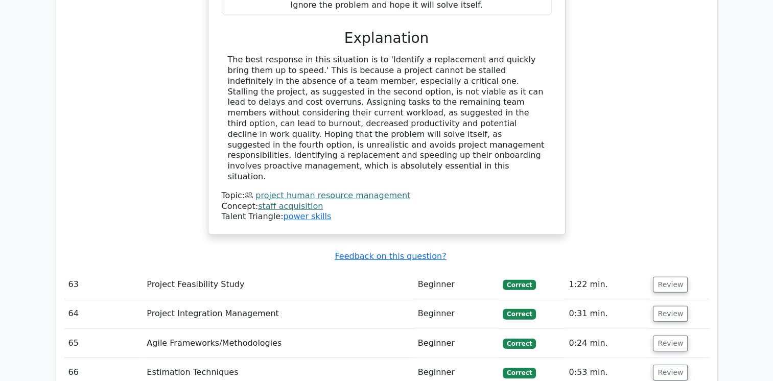
scroll to position [14635, 0]
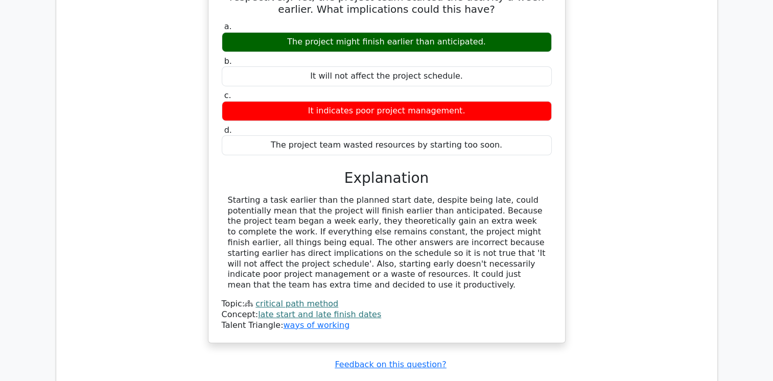
scroll to position [15190, 0]
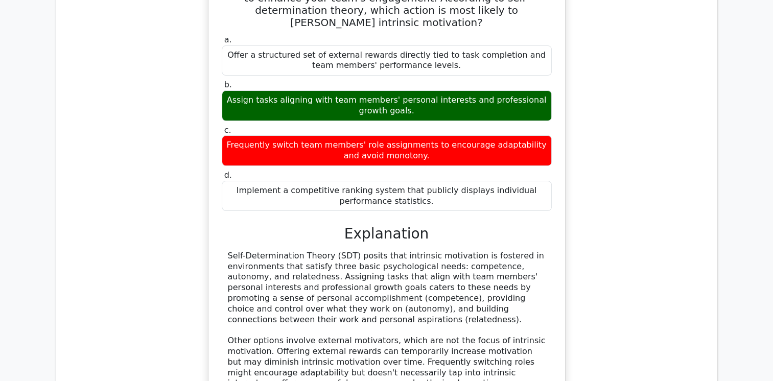
scroll to position [15638, 0]
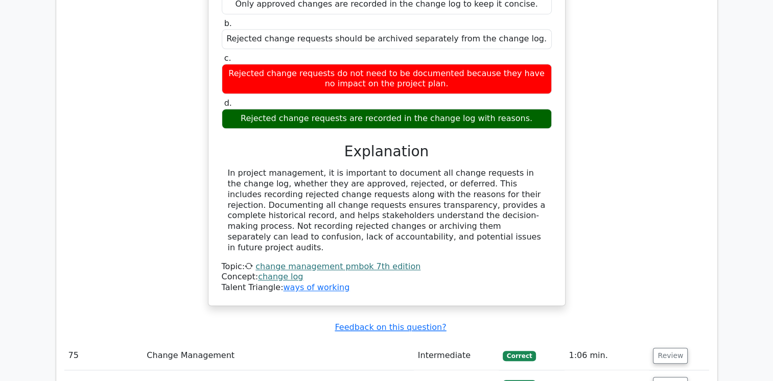
scroll to position [16399, 0]
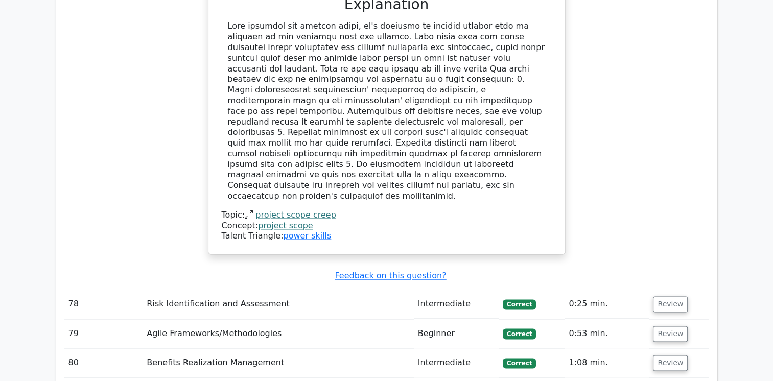
scroll to position [16941, 0]
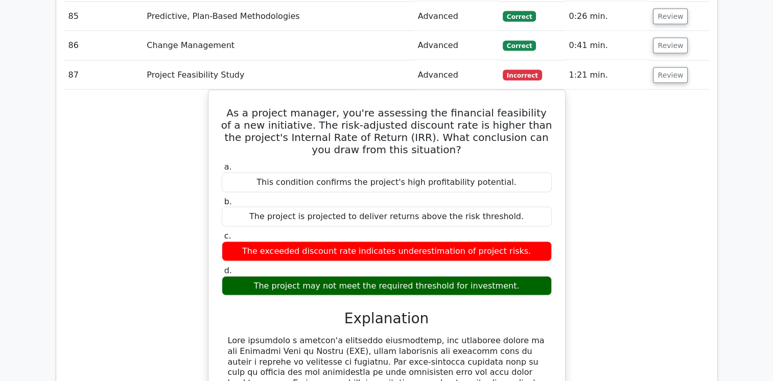
scroll to position [17433, 0]
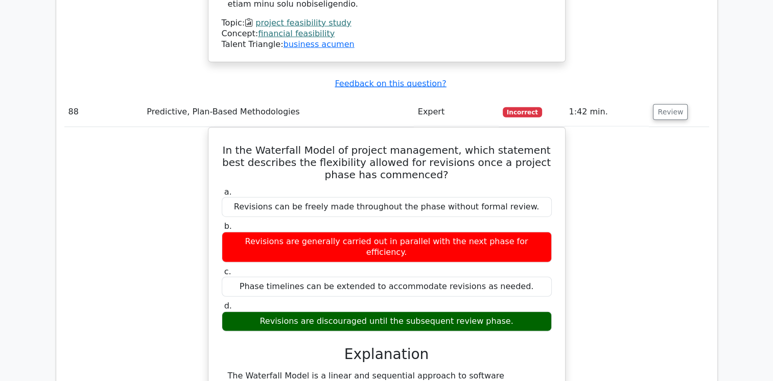
scroll to position [17971, 0]
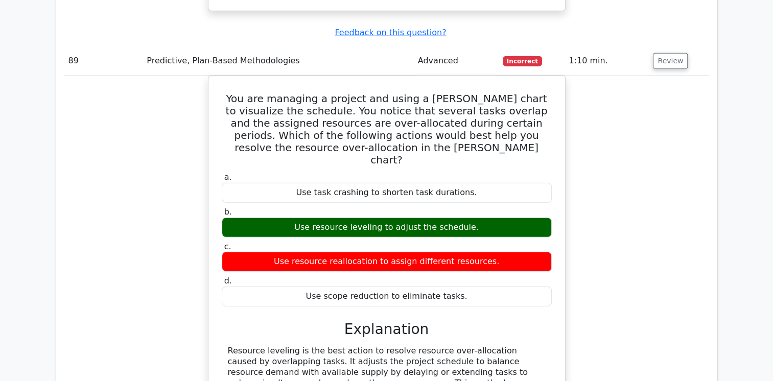
scroll to position [18576, 0]
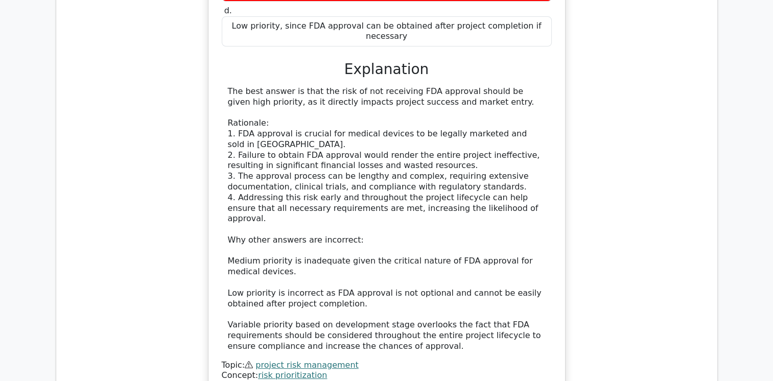
scroll to position [19367, 0]
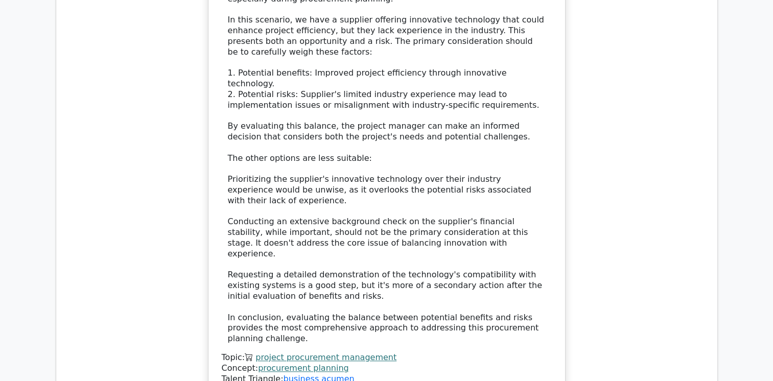
scroll to position [20185, 0]
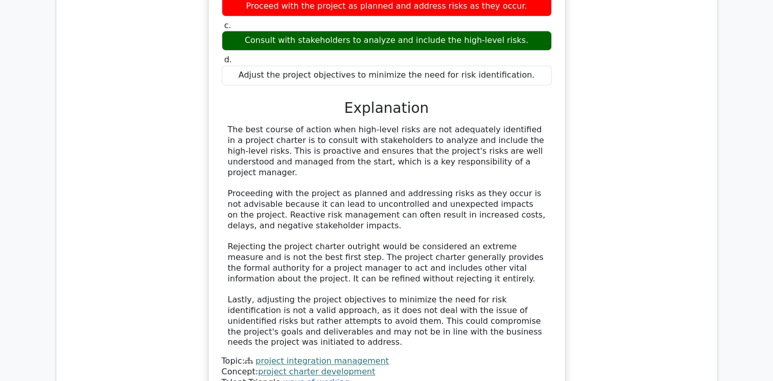
scroll to position [20713, 0]
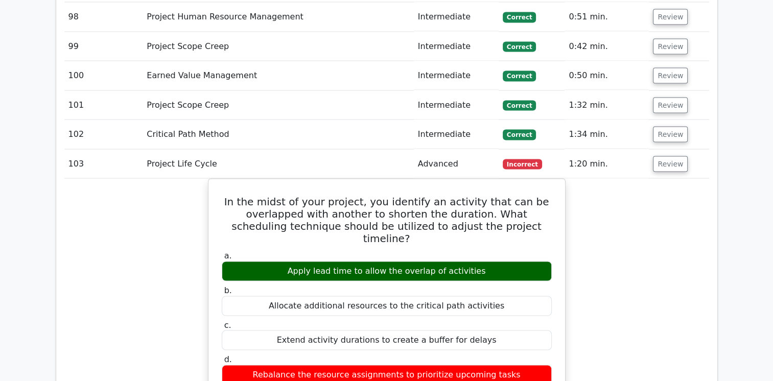
scroll to position [21304, 0]
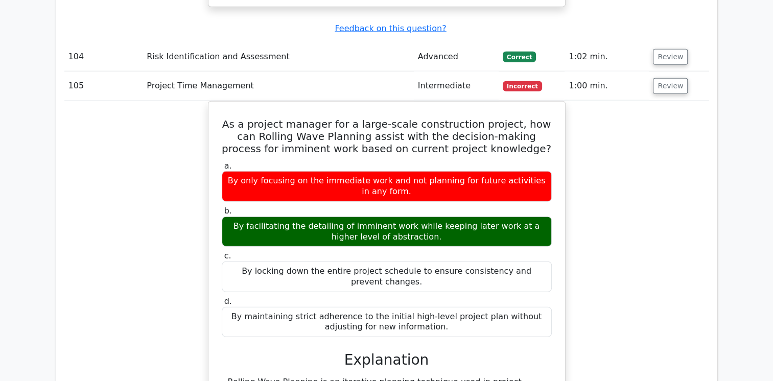
scroll to position [21970, 0]
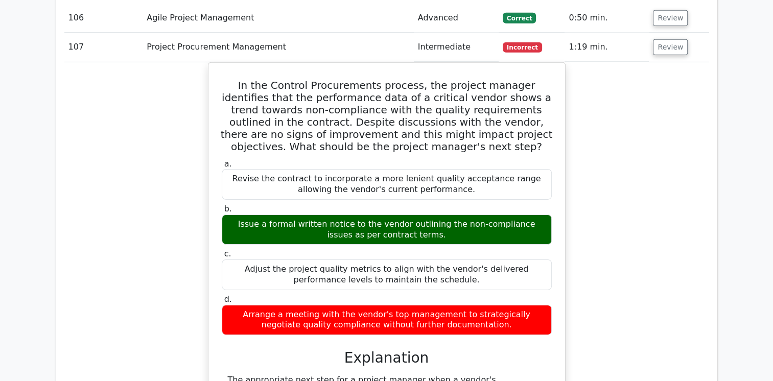
scroll to position [22582, 0]
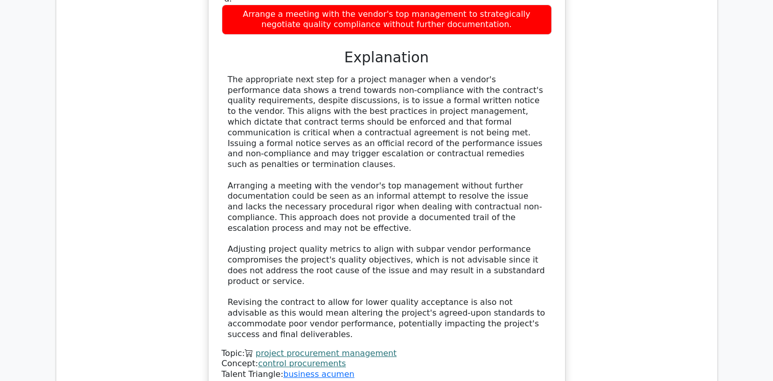
scroll to position [22966, 0]
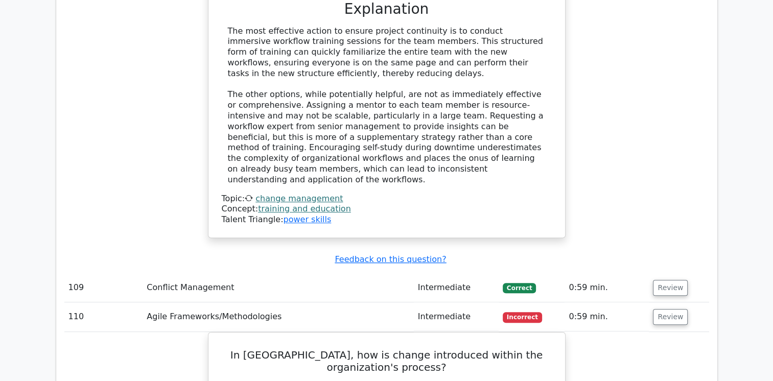
scroll to position [23599, 0]
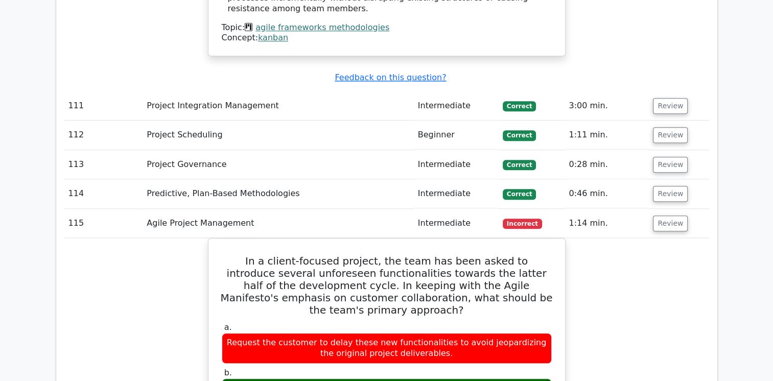
scroll to position [24260, 0]
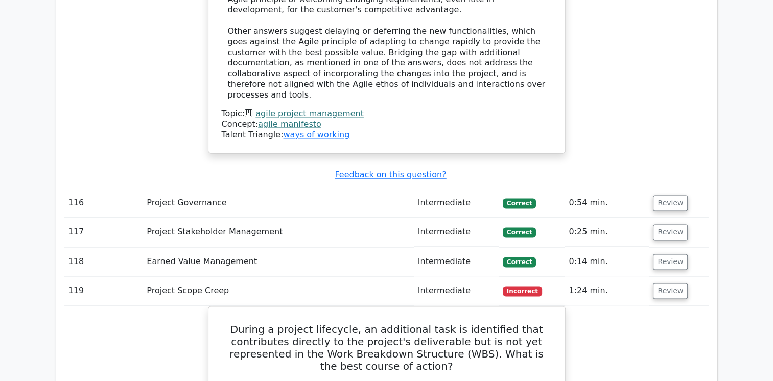
scroll to position [24800, 0]
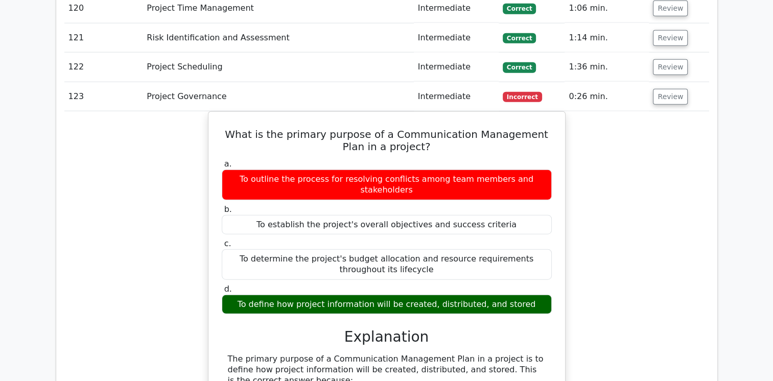
scroll to position [25661, 0]
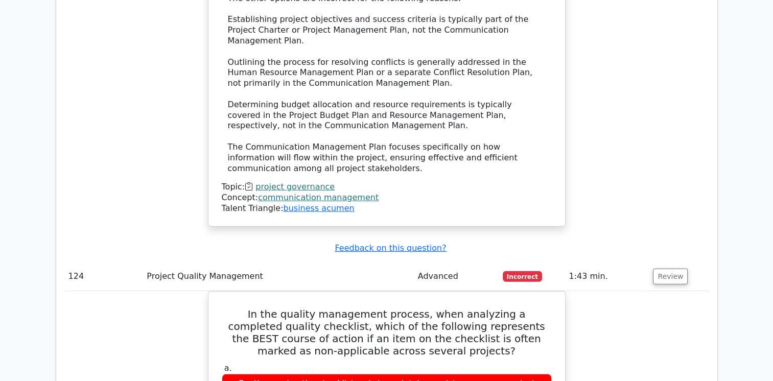
scroll to position [26158, 0]
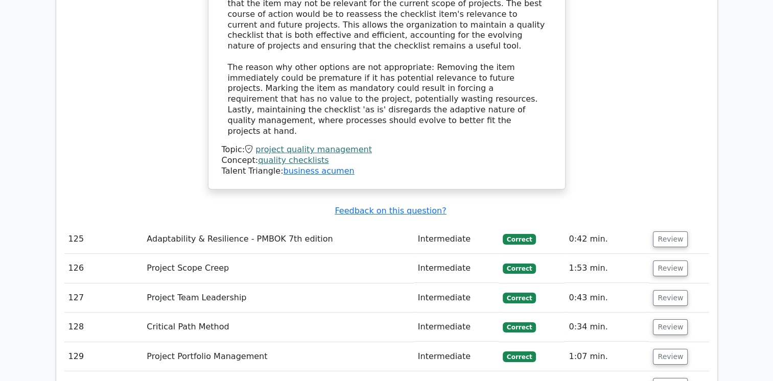
scroll to position [26749, 0]
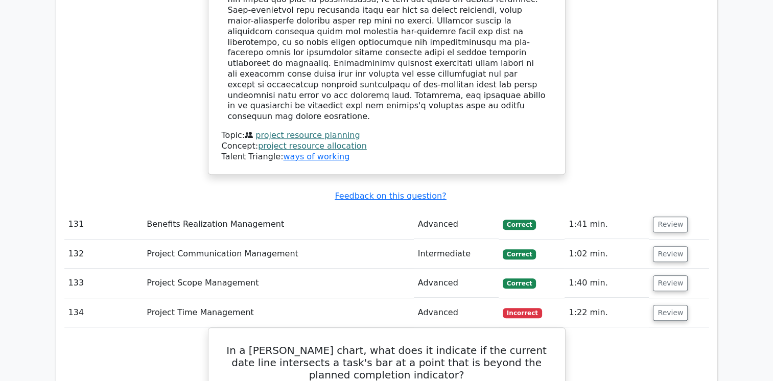
scroll to position [27505, 0]
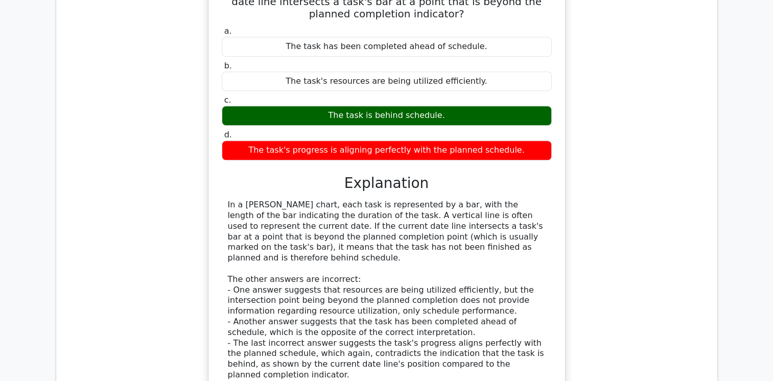
scroll to position [27866, 0]
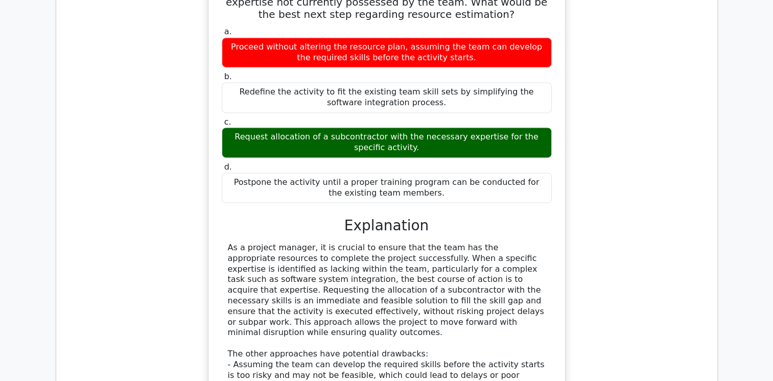
scroll to position [28513, 0]
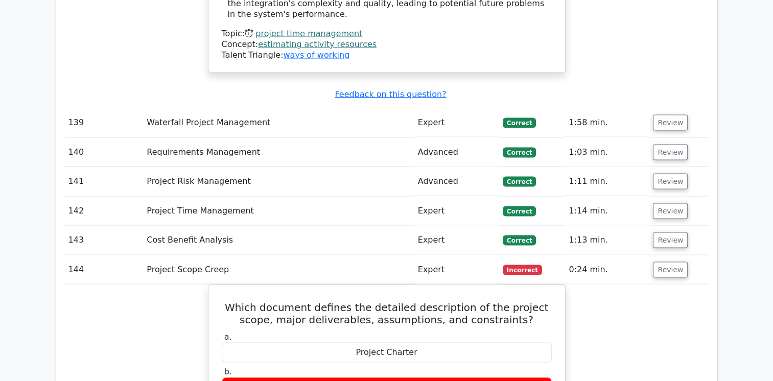
scroll to position [28948, 0]
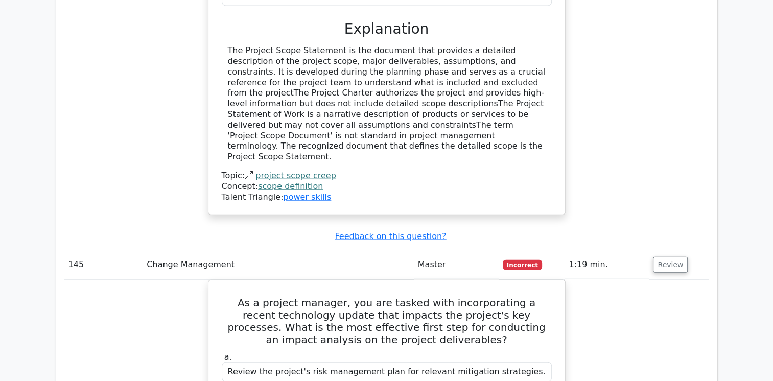
scroll to position [29414, 0]
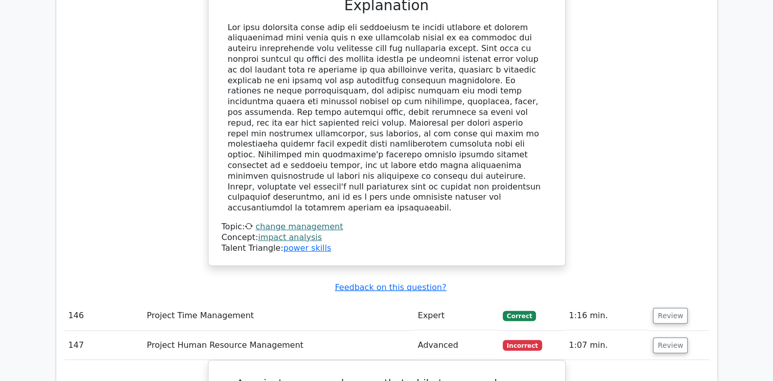
scroll to position [29908, 0]
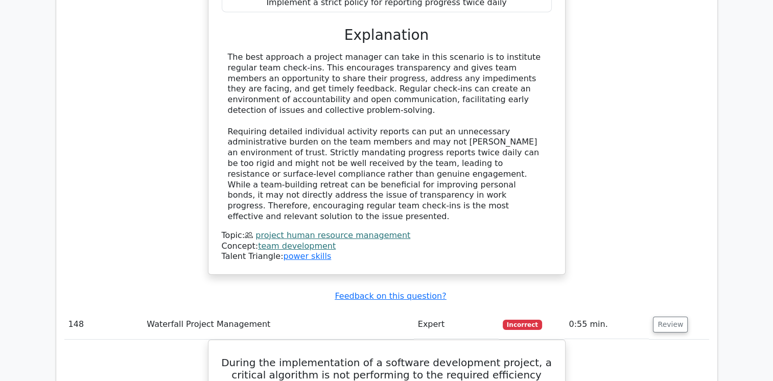
scroll to position [30484, 0]
